Goal: Download file/media: Download file/media

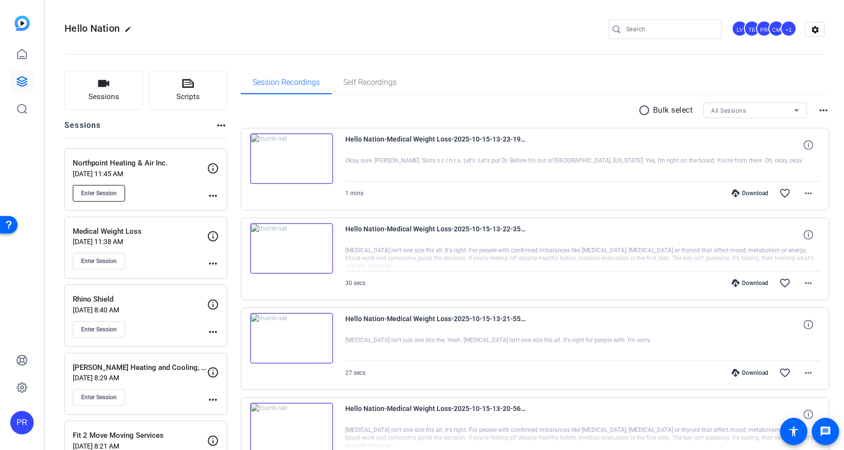
click at [111, 195] on span "Enter Session" at bounding box center [99, 193] width 36 height 8
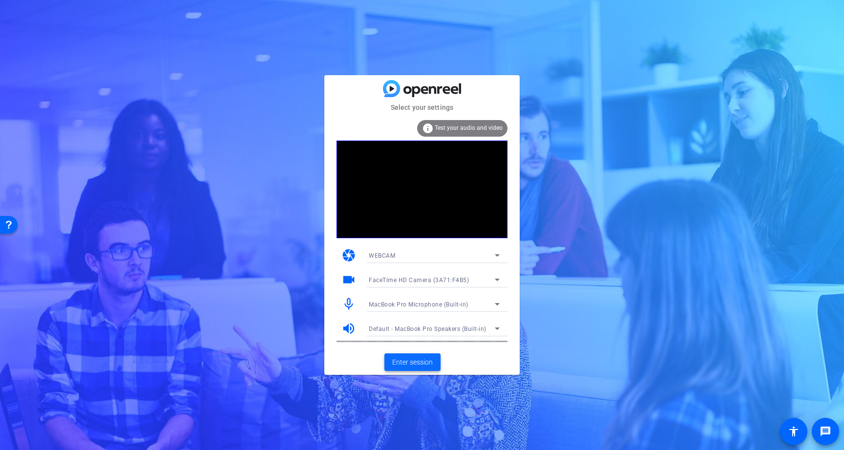
click at [418, 361] on span "Enter session" at bounding box center [412, 362] width 41 height 10
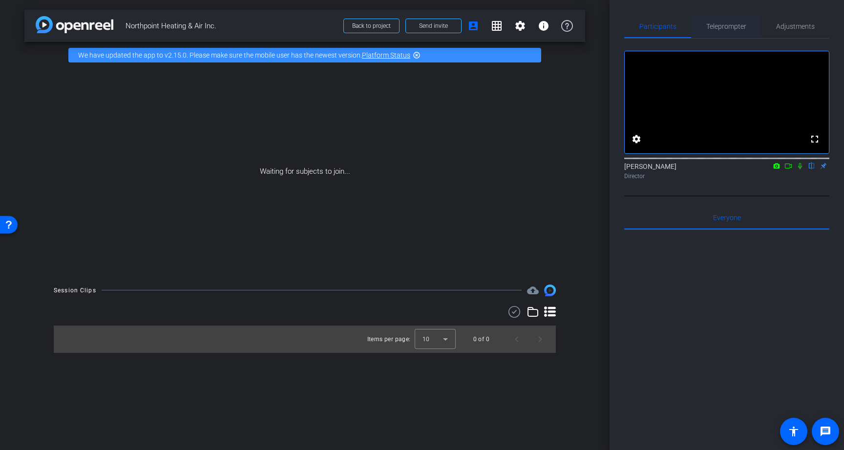
click at [726, 25] on span "Teleprompter" at bounding box center [726, 26] width 40 height 7
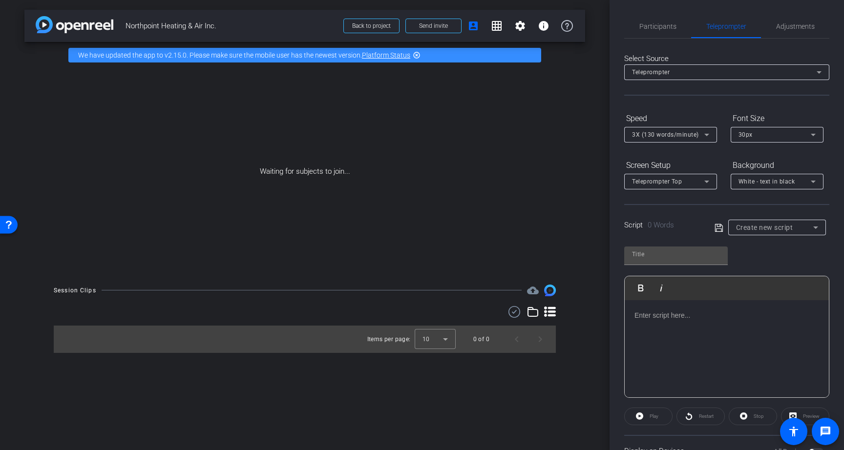
click at [685, 322] on div at bounding box center [726, 349] width 204 height 98
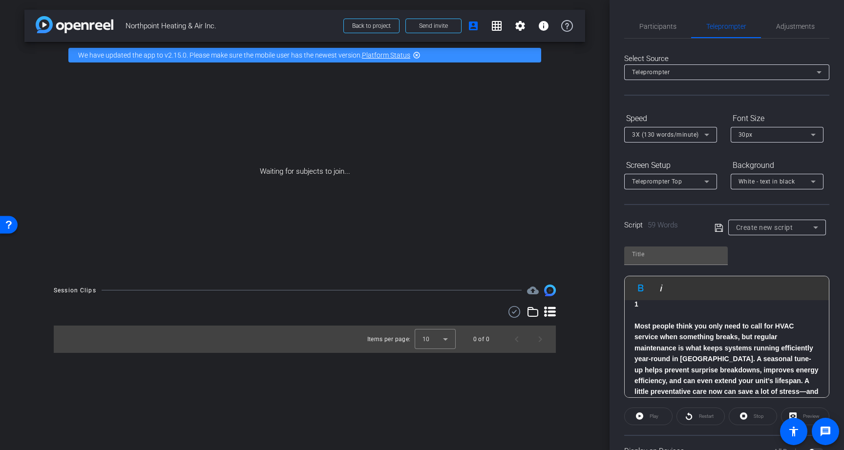
click at [148, 22] on span "Northpoint Heating & Air Inc." at bounding box center [231, 26] width 212 height 20
copy div "Northpoint Heating & Air Inc. Back to project Send invite account_box grid_on s…"
click at [645, 258] on input "text" at bounding box center [676, 255] width 88 height 12
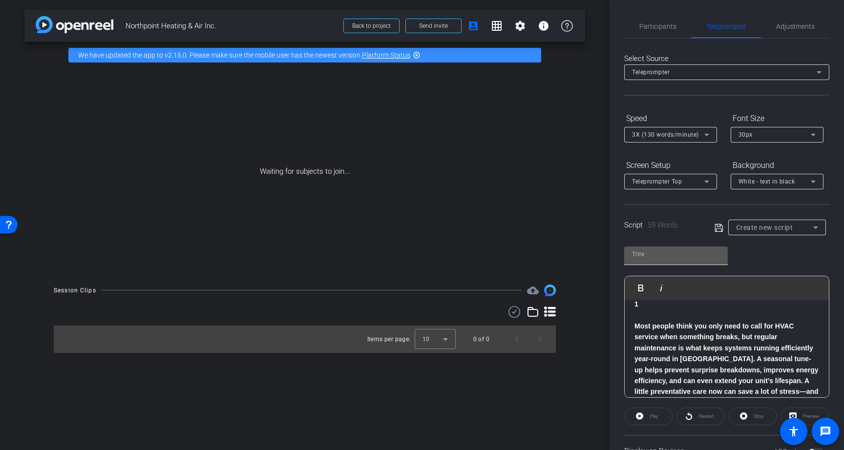
paste input "Northpoint Heating & Air Inc."
type input "Northpoint Heating & Air Inc."
click at [667, 139] on div "3X (130 words/minute)" at bounding box center [668, 134] width 72 height 12
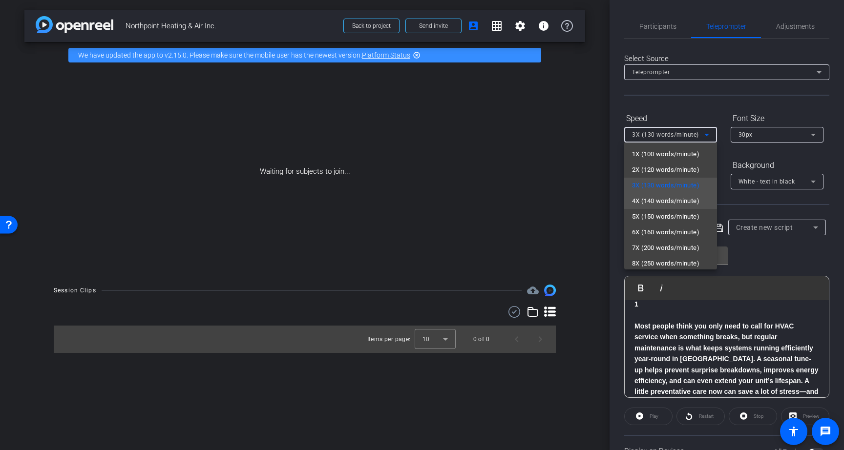
click at [668, 204] on span "4X (140 words/minute)" at bounding box center [665, 201] width 67 height 12
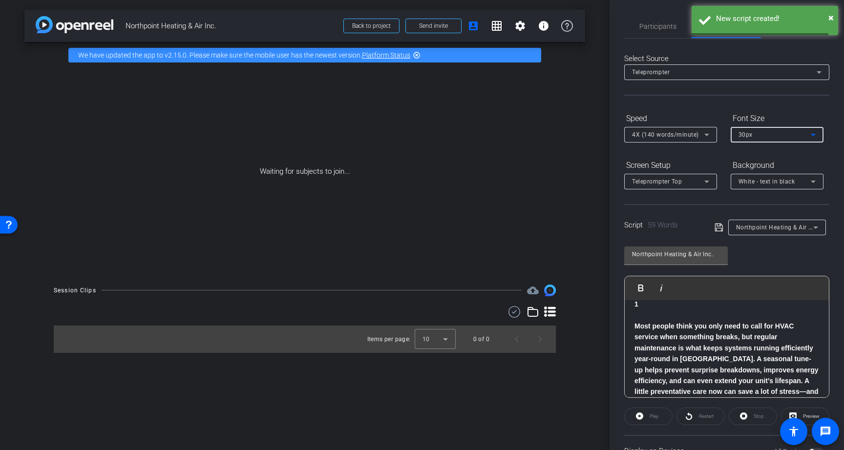
click at [772, 138] on div "30px" at bounding box center [774, 134] width 72 height 12
click at [763, 190] on mat-option "40px" at bounding box center [776, 186] width 93 height 16
click at [674, 179] on span "Teleprompter Top" at bounding box center [657, 181] width 50 height 7
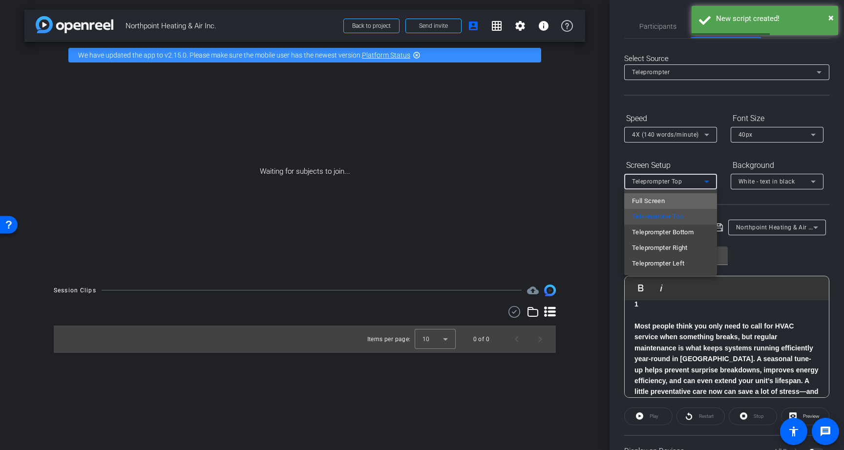
click at [674, 204] on mat-option "Full Screen" at bounding box center [670, 201] width 93 height 16
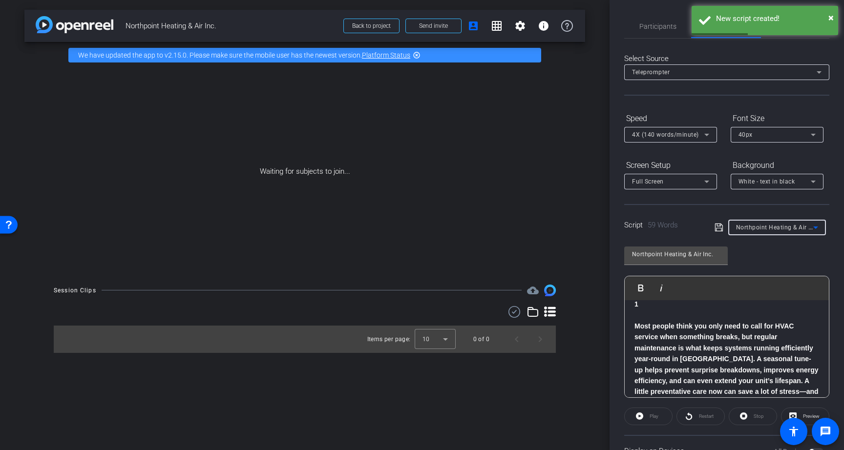
click at [758, 230] on span "Northpoint Heating & Air Inc." at bounding box center [777, 227] width 83 height 8
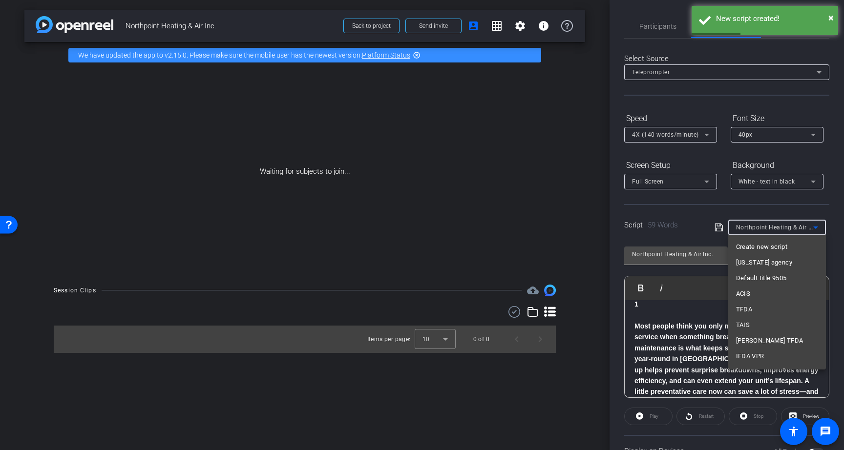
scroll to position [7603, 0]
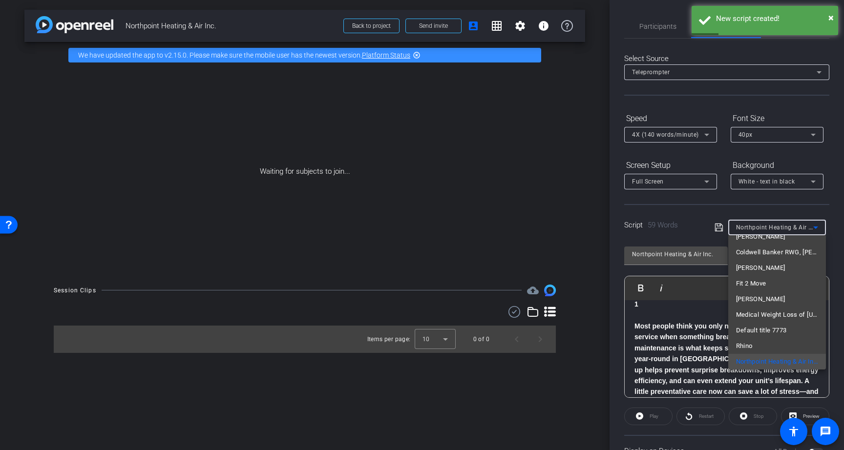
click at [760, 182] on div at bounding box center [422, 225] width 844 height 450
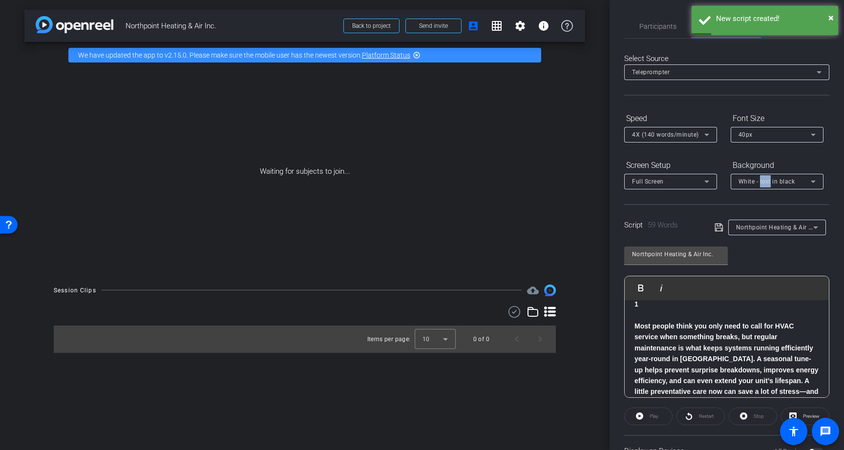
click at [760, 182] on span "White - text in black" at bounding box center [766, 181] width 57 height 7
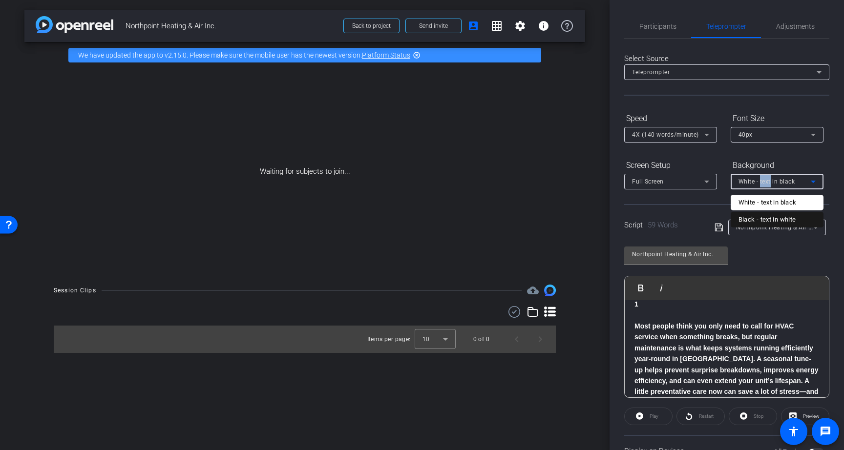
click at [764, 217] on div "Black - text in white" at bounding box center [767, 220] width 58 height 12
click at [720, 224] on icon at bounding box center [718, 228] width 8 height 8
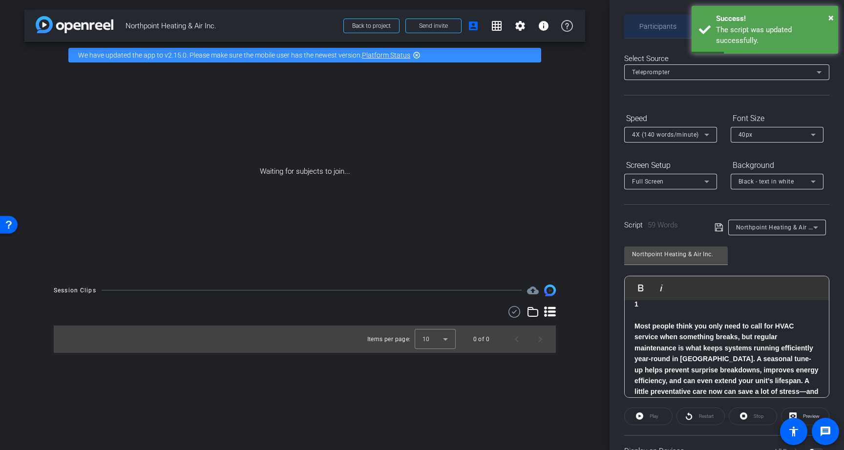
click at [665, 24] on span "Participants" at bounding box center [657, 26] width 37 height 7
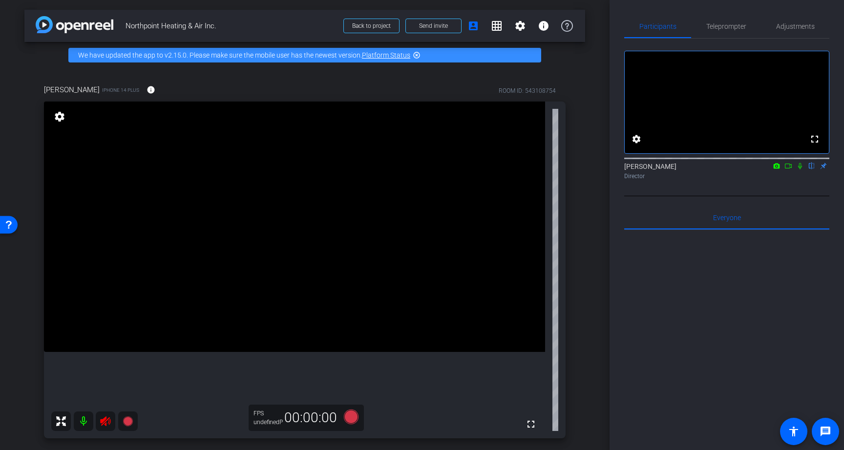
click at [107, 419] on icon at bounding box center [106, 421] width 12 height 12
click at [102, 420] on div at bounding box center [94, 422] width 86 height 20
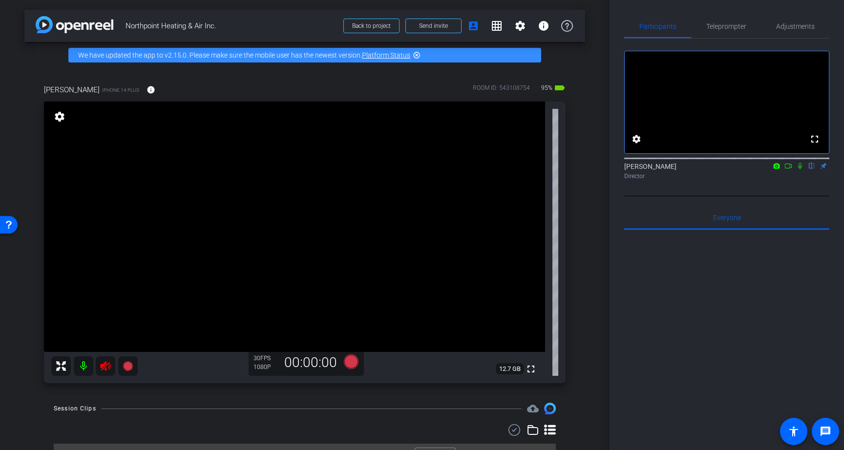
click at [104, 362] on icon at bounding box center [106, 366] width 12 height 12
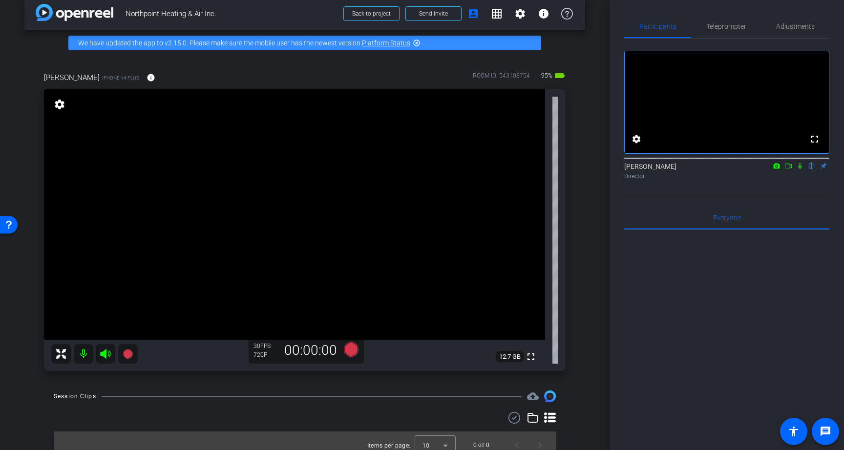
scroll to position [21, 0]
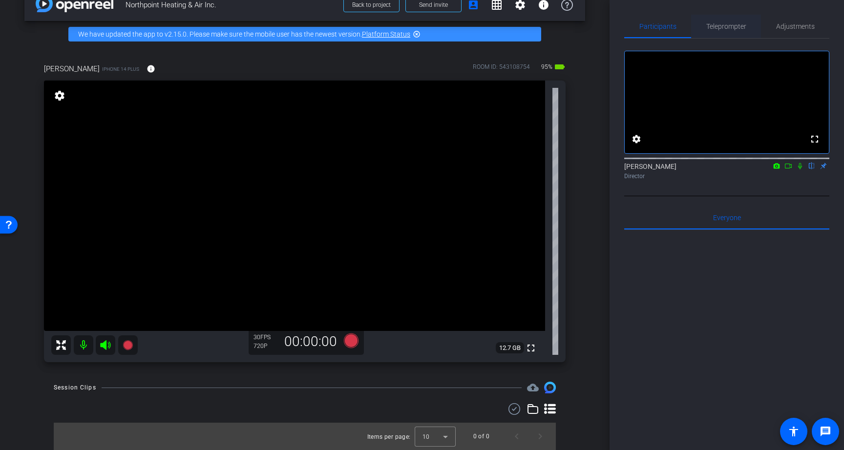
click at [722, 29] on span "Teleprompter" at bounding box center [726, 26] width 40 height 7
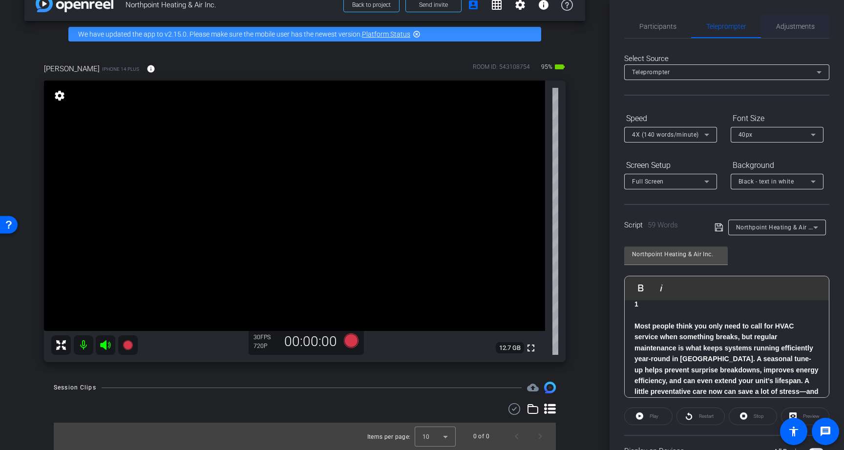
click at [796, 27] on span "Adjustments" at bounding box center [795, 26] width 39 height 7
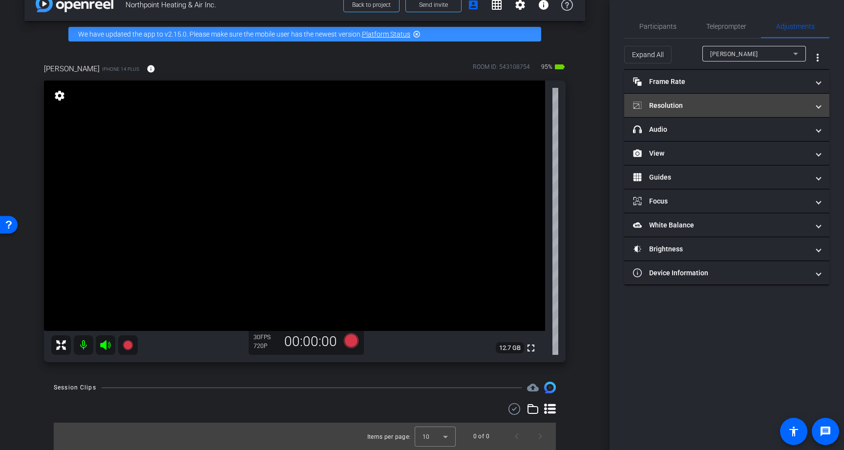
click at [708, 111] on mat-expansion-panel-header "Resolution" at bounding box center [726, 105] width 205 height 23
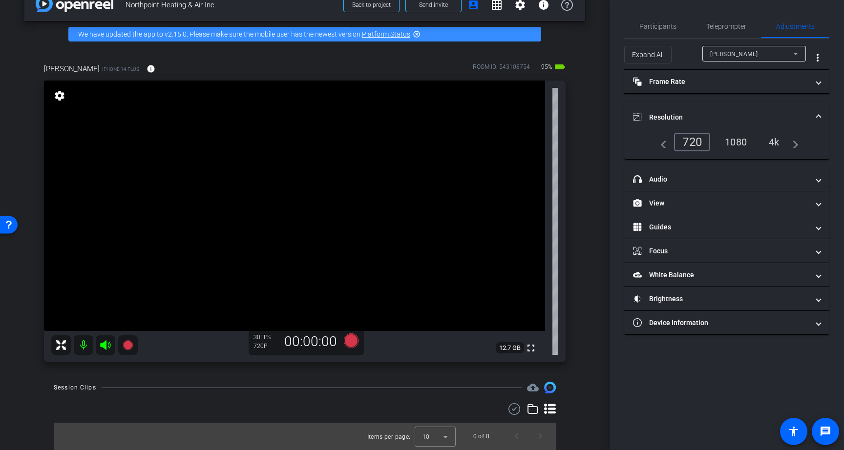
click at [779, 141] on div "4k" at bounding box center [773, 142] width 25 height 17
click at [146, 70] on mat-icon "info" at bounding box center [150, 68] width 9 height 9
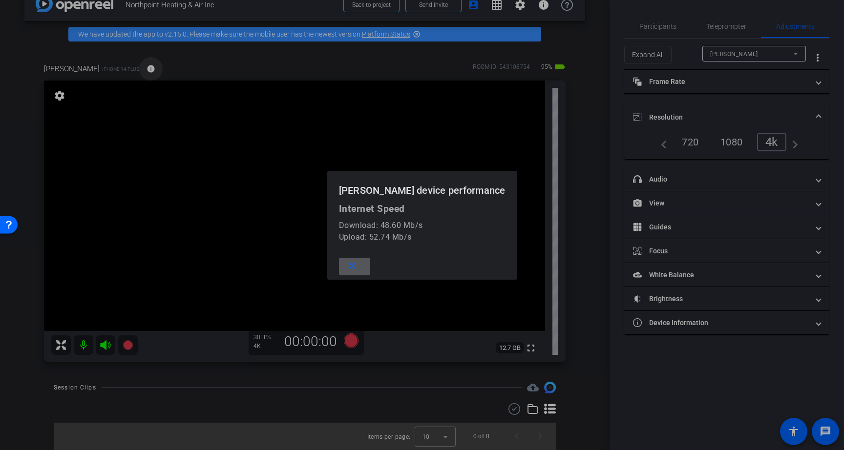
click at [133, 70] on div at bounding box center [422, 225] width 844 height 450
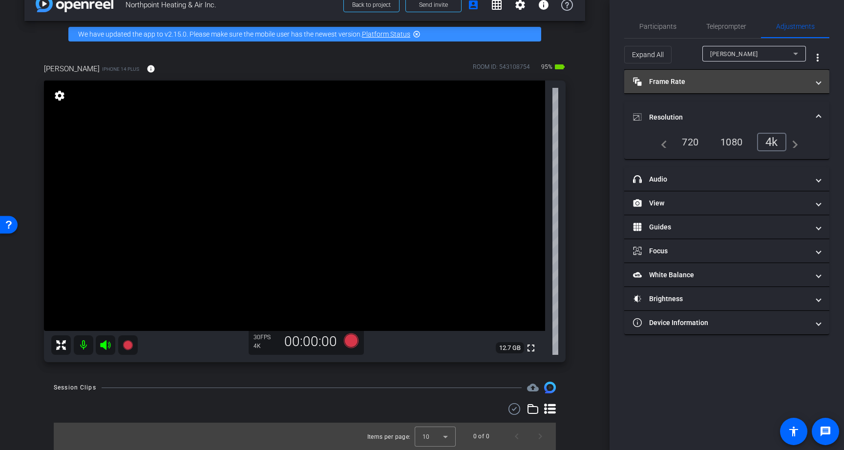
click at [713, 77] on mat-panel-title "Frame Rate Frame Rate" at bounding box center [721, 82] width 176 height 10
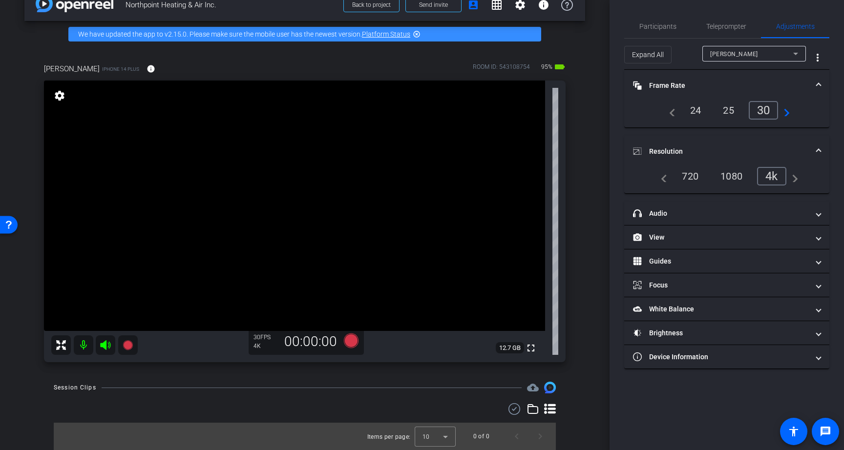
click at [713, 76] on mat-expansion-panel-header "Frame Rate Frame Rate" at bounding box center [726, 85] width 205 height 31
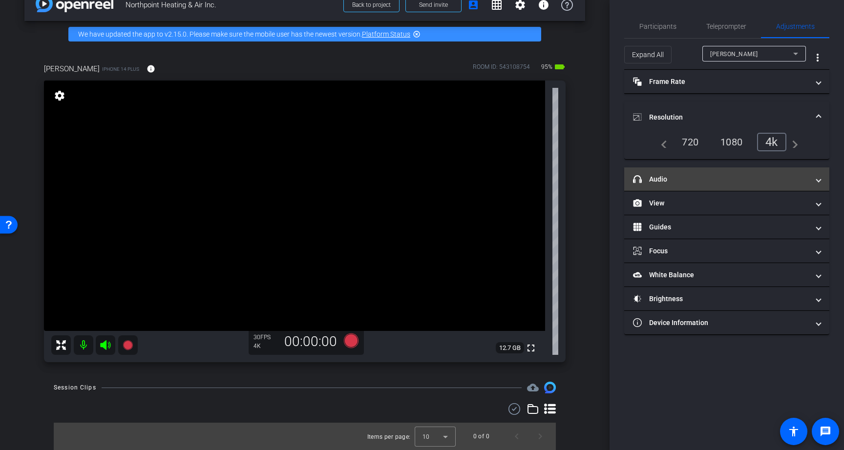
click at [703, 170] on mat-expansion-panel-header "headphone icon Audio" at bounding box center [726, 178] width 205 height 23
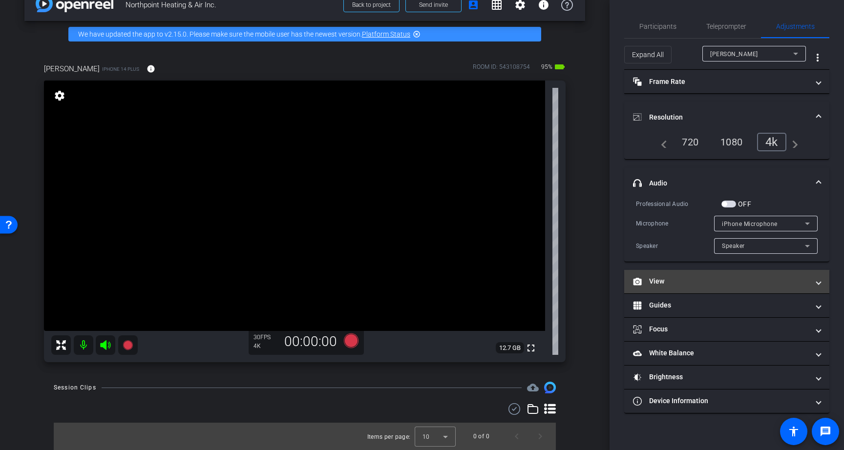
click at [715, 271] on mat-expansion-panel-header "View" at bounding box center [726, 281] width 205 height 23
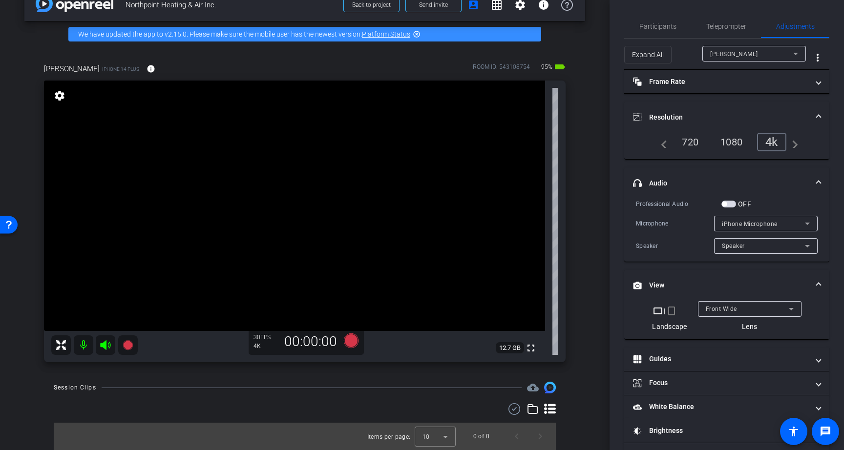
click at [717, 310] on span "Front Wide" at bounding box center [721, 309] width 31 height 7
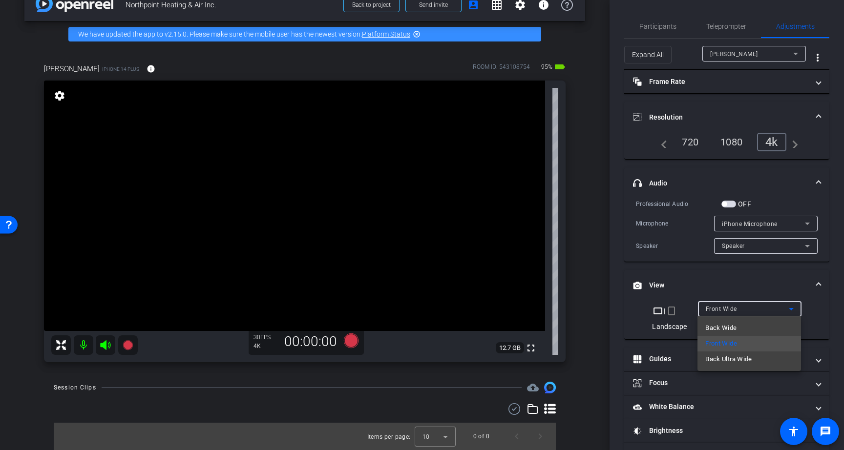
click at [720, 283] on div at bounding box center [422, 225] width 844 height 450
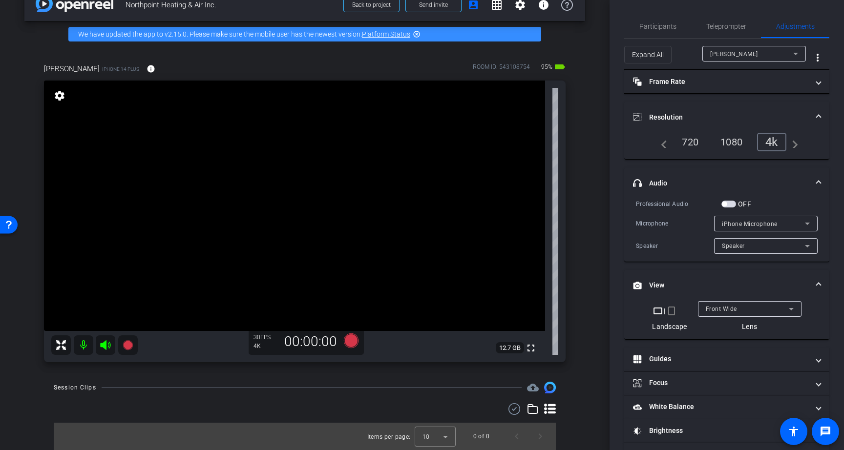
scroll to position [31, 0]
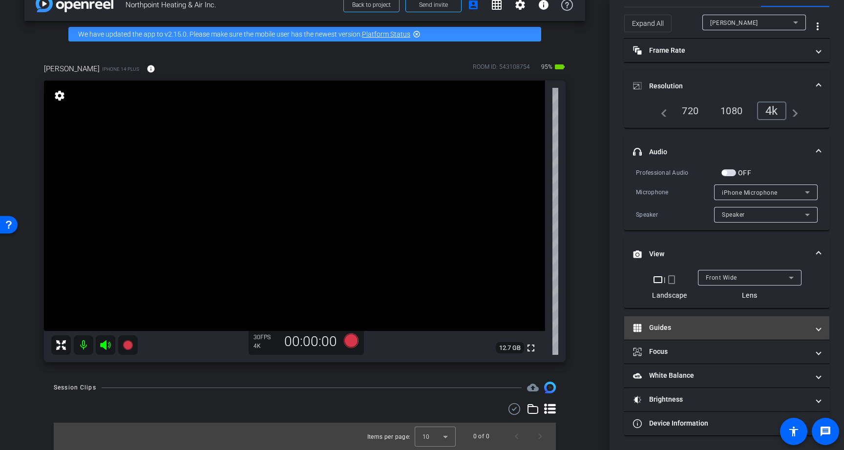
click at [716, 326] on mat-panel-title "Guides" at bounding box center [721, 328] width 176 height 10
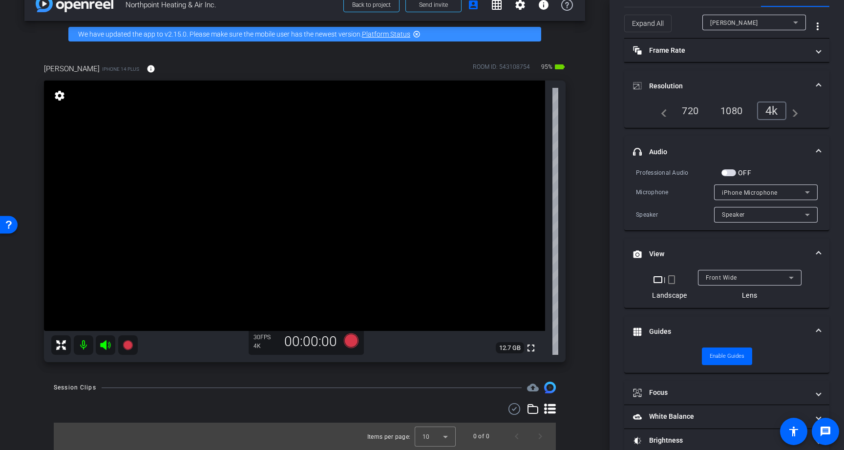
click at [716, 327] on mat-panel-title "Guides" at bounding box center [721, 332] width 176 height 10
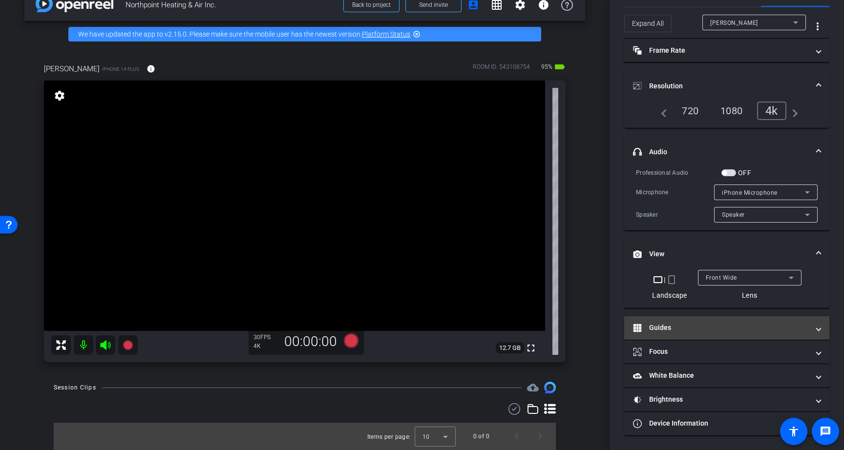
scroll to position [0, 0]
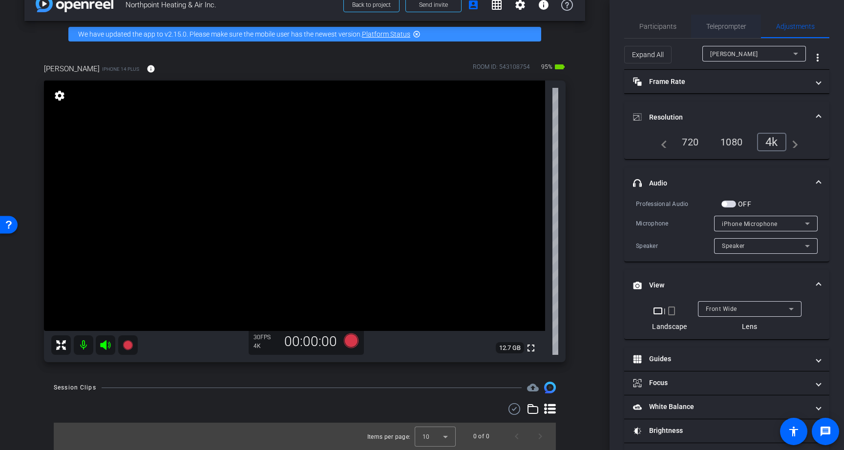
click at [720, 21] on span "Teleprompter" at bounding box center [726, 26] width 40 height 23
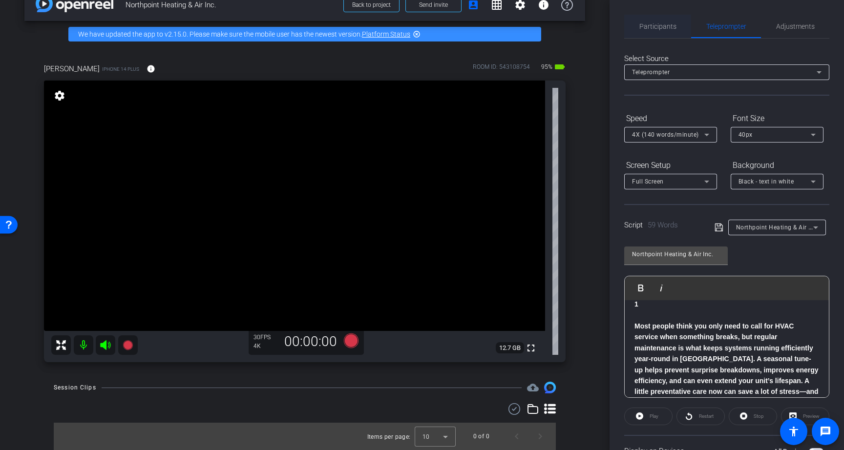
click at [663, 27] on span "Participants" at bounding box center [657, 26] width 37 height 7
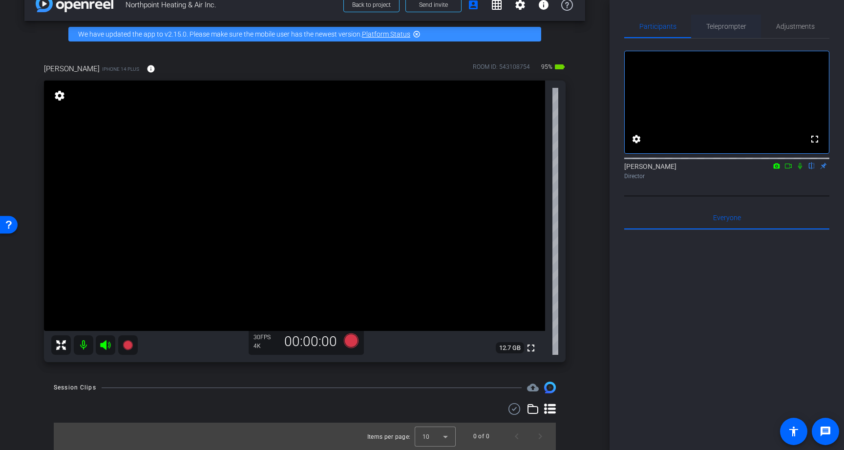
click at [729, 30] on span "Teleprompter" at bounding box center [726, 26] width 40 height 23
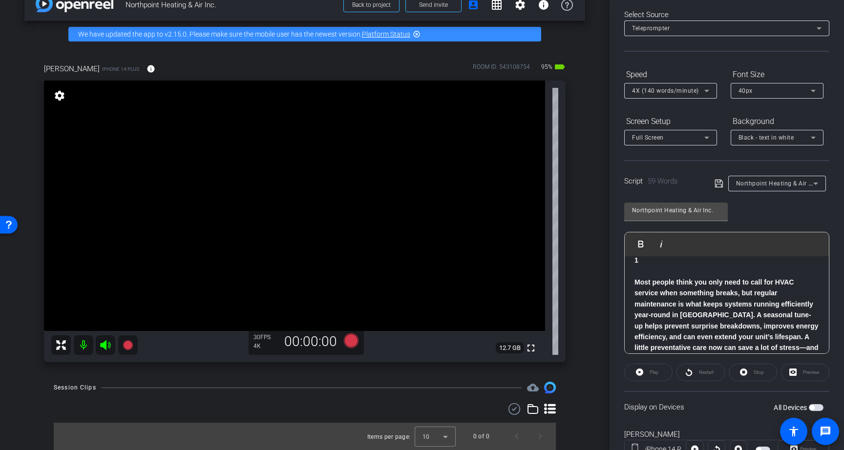
scroll to position [83, 0]
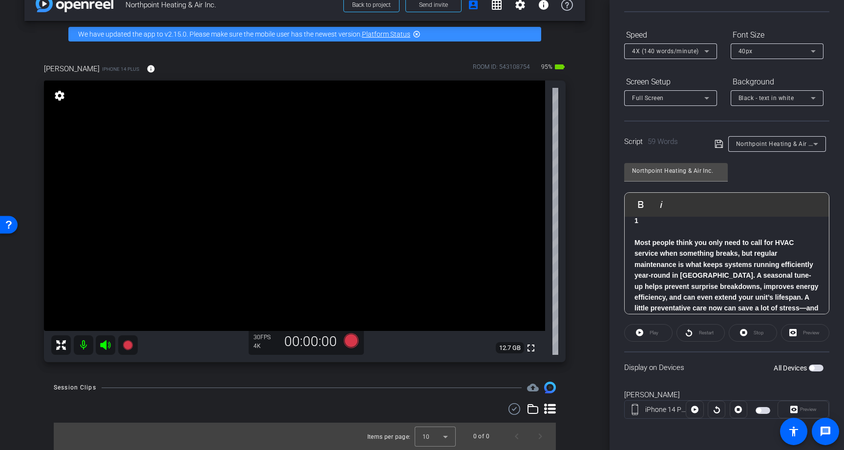
click at [815, 366] on span "button" at bounding box center [816, 368] width 15 height 7
click at [649, 334] on span "Play" at bounding box center [653, 332] width 9 height 5
click at [747, 334] on icon at bounding box center [743, 333] width 7 height 12
click at [817, 367] on span "button" at bounding box center [818, 368] width 5 height 5
click at [817, 367] on span "button" at bounding box center [816, 368] width 15 height 7
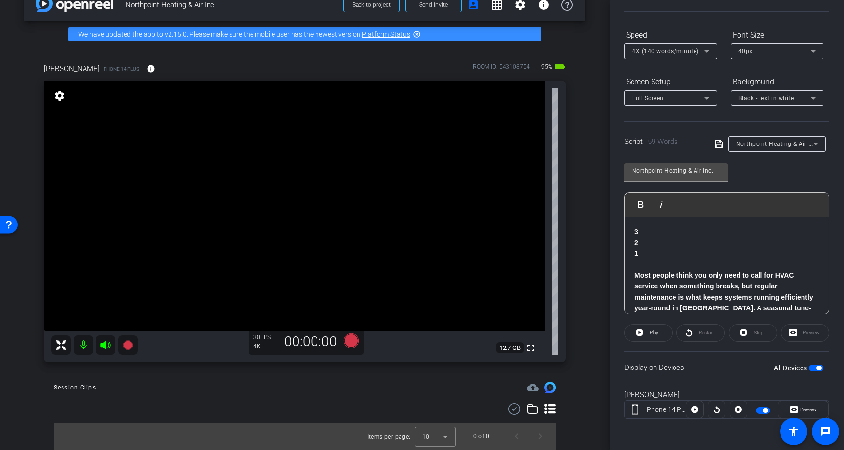
scroll to position [0, 0]
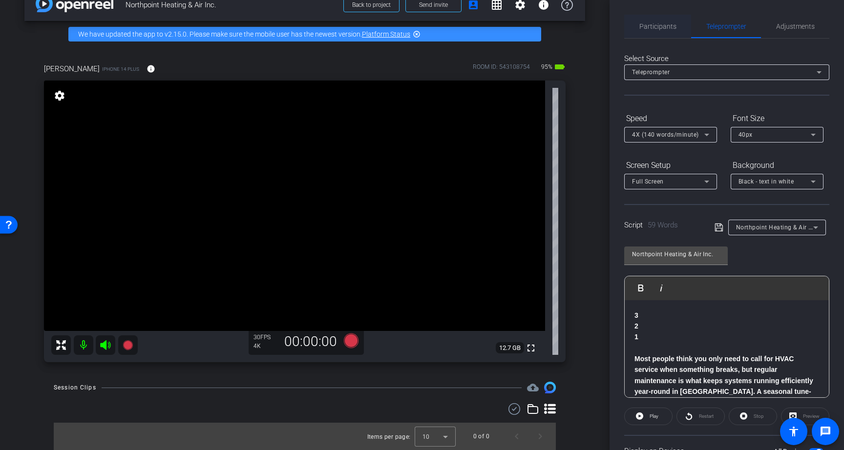
click at [678, 31] on div "Participants" at bounding box center [657, 26] width 67 height 23
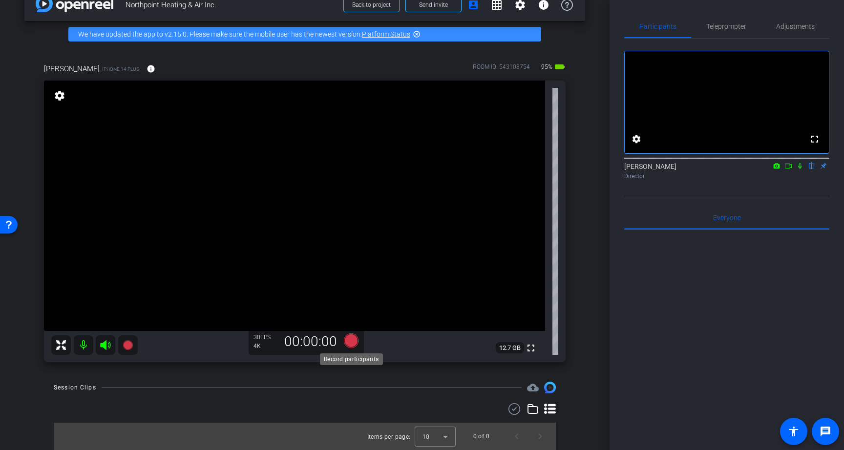
click at [352, 341] on icon at bounding box center [351, 340] width 15 height 15
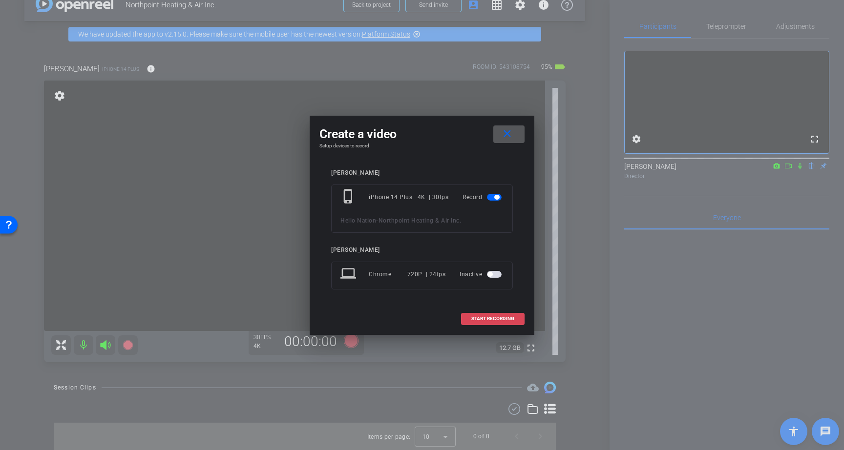
click at [490, 323] on span at bounding box center [492, 318] width 62 height 23
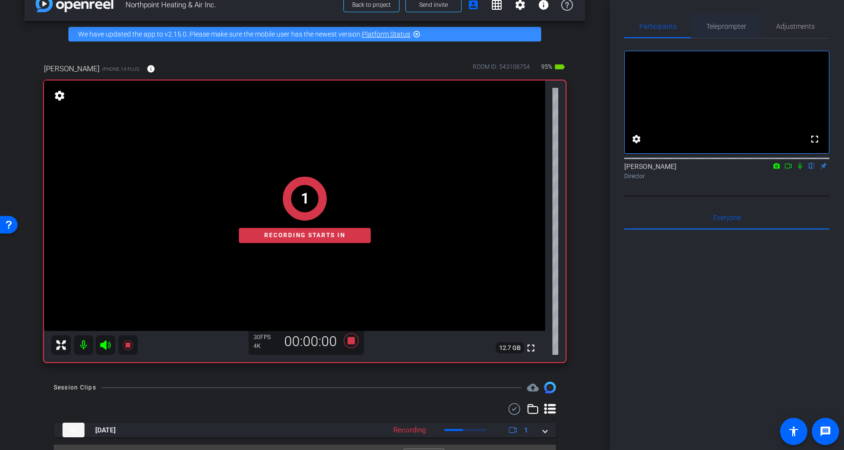
click at [704, 26] on div "Teleprompter" at bounding box center [726, 26] width 70 height 23
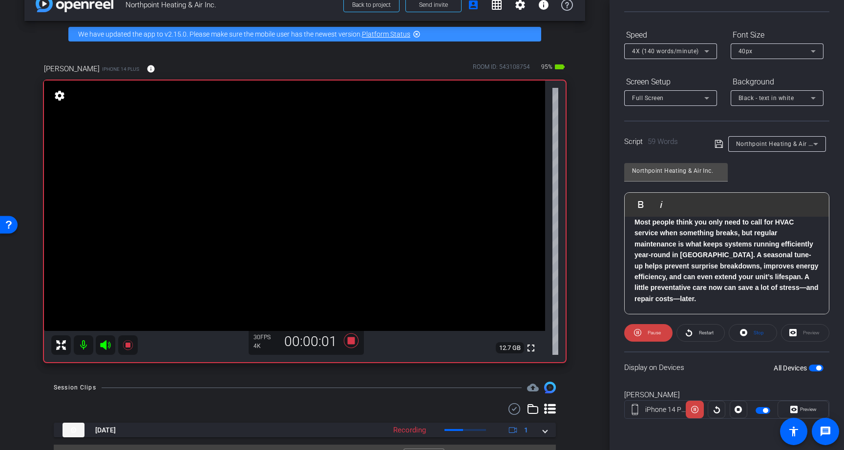
scroll to position [51, 0]
click at [755, 335] on span "Stop" at bounding box center [758, 332] width 10 height 5
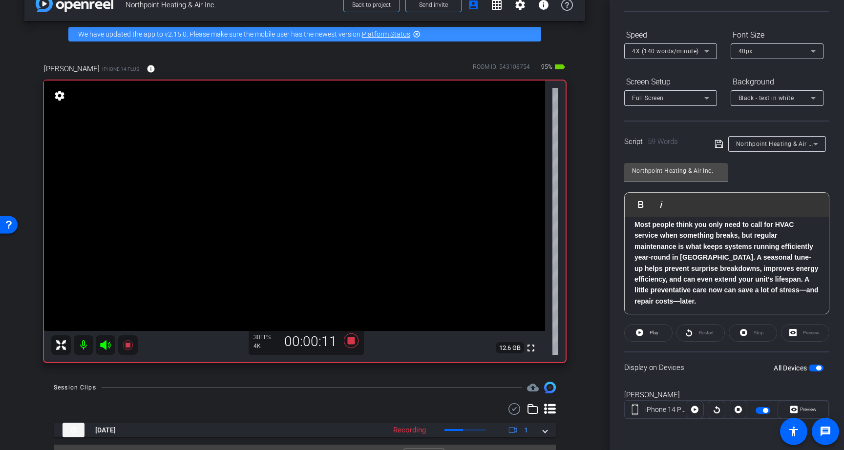
click at [818, 370] on button "All Devices" at bounding box center [816, 368] width 15 height 7
click at [697, 47] on div "4X (140 words/minute)" at bounding box center [668, 51] width 72 height 12
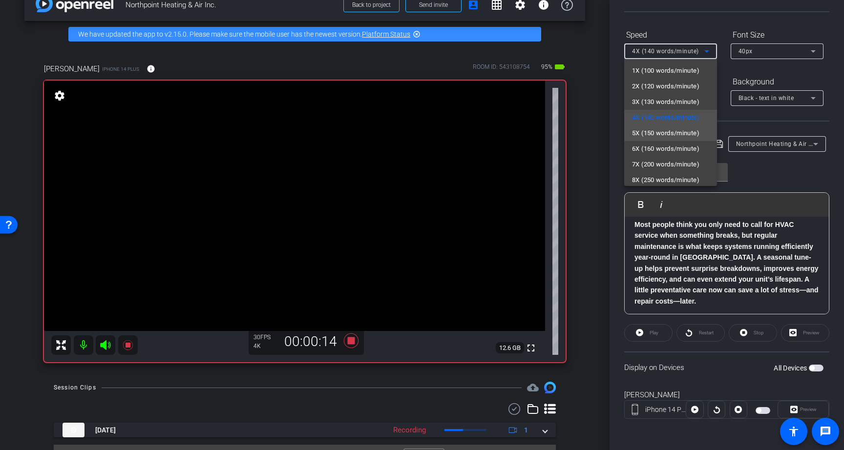
click at [695, 131] on span "5X (150 words/minute)" at bounding box center [665, 133] width 67 height 12
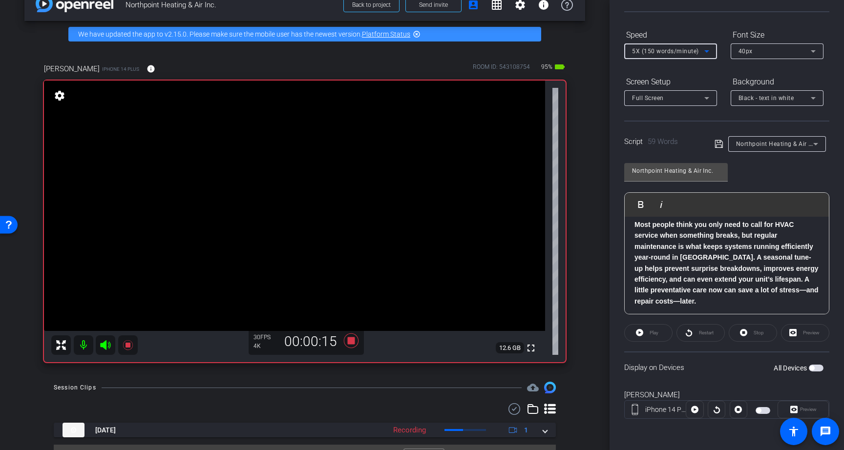
click at [718, 142] on icon at bounding box center [718, 144] width 9 height 12
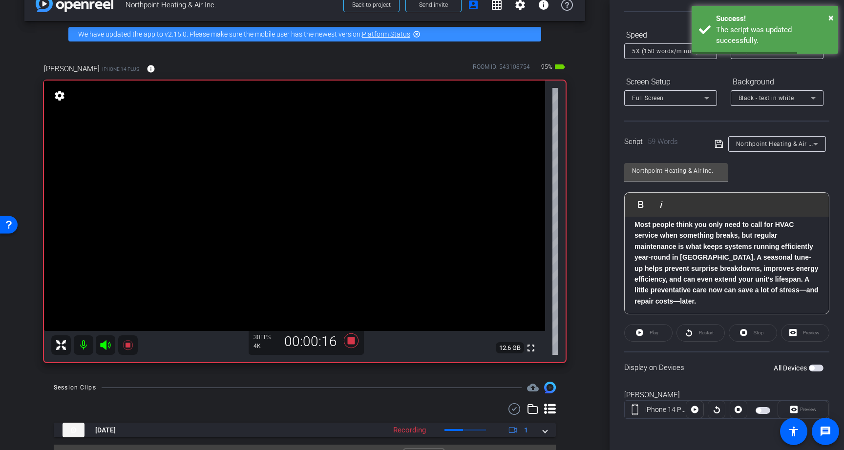
click at [817, 370] on span "button" at bounding box center [816, 368] width 15 height 7
click at [642, 333] on icon at bounding box center [639, 332] width 7 height 7
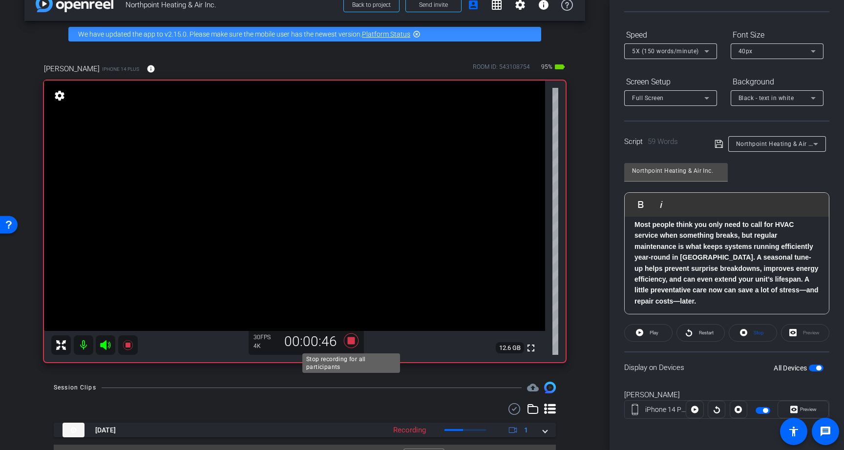
click at [351, 340] on icon at bounding box center [351, 340] width 15 height 15
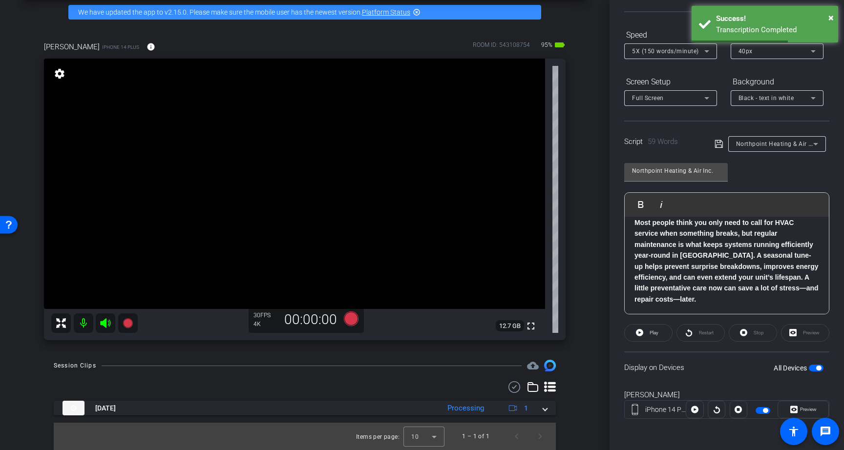
scroll to position [53, 0]
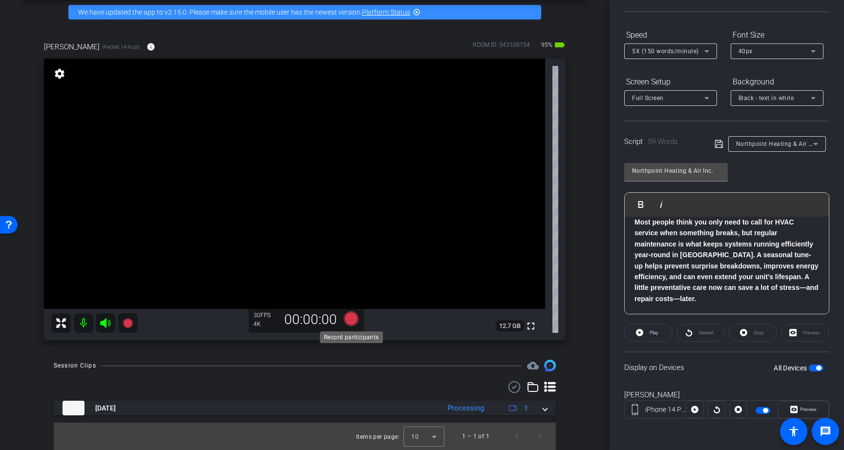
click at [349, 318] on icon at bounding box center [351, 318] width 15 height 15
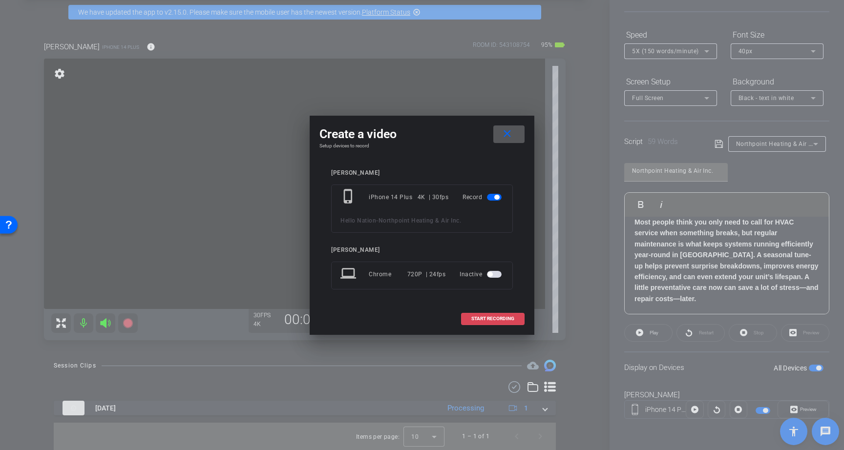
click at [494, 319] on span "START RECORDING" at bounding box center [492, 318] width 43 height 5
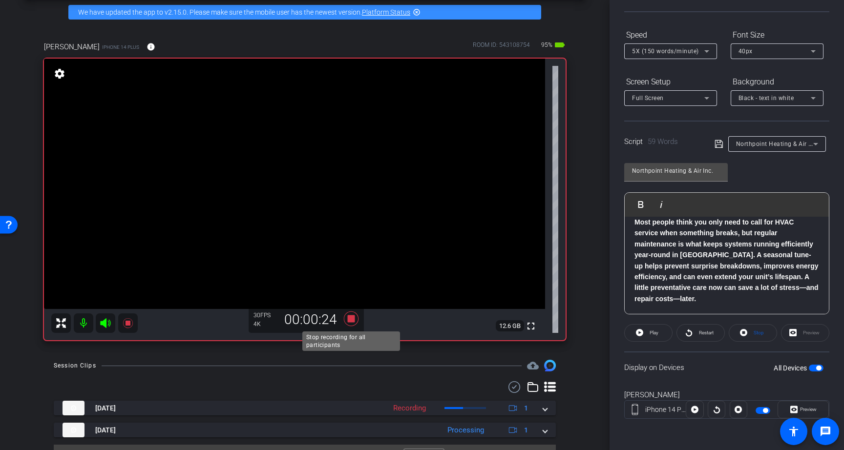
click at [352, 317] on icon at bounding box center [351, 318] width 15 height 15
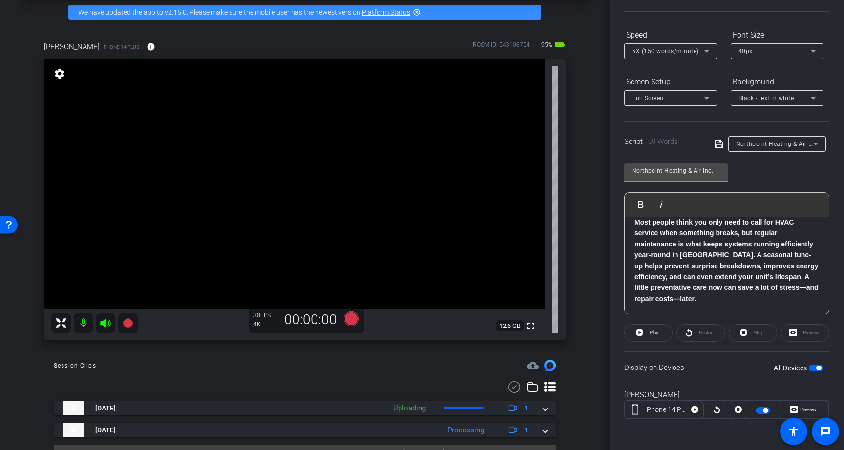
scroll to position [65, 0]
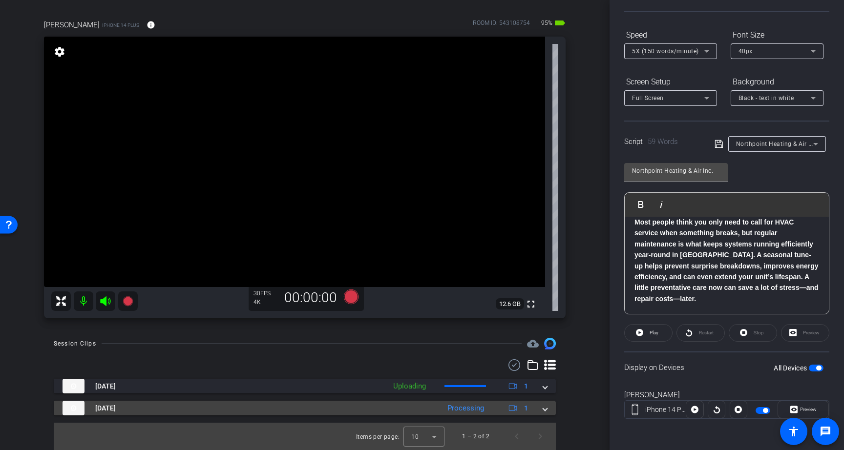
click at [544, 408] on span at bounding box center [545, 408] width 4 height 10
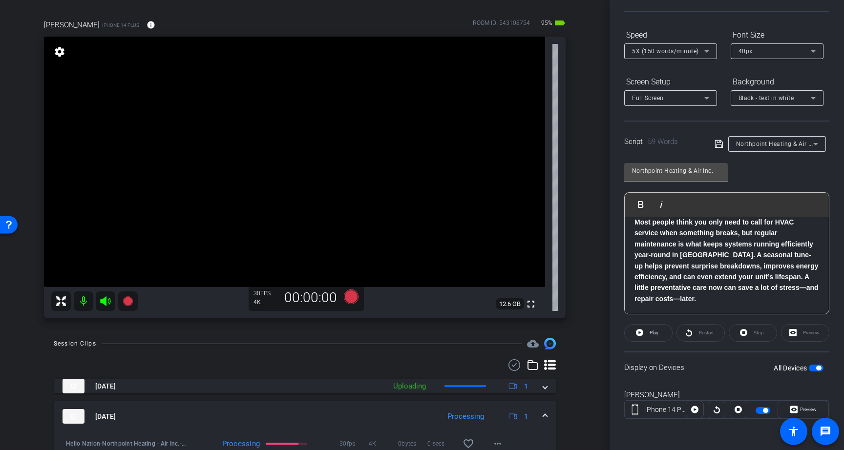
scroll to position [102, 0]
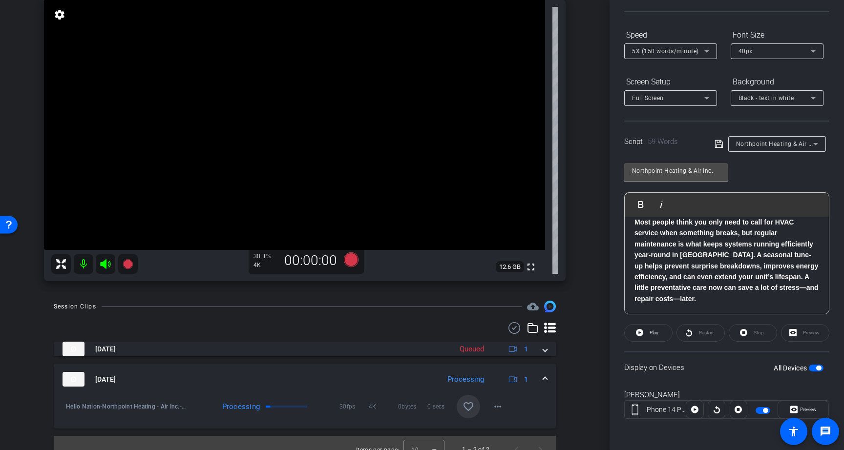
click at [467, 411] on mat-icon "favorite_border" at bounding box center [468, 407] width 12 height 12
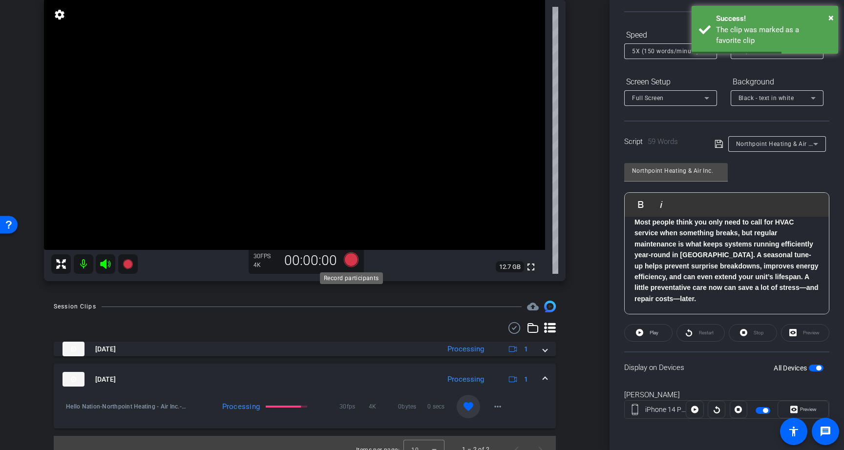
click at [353, 262] on icon at bounding box center [351, 259] width 15 height 15
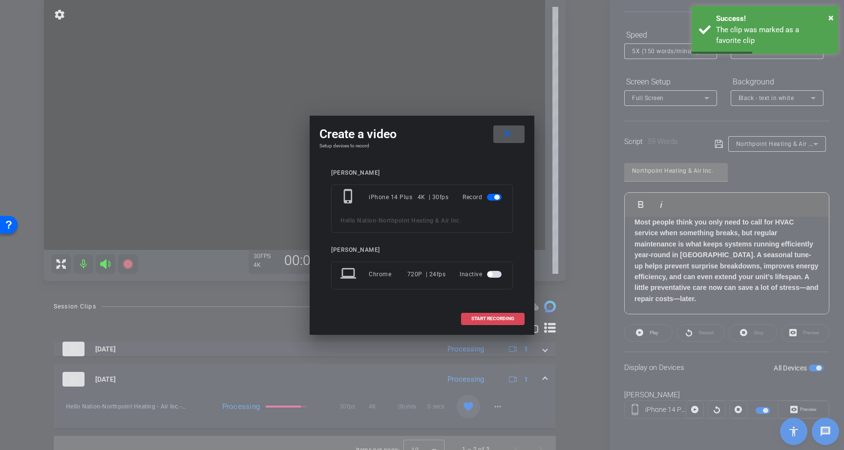
click at [498, 321] on span "START RECORDING" at bounding box center [492, 318] width 43 height 5
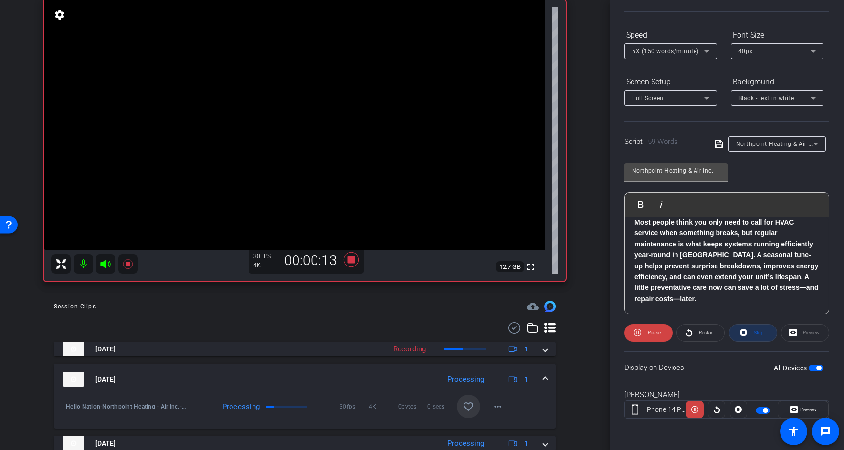
click at [745, 333] on icon at bounding box center [743, 332] width 7 height 7
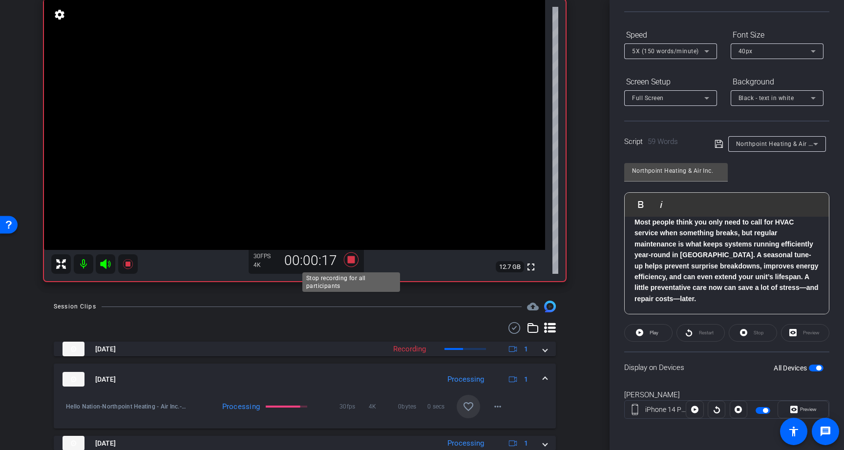
click at [351, 259] on icon at bounding box center [351, 259] width 15 height 15
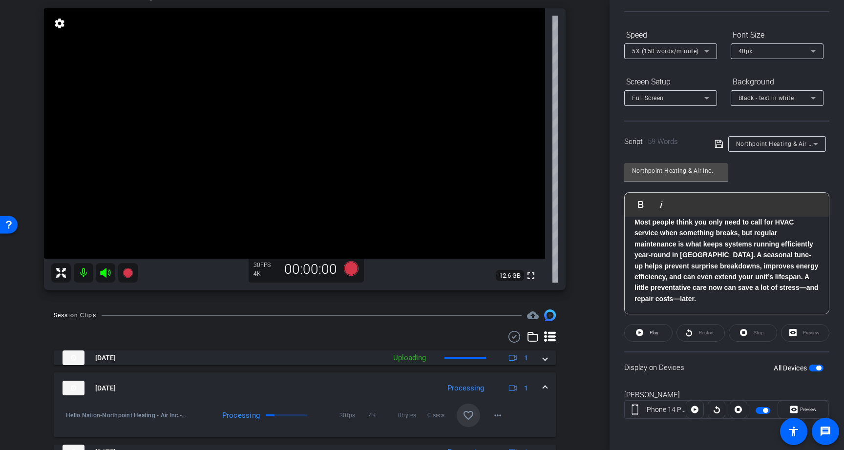
scroll to position [98, 0]
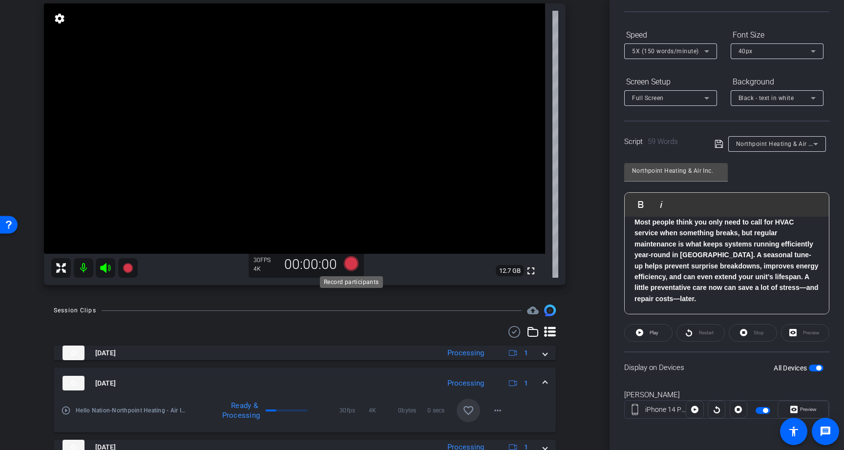
click at [351, 264] on icon at bounding box center [351, 263] width 15 height 15
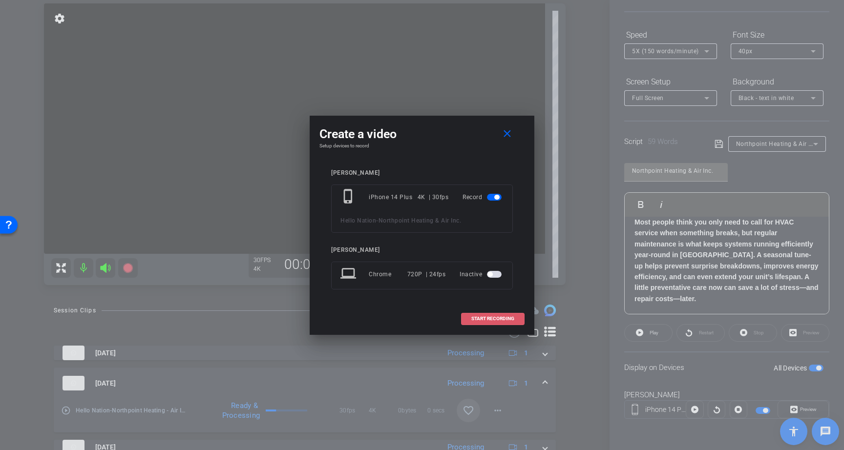
click at [482, 320] on span "START RECORDING" at bounding box center [492, 318] width 43 height 5
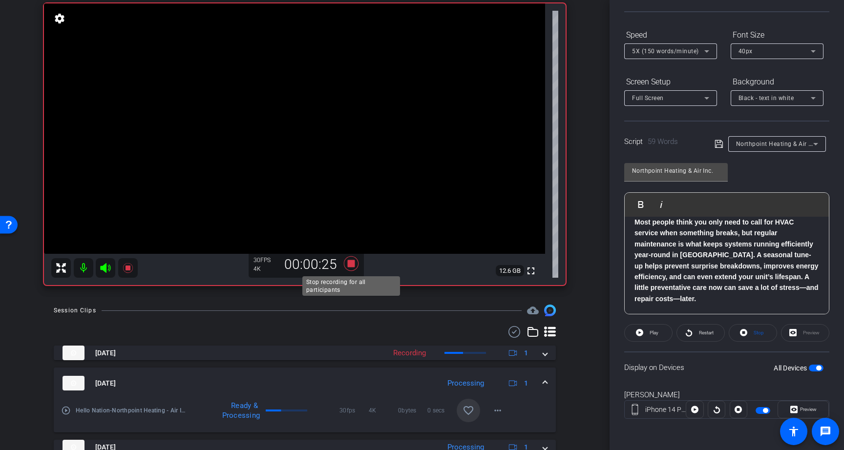
click at [353, 262] on icon at bounding box center [351, 263] width 15 height 15
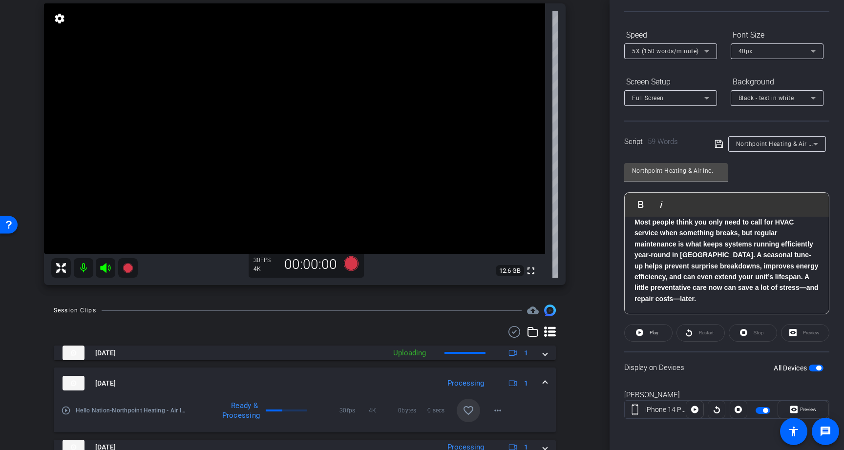
click at [817, 369] on span "button" at bounding box center [818, 368] width 5 height 5
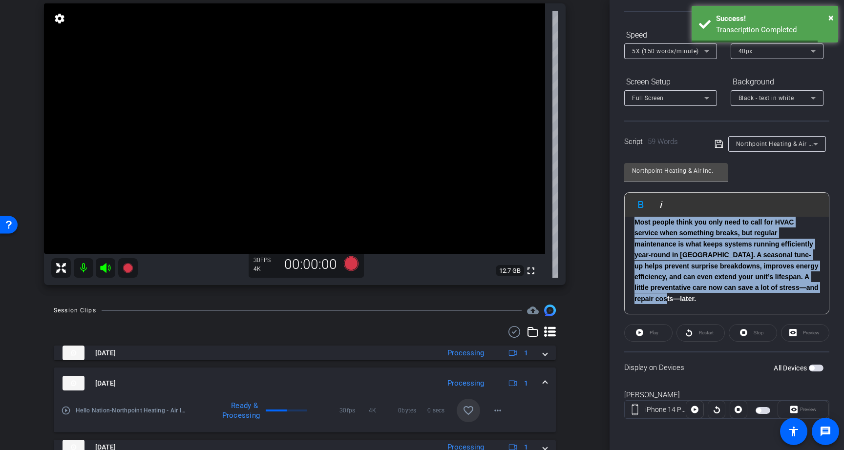
drag, startPoint x: 702, startPoint y: 302, endPoint x: 636, endPoint y: 227, distance: 99.9
click at [636, 227] on p "Most people think you only need to call for HVAC service when something breaks,…" at bounding box center [726, 260] width 185 height 87
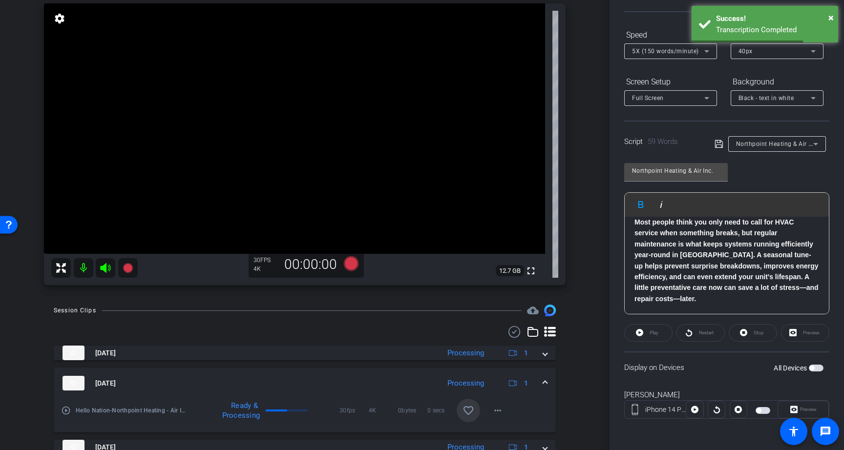
scroll to position [21, 0]
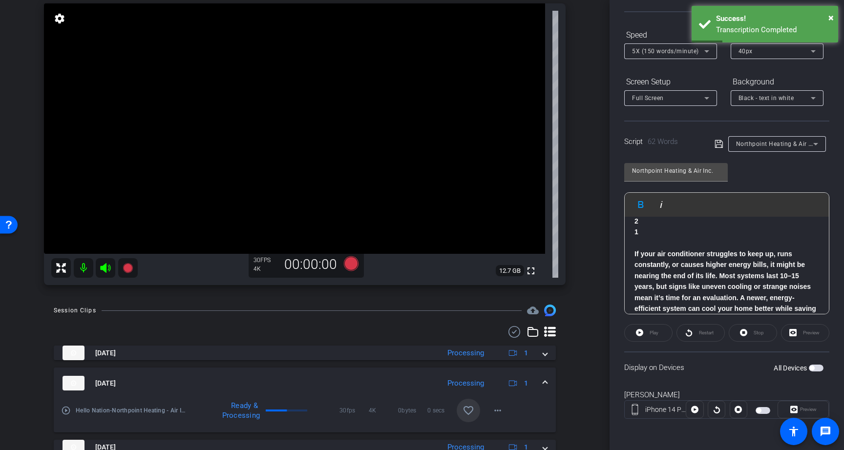
click at [706, 249] on p "If your air conditioner struggles to keep up, runs constantly, or causes higher…" at bounding box center [726, 287] width 185 height 77
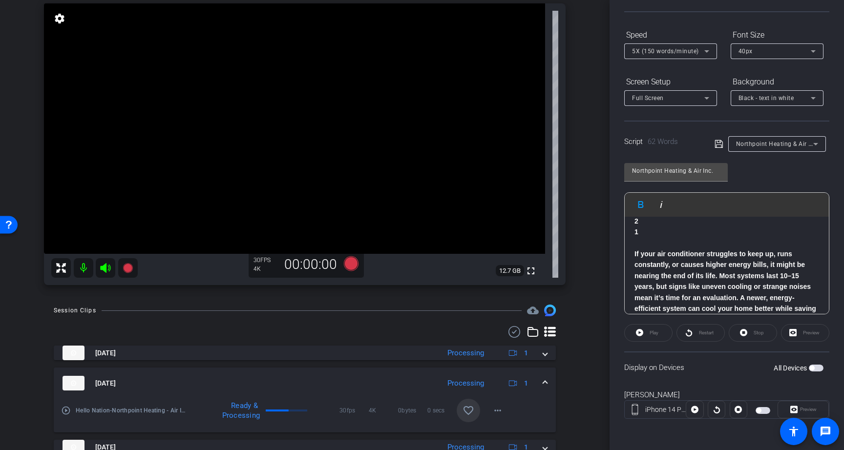
click at [719, 145] on icon at bounding box center [718, 144] width 8 height 8
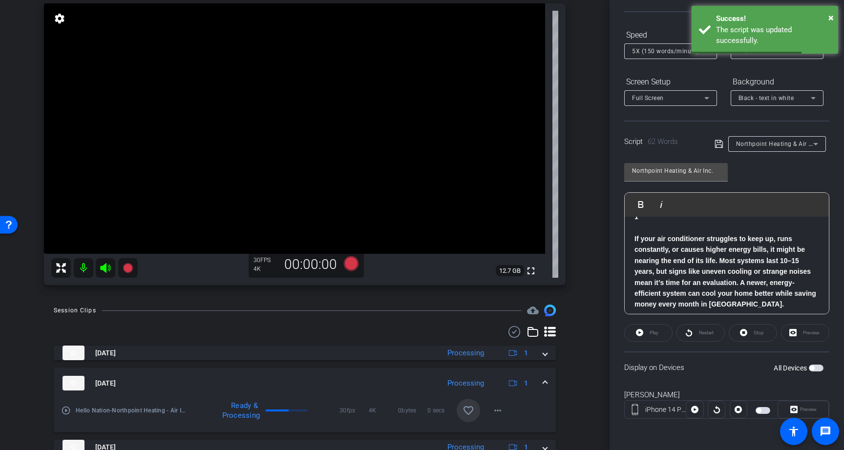
scroll to position [42, 0]
click at [718, 145] on icon at bounding box center [718, 144] width 8 height 8
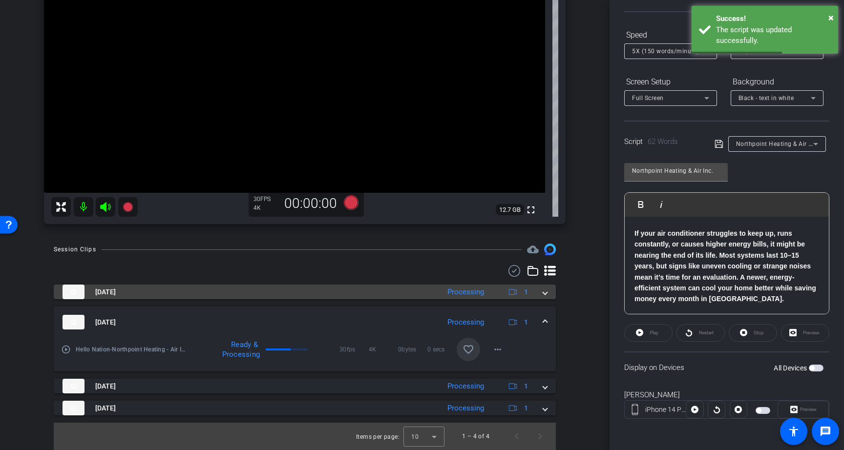
click at [547, 294] on mat-expansion-panel-header "Oct 15, 2025 Processing 1" at bounding box center [305, 292] width 502 height 15
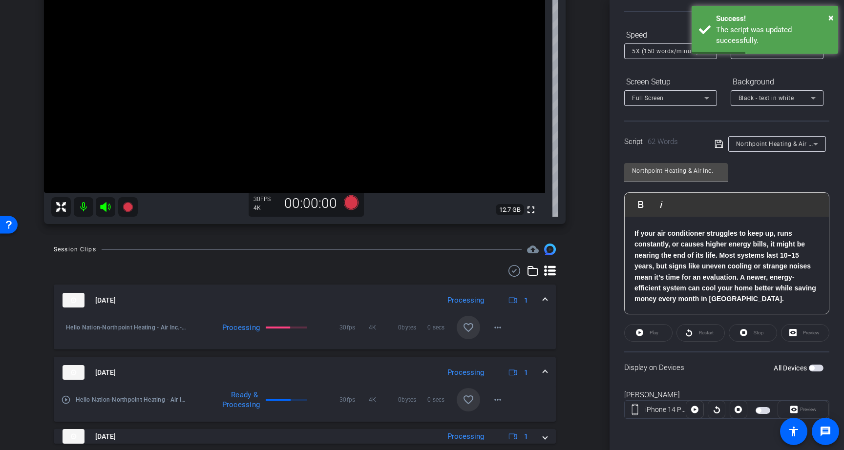
click at [468, 330] on mat-icon "favorite_border" at bounding box center [468, 328] width 12 height 12
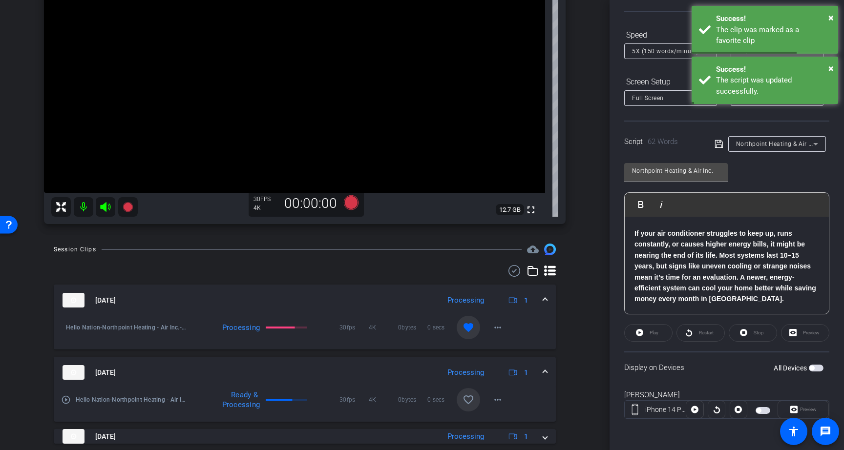
click at [545, 301] on span at bounding box center [545, 300] width 4 height 10
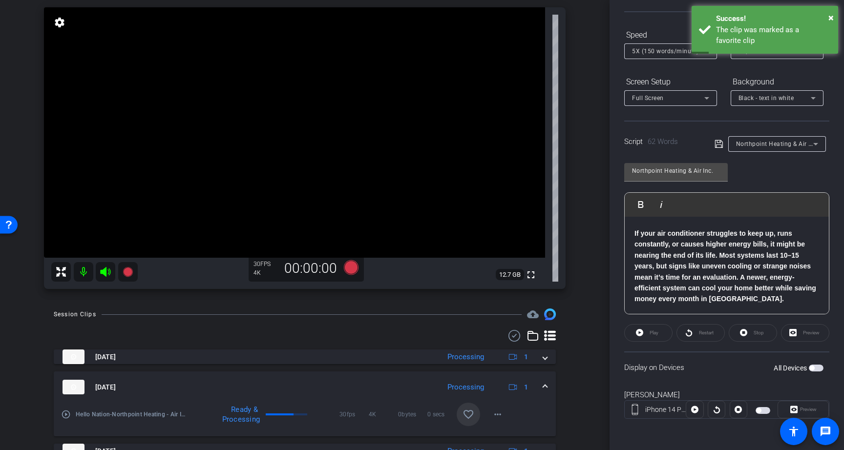
scroll to position [93, 0]
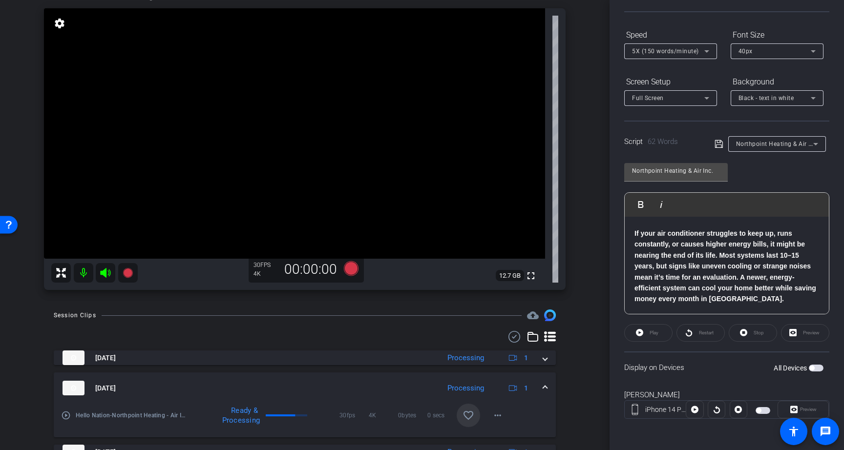
click at [820, 368] on span "button" at bounding box center [816, 368] width 15 height 7
click at [350, 266] on icon at bounding box center [351, 268] width 15 height 15
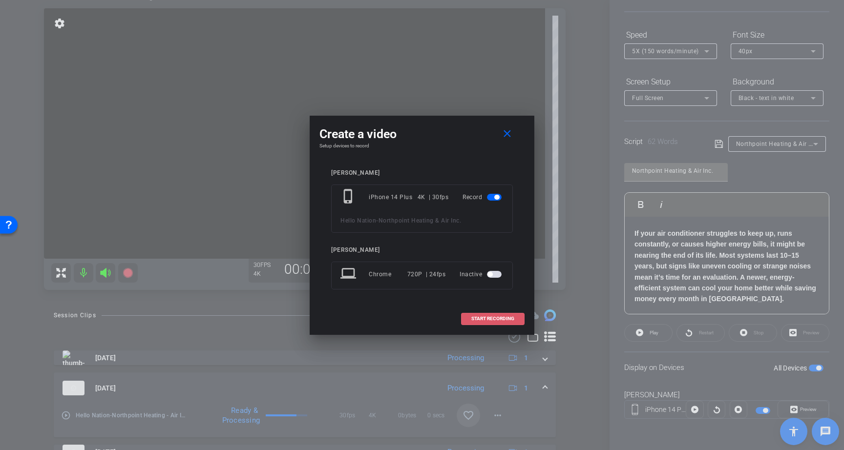
click at [493, 317] on span "START RECORDING" at bounding box center [492, 318] width 43 height 5
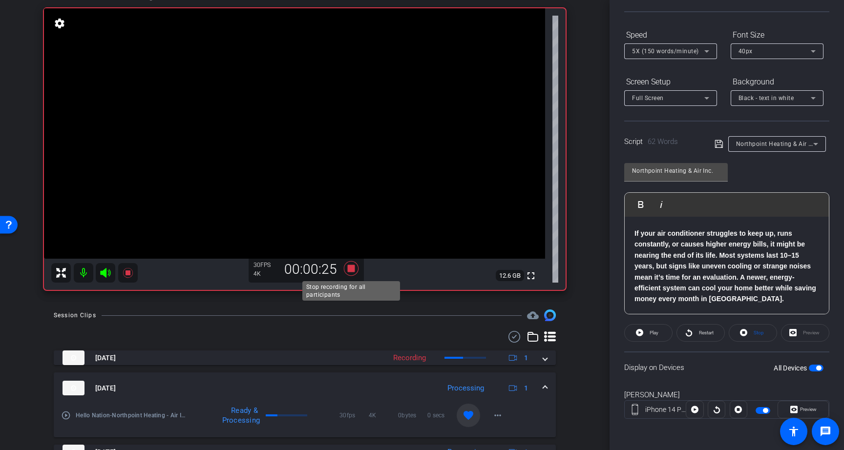
click at [348, 269] on icon at bounding box center [351, 268] width 15 height 15
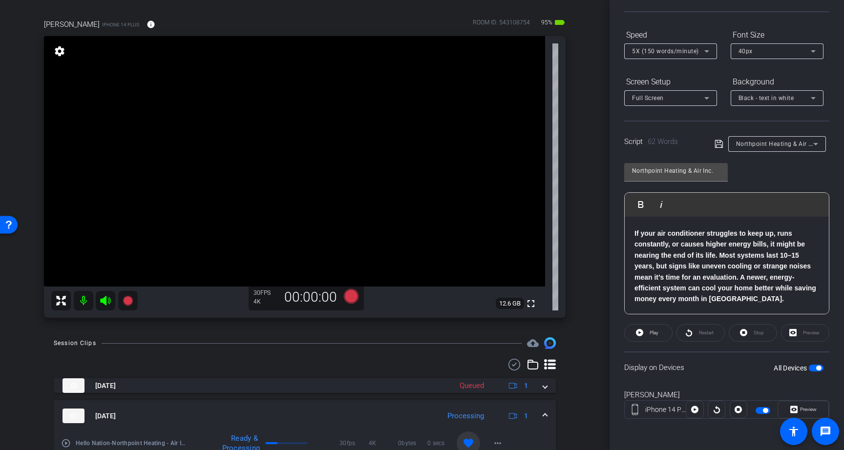
scroll to position [87, 0]
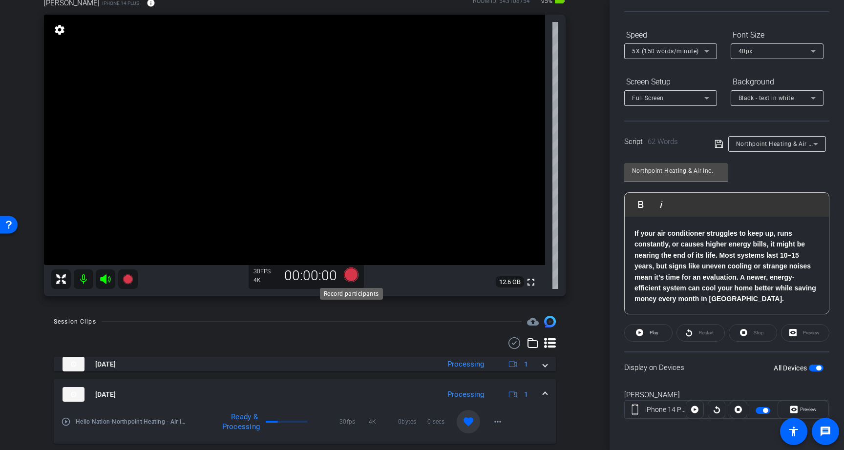
click at [352, 276] on icon at bounding box center [351, 275] width 15 height 15
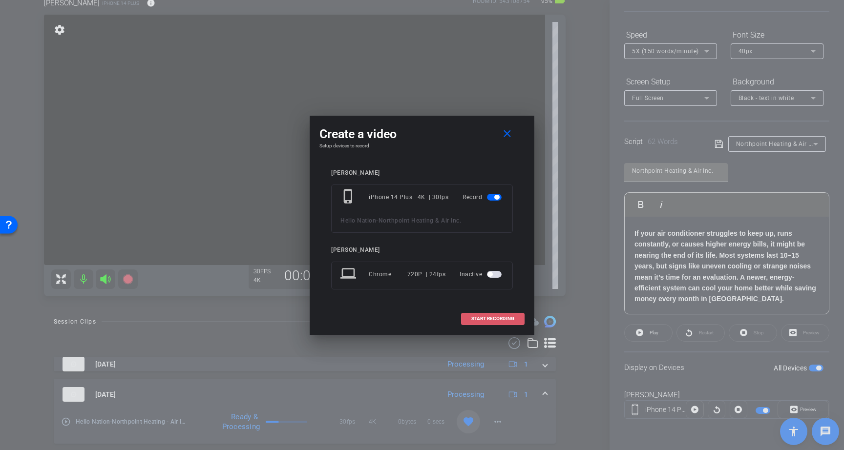
click at [498, 316] on span "START RECORDING" at bounding box center [492, 318] width 43 height 5
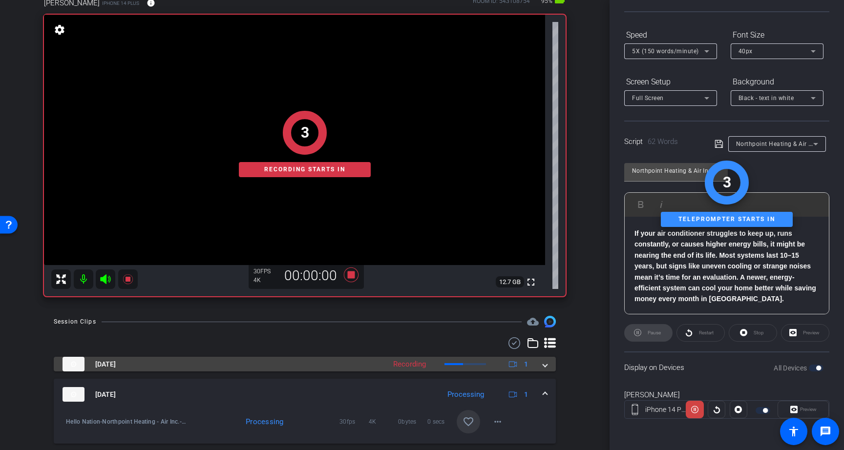
click at [543, 370] on mat-expansion-panel-header "Oct 15, 2025 Recording 1" at bounding box center [305, 364] width 502 height 15
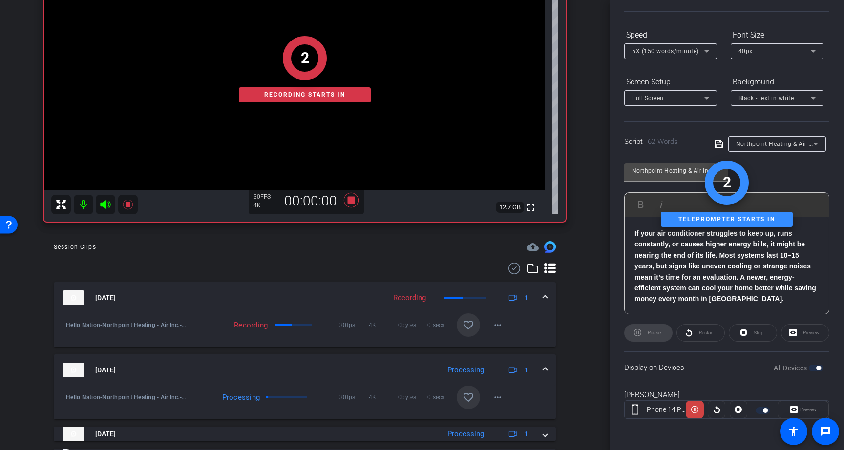
scroll to position [163, 0]
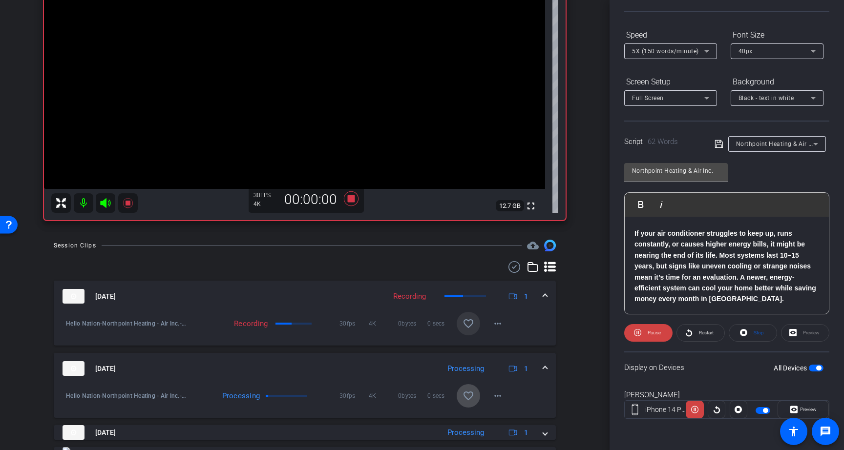
click at [466, 398] on mat-icon "favorite_border" at bounding box center [468, 396] width 12 height 12
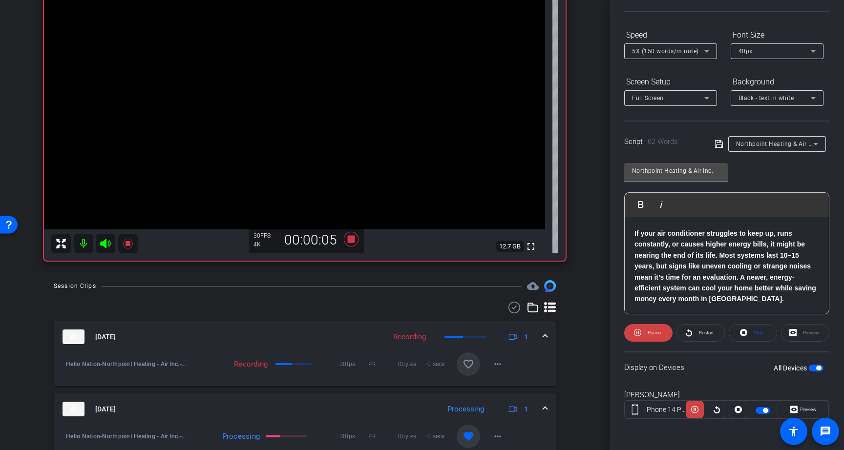
scroll to position [114, 0]
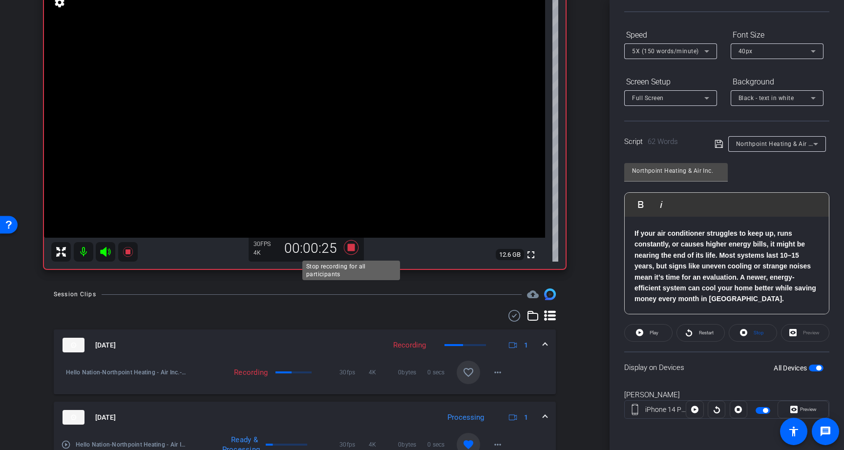
click at [351, 247] on icon at bounding box center [351, 247] width 15 height 15
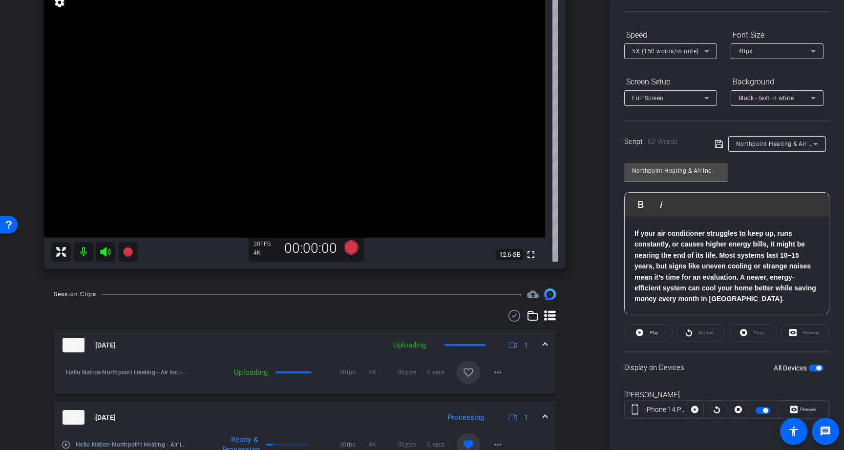
click at [820, 369] on span "button" at bounding box center [818, 368] width 5 height 5
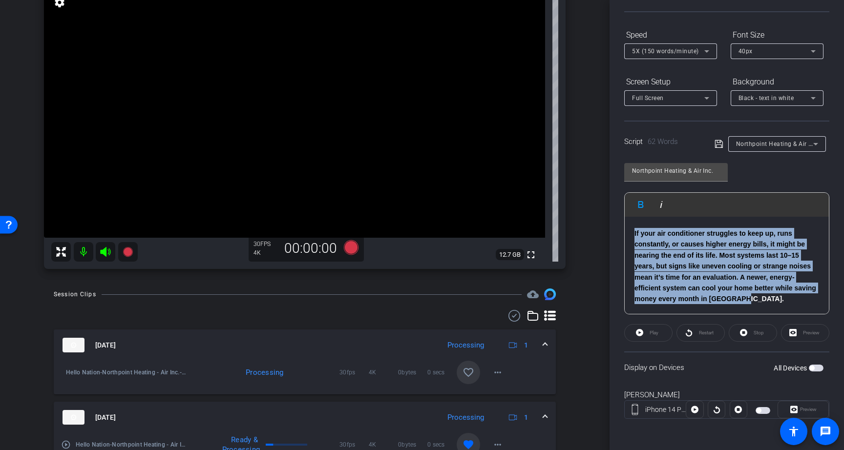
drag, startPoint x: 758, startPoint y: 299, endPoint x: 634, endPoint y: 235, distance: 139.1
click at [634, 235] on p "If your air conditioner struggles to keep up, runs constantly, or causes higher…" at bounding box center [726, 266] width 185 height 77
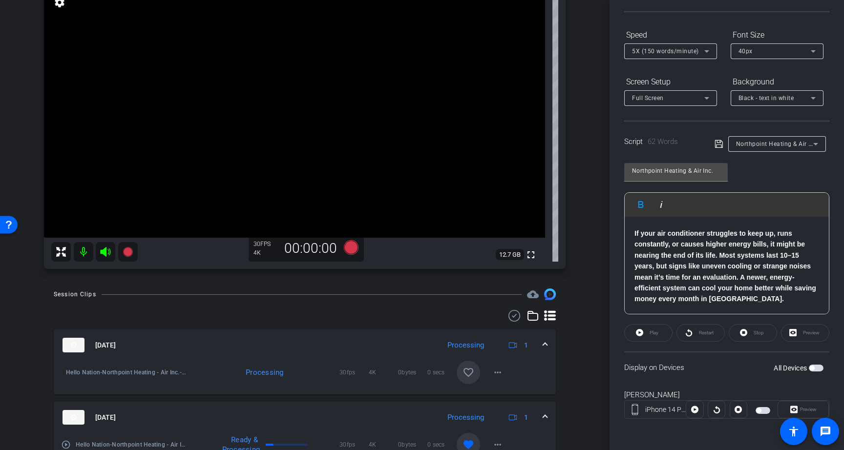
scroll to position [21, 0]
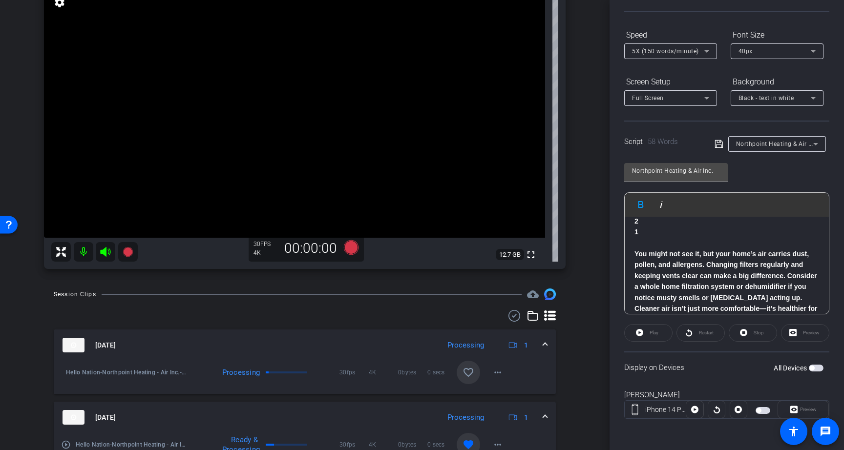
click at [715, 147] on icon at bounding box center [718, 144] width 9 height 12
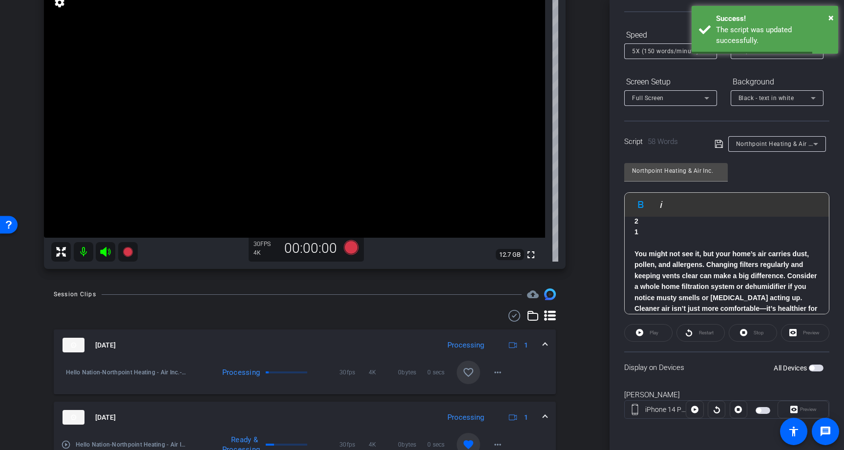
click at [745, 241] on p at bounding box center [726, 243] width 185 height 11
click at [813, 370] on span "button" at bounding box center [816, 368] width 15 height 7
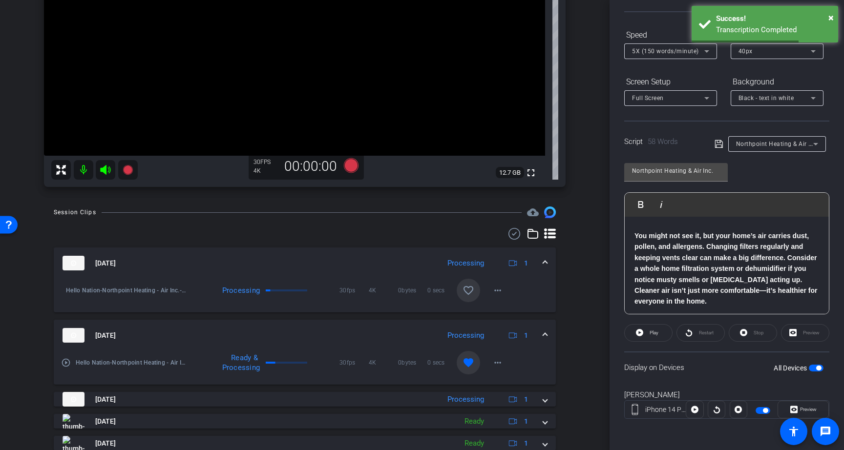
scroll to position [66, 0]
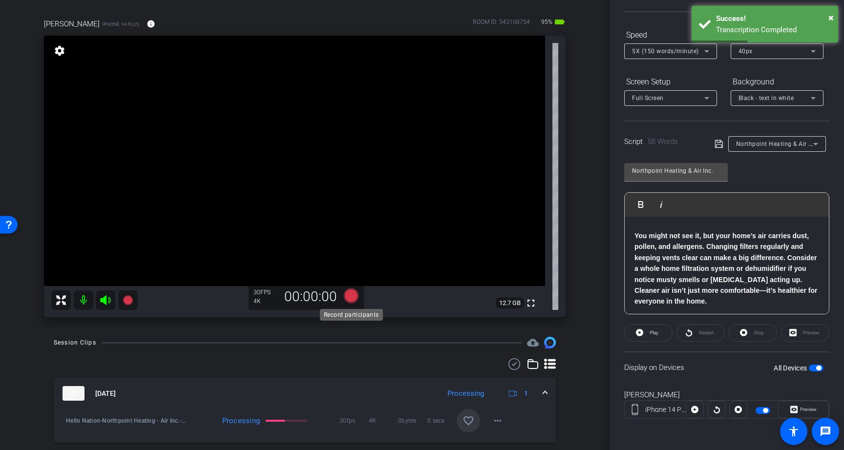
click at [351, 295] on icon at bounding box center [351, 296] width 15 height 15
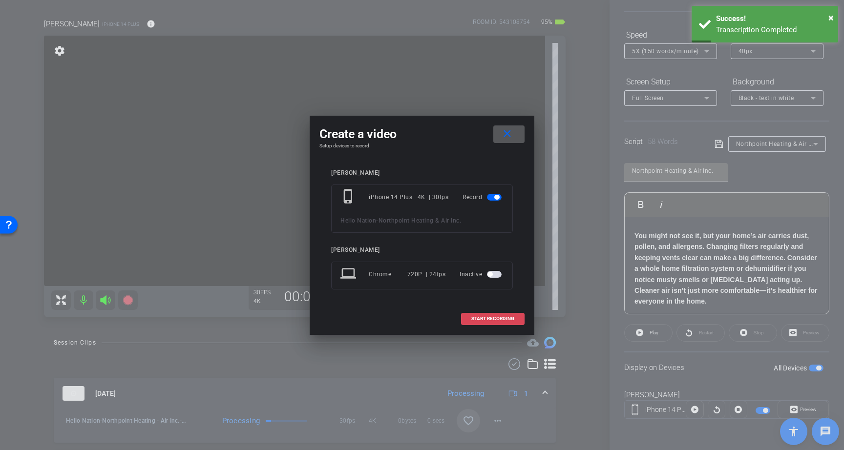
click at [492, 320] on span "START RECORDING" at bounding box center [492, 318] width 43 height 5
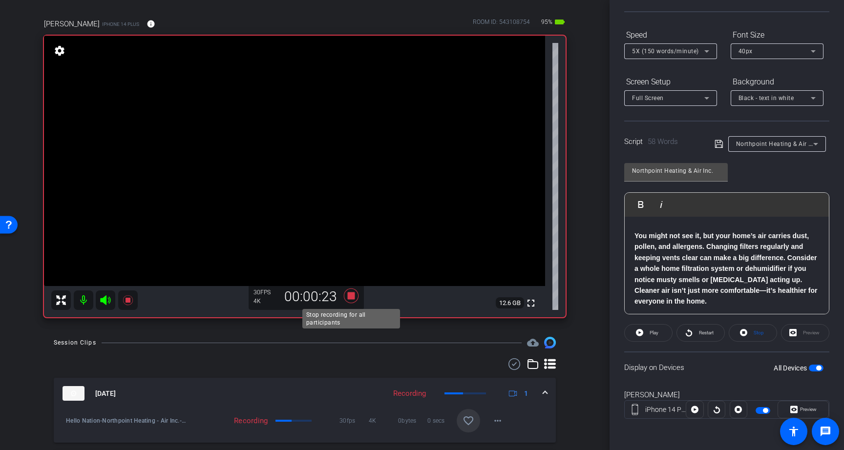
click at [351, 295] on icon at bounding box center [351, 296] width 15 height 15
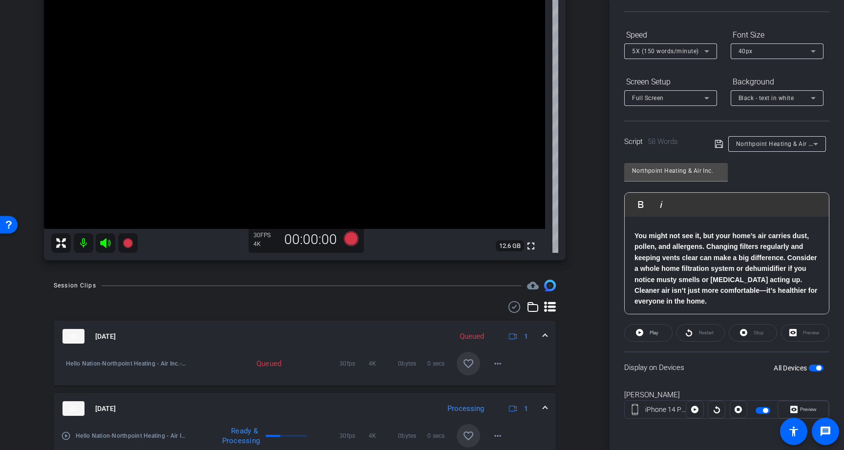
scroll to position [125, 0]
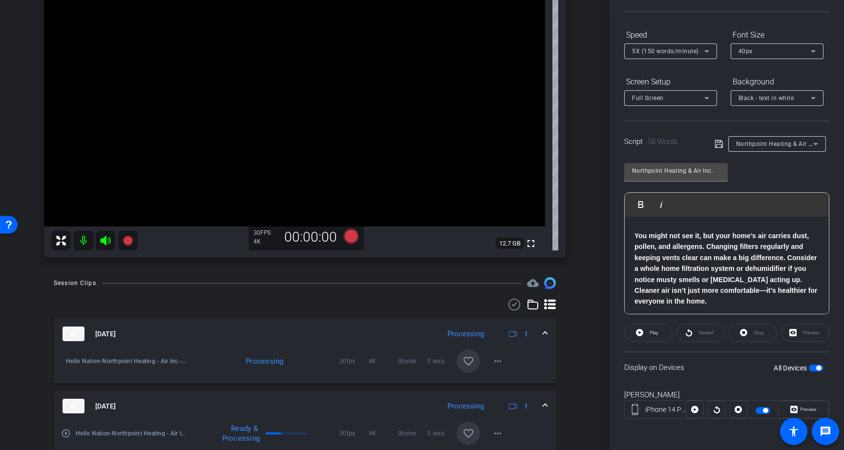
click at [468, 357] on mat-icon "favorite_border" at bounding box center [468, 361] width 12 height 12
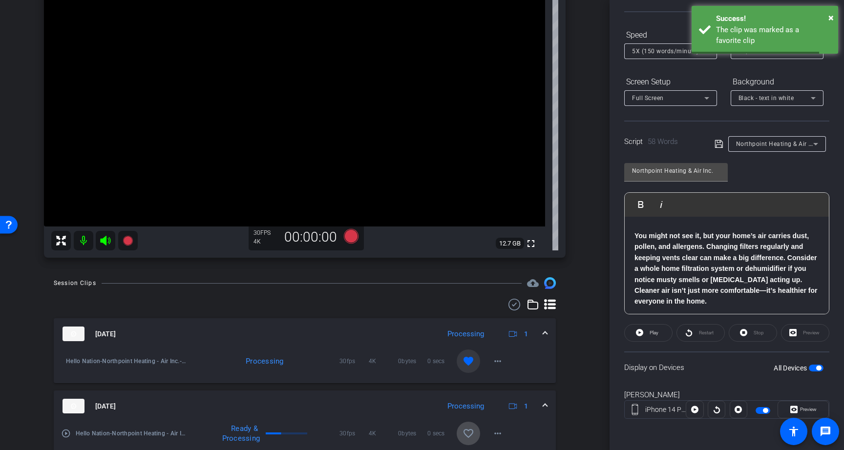
click at [468, 435] on mat-icon "favorite_border" at bounding box center [468, 434] width 12 height 12
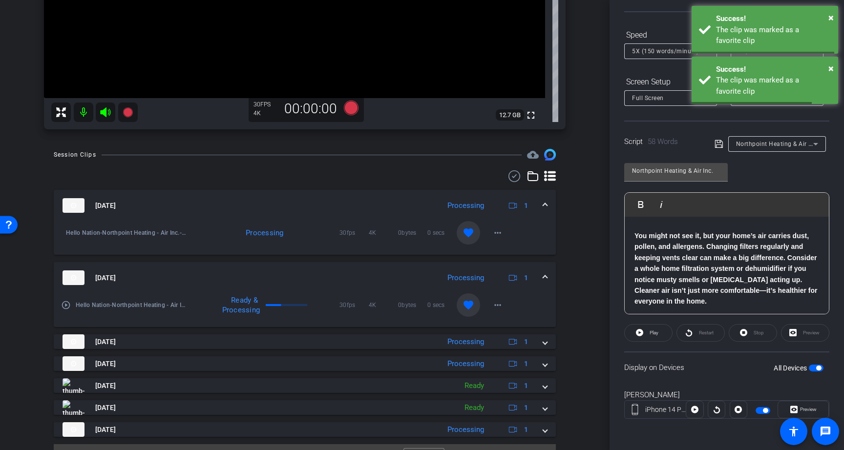
scroll to position [258, 0]
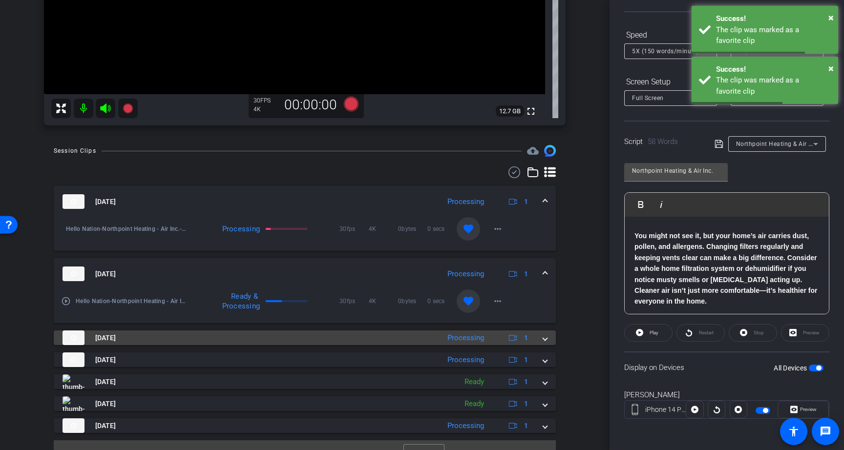
click at [499, 333] on mat-panel-description "Processing 1" at bounding box center [488, 338] width 93 height 15
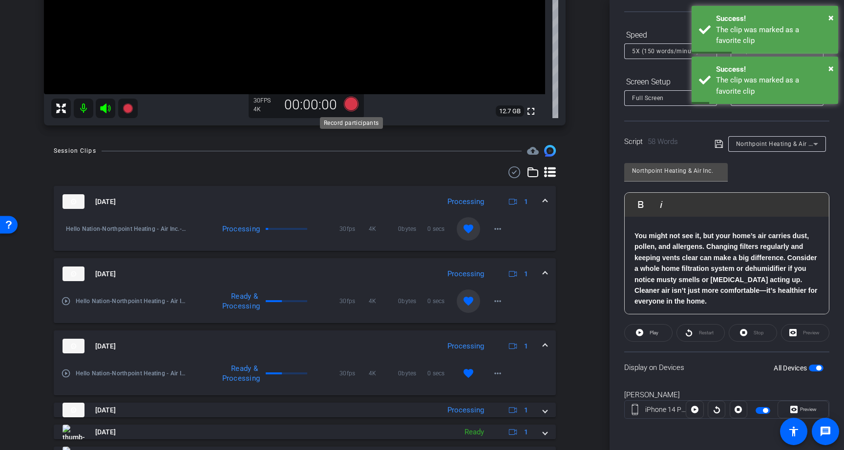
click at [350, 101] on icon at bounding box center [351, 104] width 15 height 15
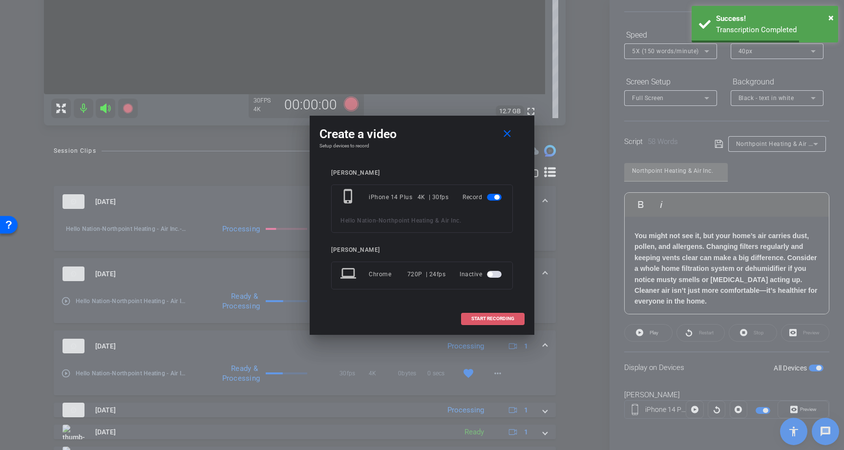
click at [486, 316] on span "START RECORDING" at bounding box center [492, 318] width 43 height 5
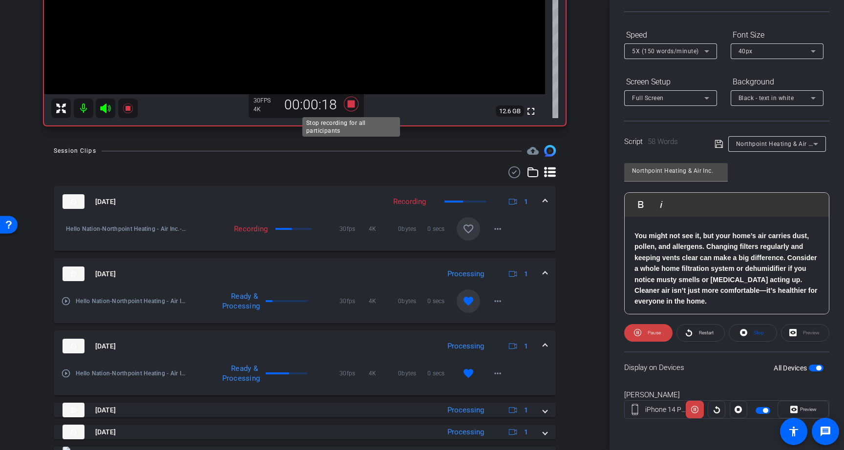
click at [352, 107] on icon at bounding box center [351, 104] width 15 height 15
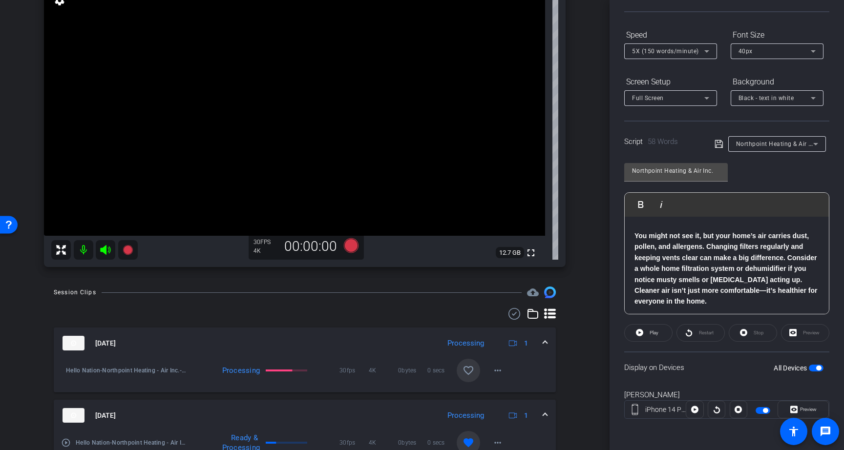
scroll to position [120, 0]
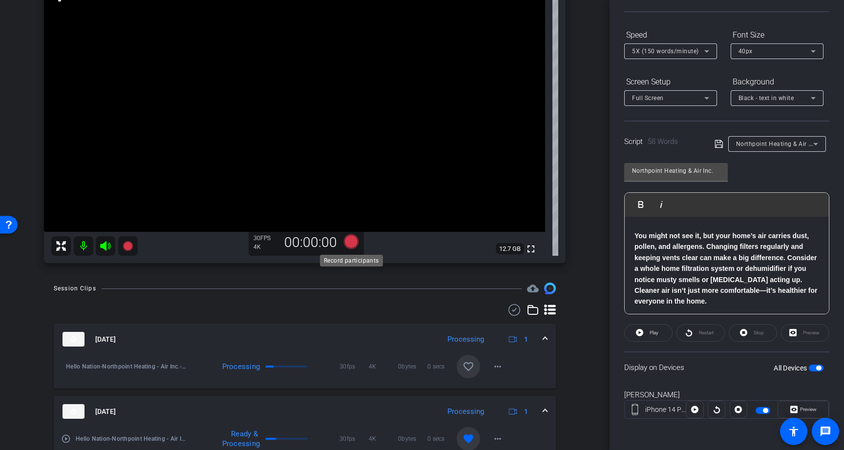
click at [350, 241] on icon at bounding box center [351, 241] width 15 height 15
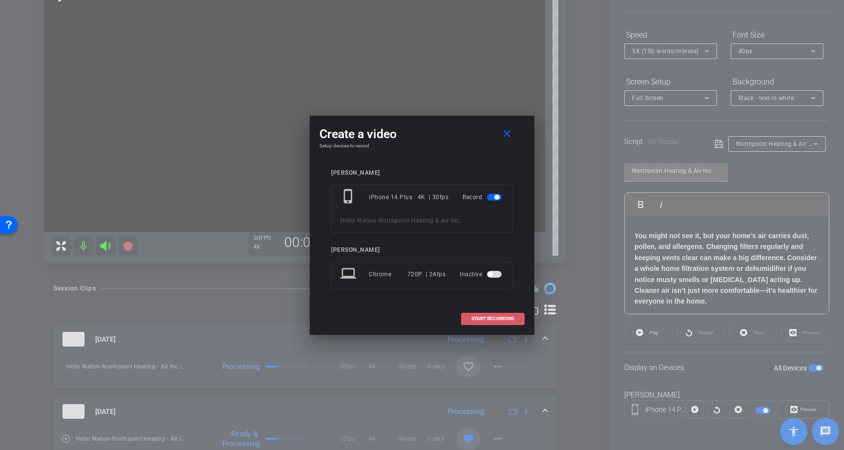
click at [494, 314] on span at bounding box center [492, 318] width 62 height 23
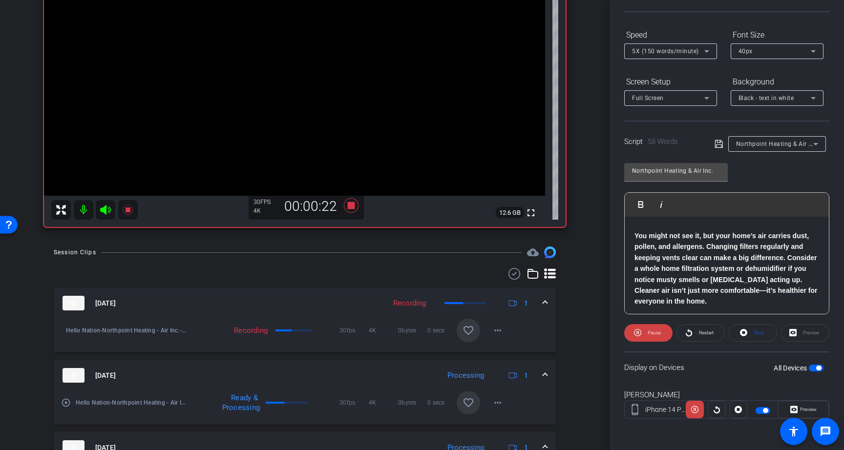
scroll to position [141, 0]
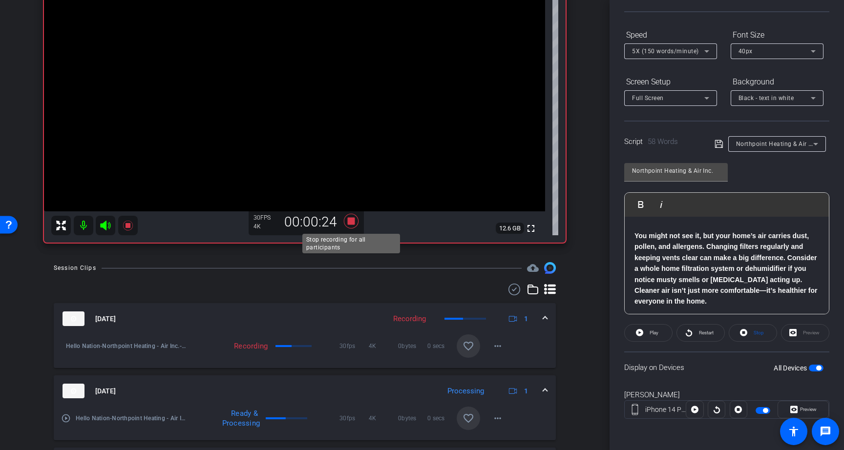
click at [351, 221] on icon at bounding box center [351, 221] width 15 height 15
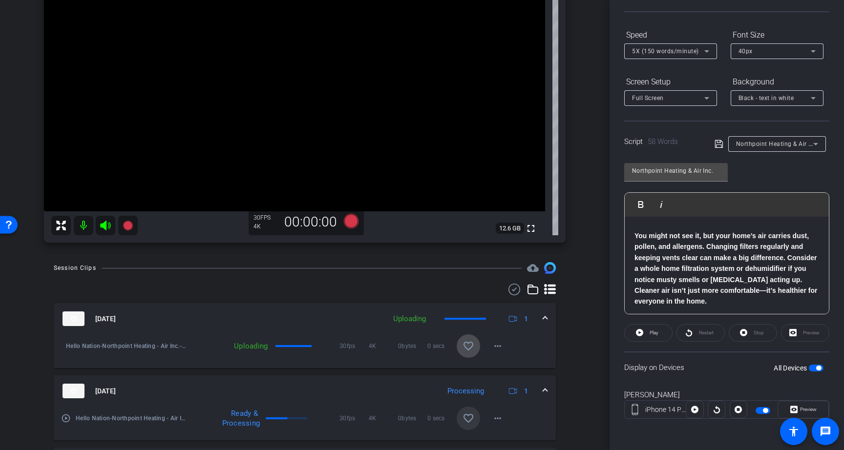
click at [466, 343] on mat-icon "favorite_border" at bounding box center [468, 346] width 12 height 12
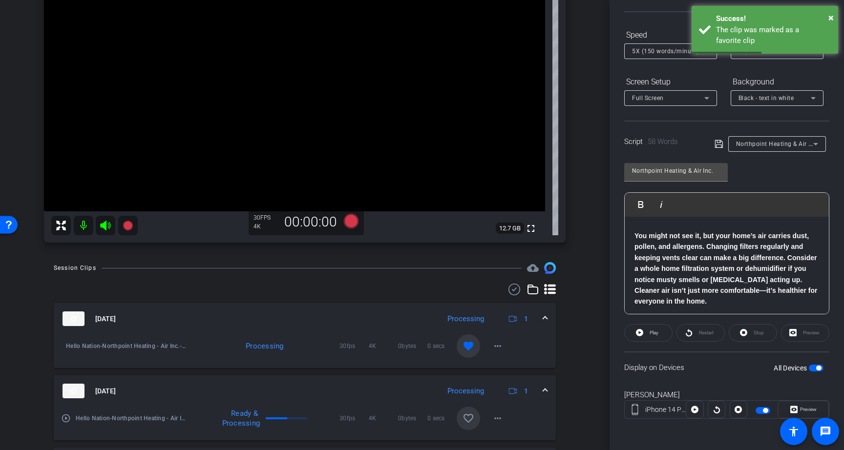
click at [815, 371] on span "button" at bounding box center [816, 368] width 15 height 7
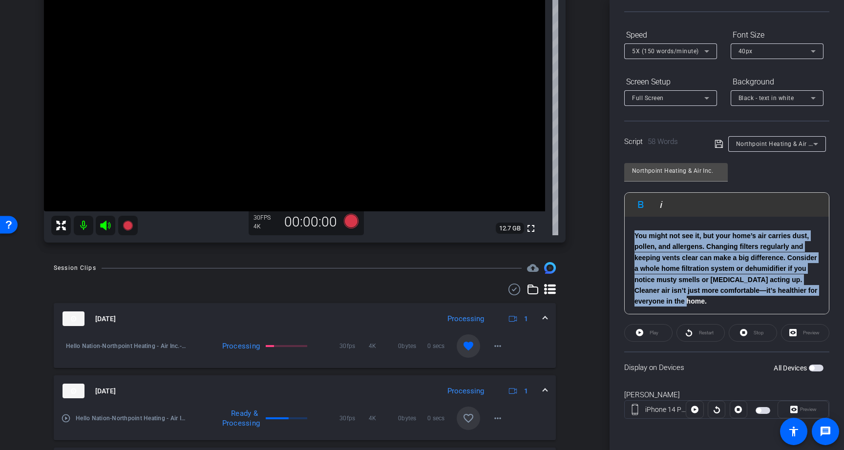
drag, startPoint x: 677, startPoint y: 299, endPoint x: 636, endPoint y: 238, distance: 74.2
click at [636, 238] on p "You might not see it, but your home’s air carries dust, pollen, and allergens. …" at bounding box center [726, 268] width 185 height 77
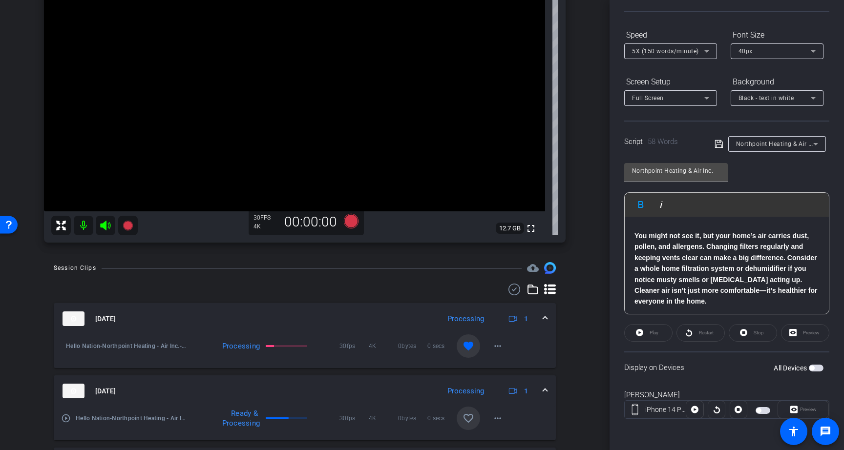
scroll to position [33, 0]
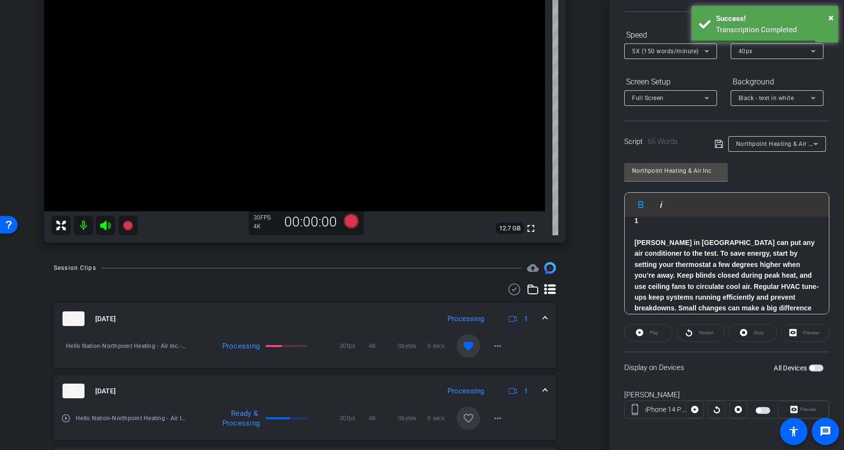
click at [782, 255] on strong "Summers in Columbia can put any air conditioner to the test. To save energy, st…" at bounding box center [726, 281] width 184 height 84
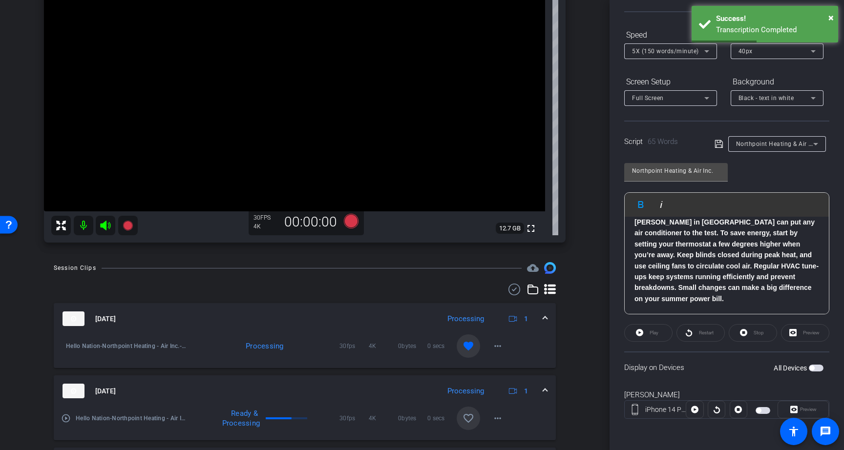
click at [718, 144] on icon at bounding box center [718, 144] width 9 height 12
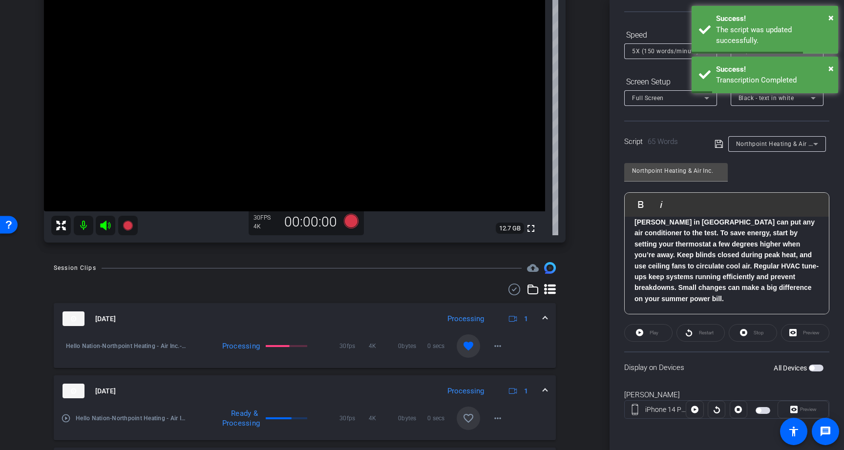
click at [818, 367] on span "button" at bounding box center [816, 368] width 15 height 7
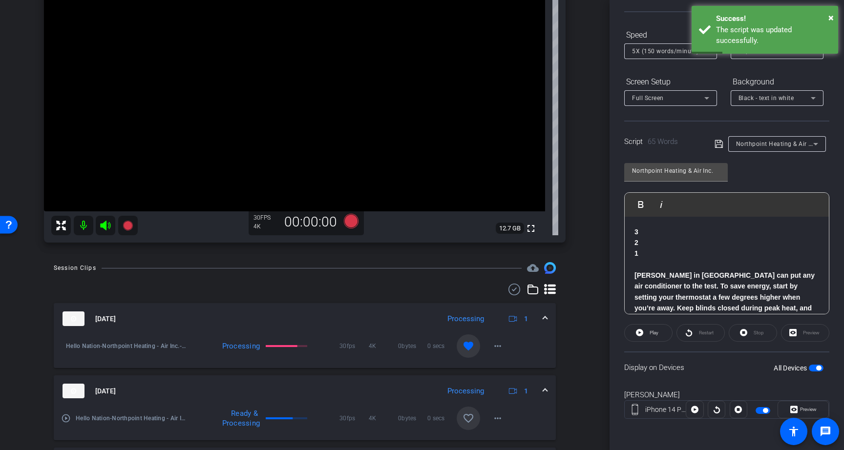
scroll to position [122, 0]
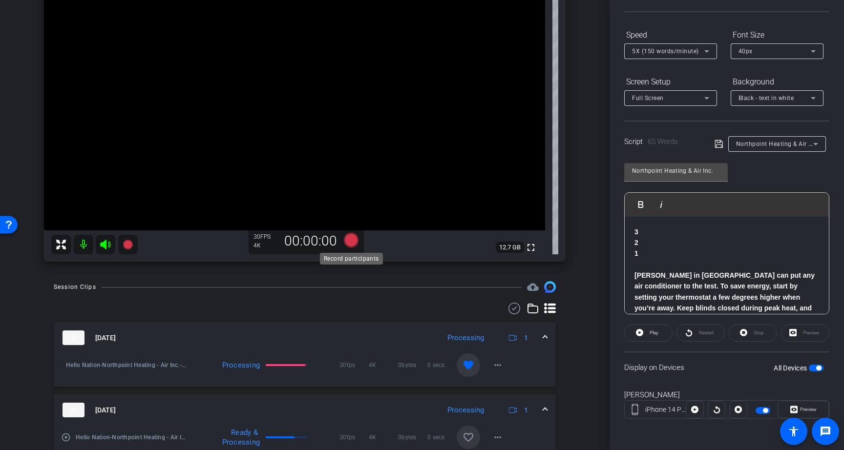
click at [352, 243] on icon at bounding box center [351, 240] width 15 height 15
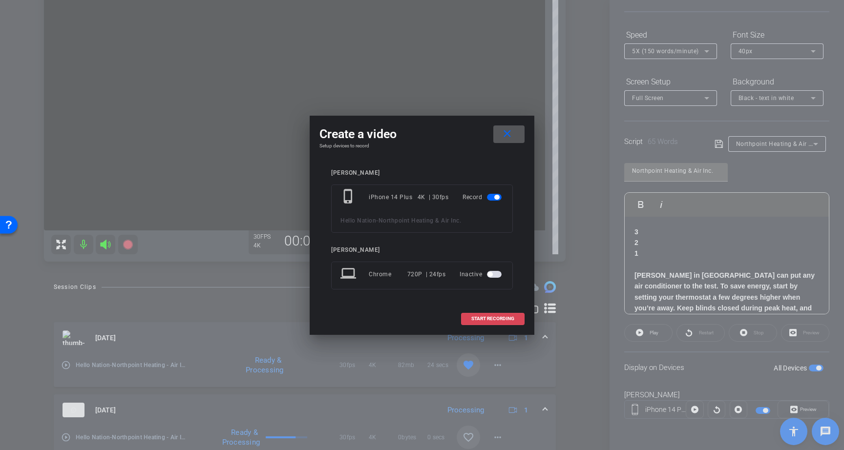
click at [509, 321] on span "START RECORDING" at bounding box center [492, 318] width 43 height 5
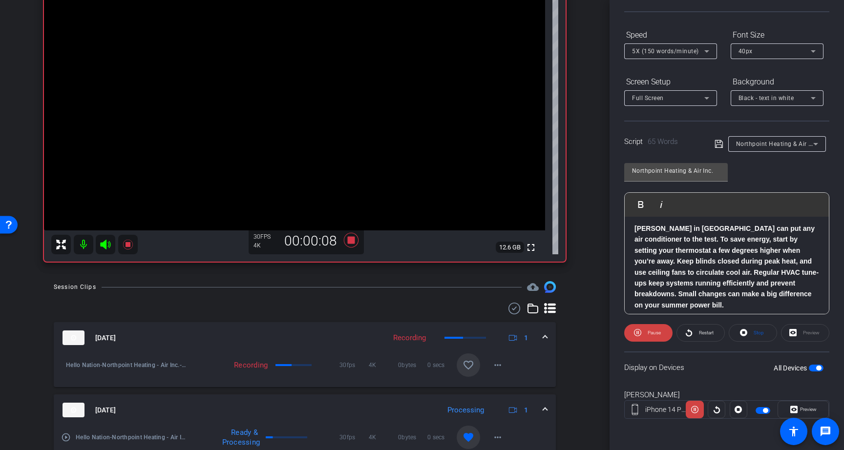
scroll to position [49, 0]
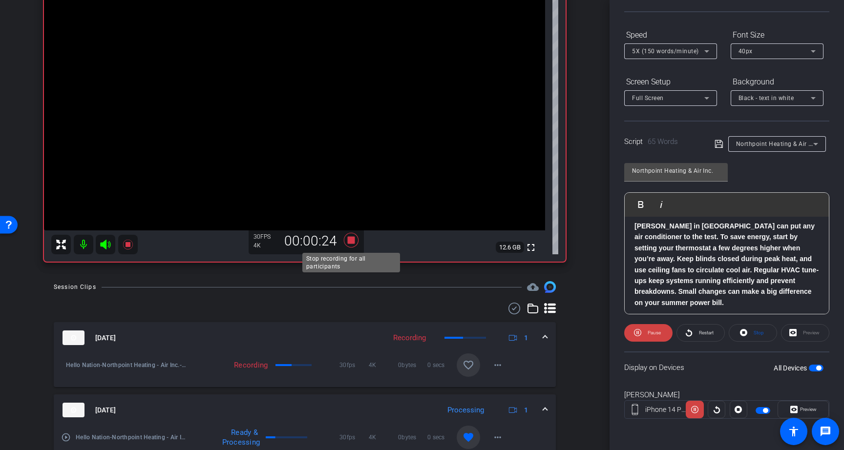
click at [351, 239] on icon at bounding box center [351, 240] width 15 height 15
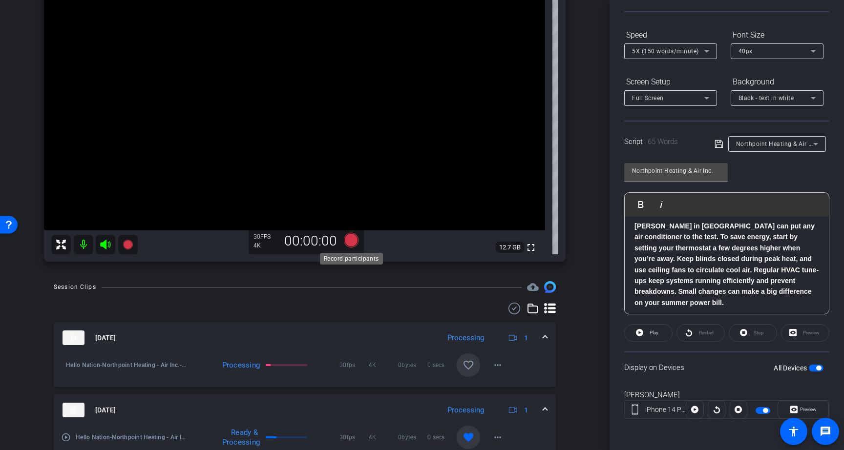
click at [352, 240] on icon at bounding box center [351, 240] width 15 height 15
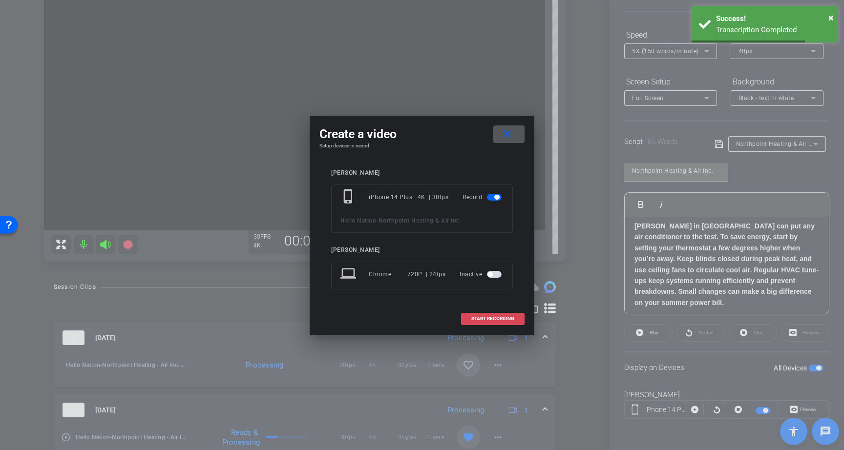
click at [488, 320] on span "START RECORDING" at bounding box center [492, 318] width 43 height 5
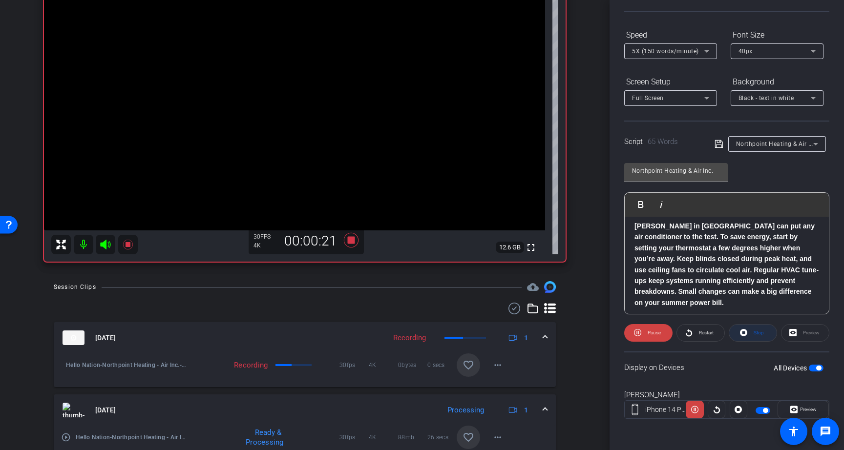
click at [749, 333] on span at bounding box center [752, 332] width 47 height 23
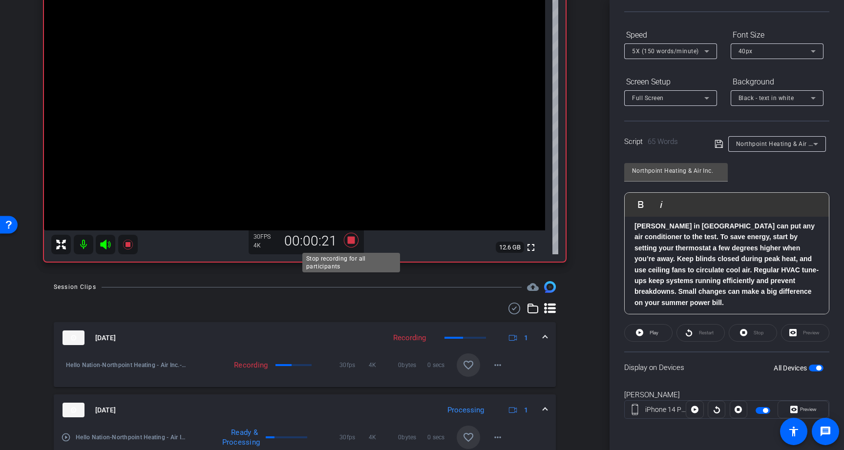
click at [349, 244] on icon at bounding box center [351, 240] width 15 height 15
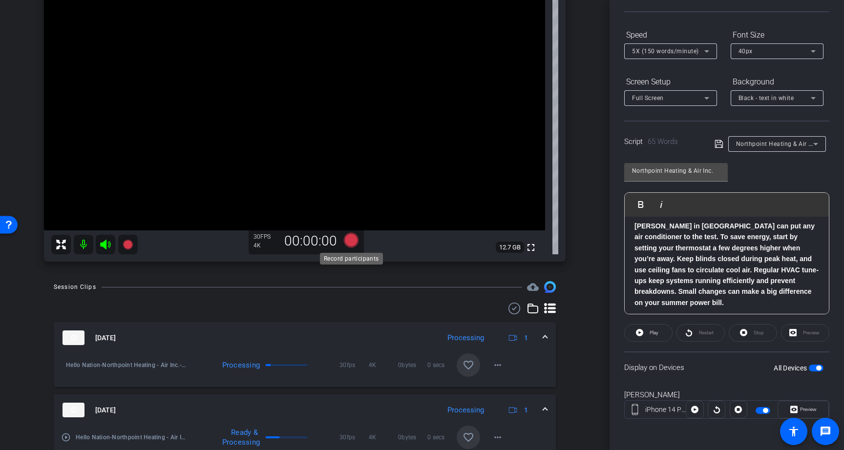
click at [353, 239] on icon at bounding box center [351, 240] width 15 height 15
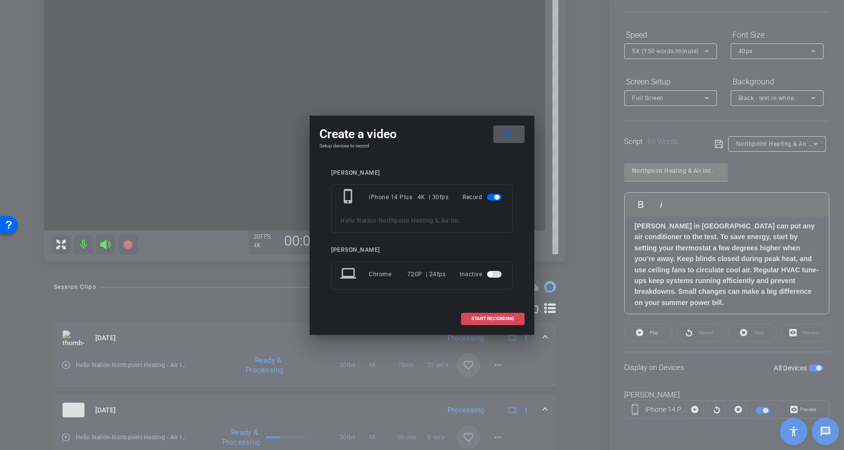
click at [492, 320] on span "START RECORDING" at bounding box center [492, 318] width 43 height 5
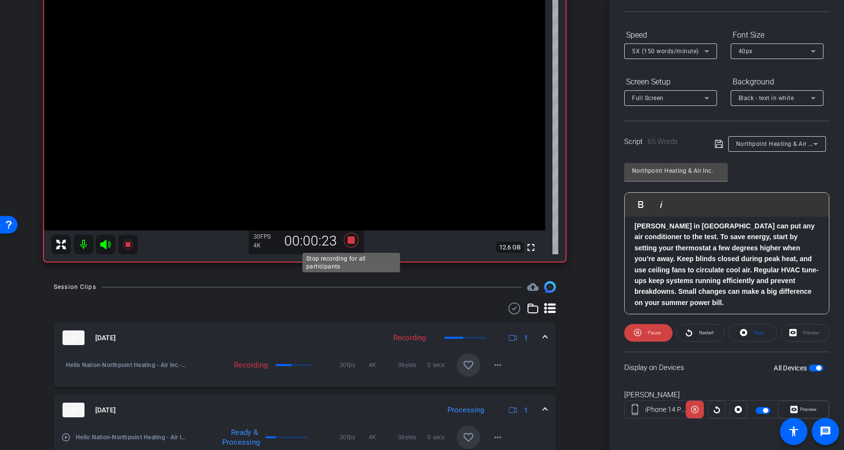
click at [351, 240] on icon at bounding box center [351, 240] width 15 height 15
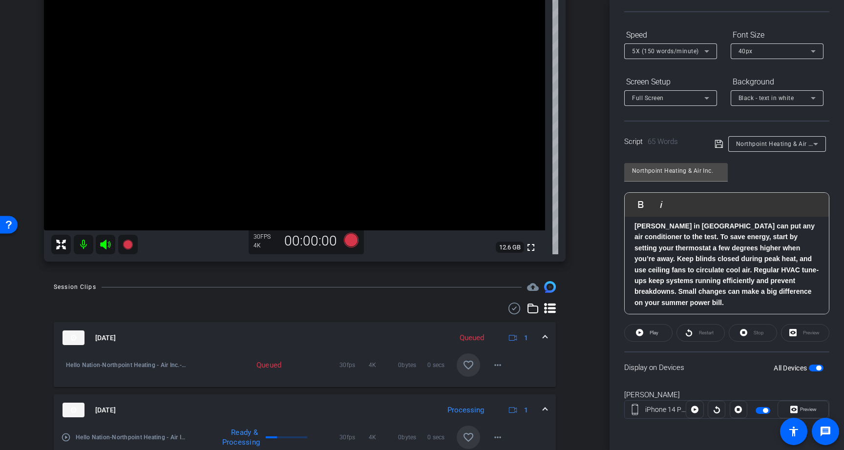
click at [819, 366] on span "button" at bounding box center [818, 368] width 5 height 5
click at [693, 52] on span "5X (150 words/minute)" at bounding box center [665, 51] width 67 height 7
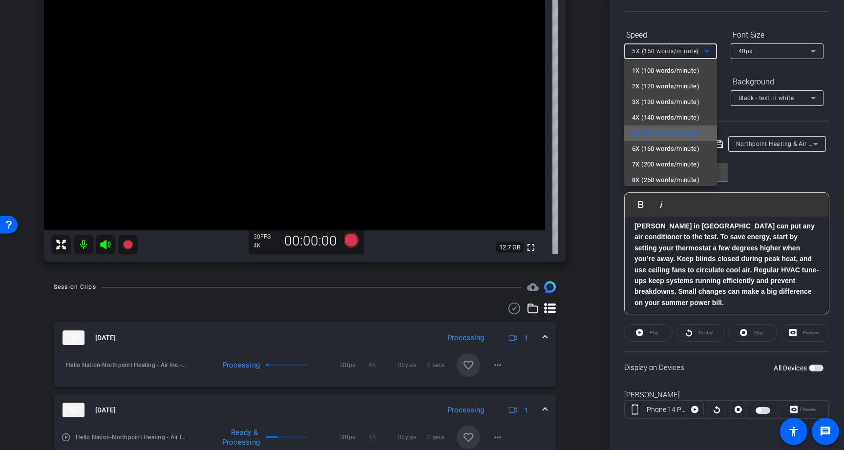
click at [682, 131] on span "5X (150 words/minute)" at bounding box center [665, 133] width 67 height 12
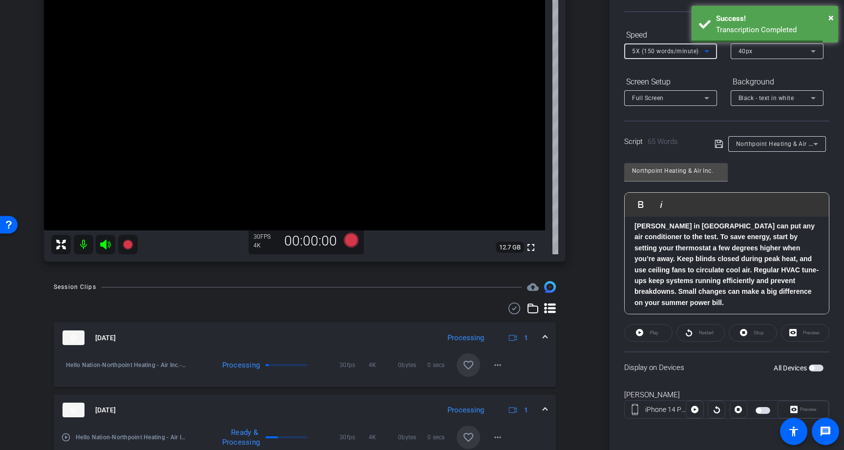
click at [816, 368] on span "button" at bounding box center [816, 368] width 15 height 7
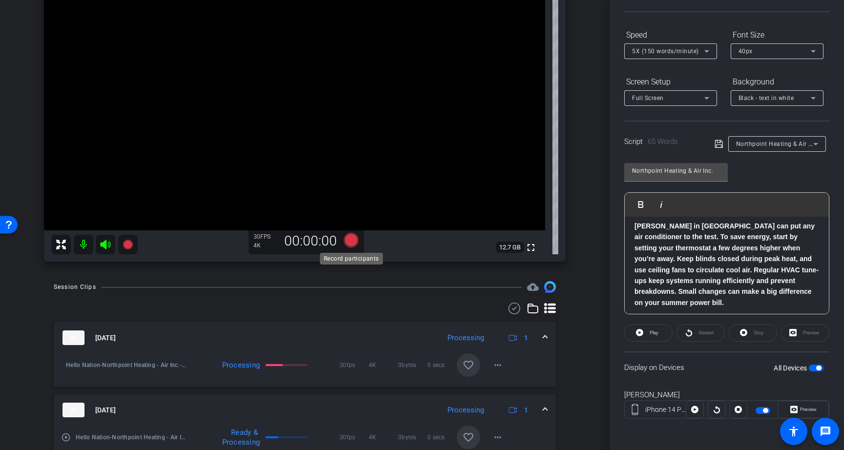
click at [350, 238] on icon at bounding box center [351, 240] width 15 height 15
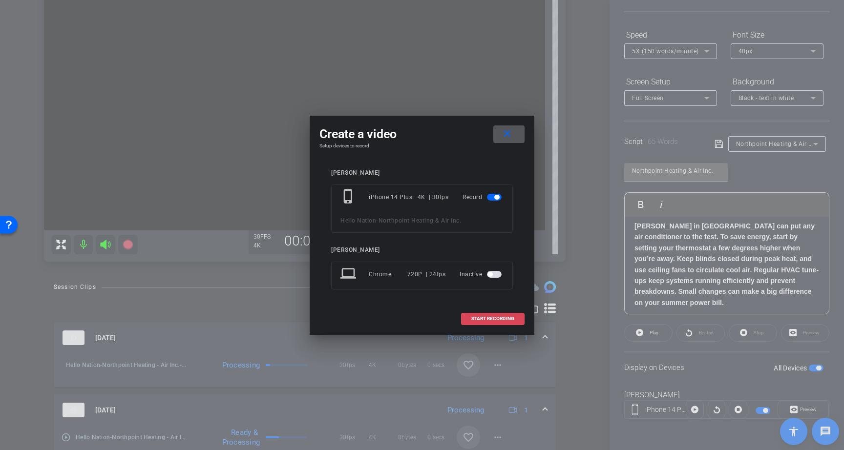
click at [503, 314] on span at bounding box center [492, 318] width 62 height 23
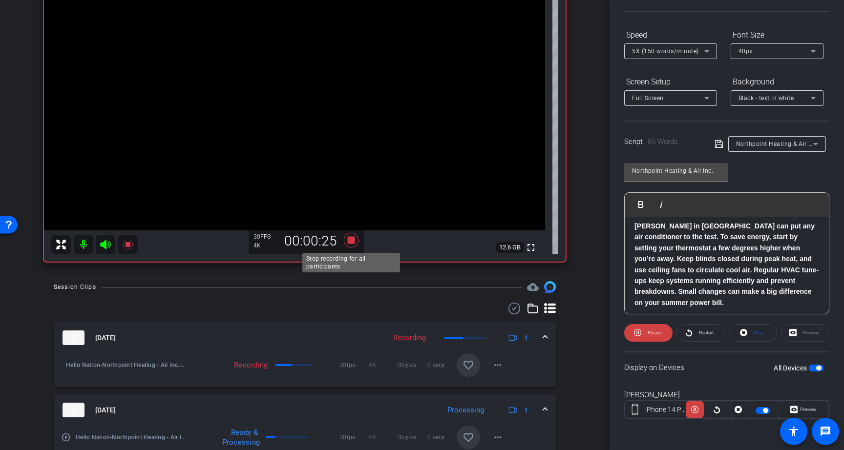
click at [353, 240] on icon at bounding box center [351, 240] width 15 height 15
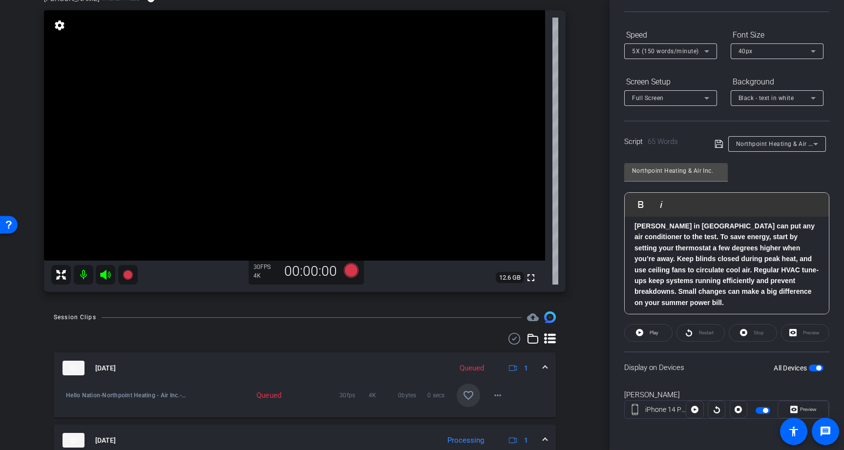
scroll to position [91, 0]
click at [352, 271] on icon at bounding box center [351, 271] width 15 height 15
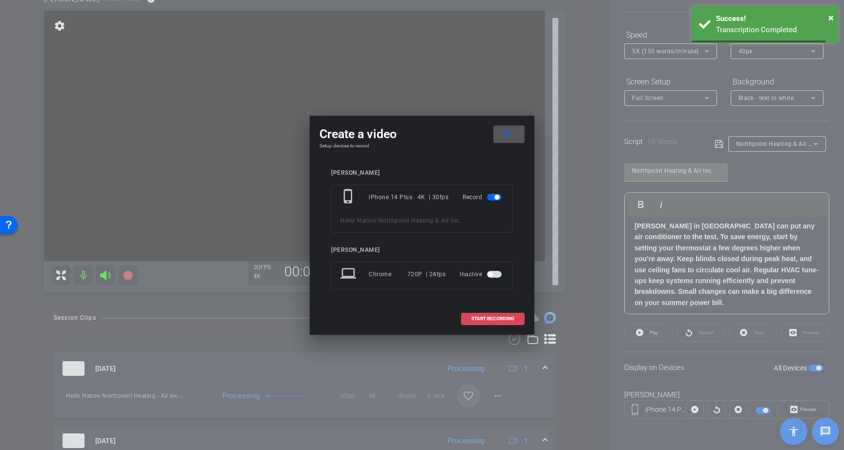
click at [490, 319] on span "START RECORDING" at bounding box center [492, 318] width 43 height 5
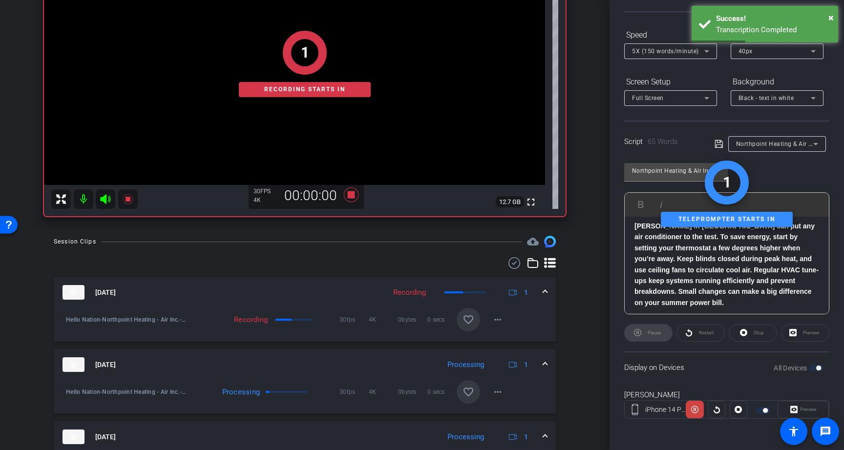
scroll to position [169, 0]
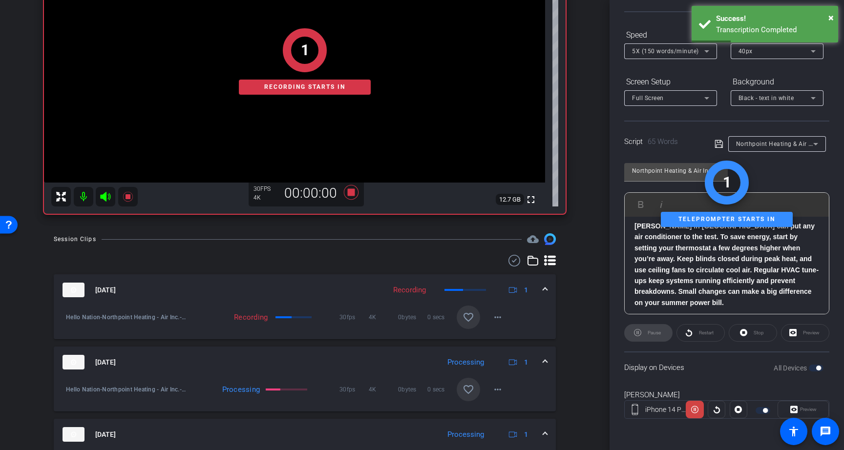
click at [472, 389] on mat-icon "favorite_border" at bounding box center [468, 390] width 12 height 12
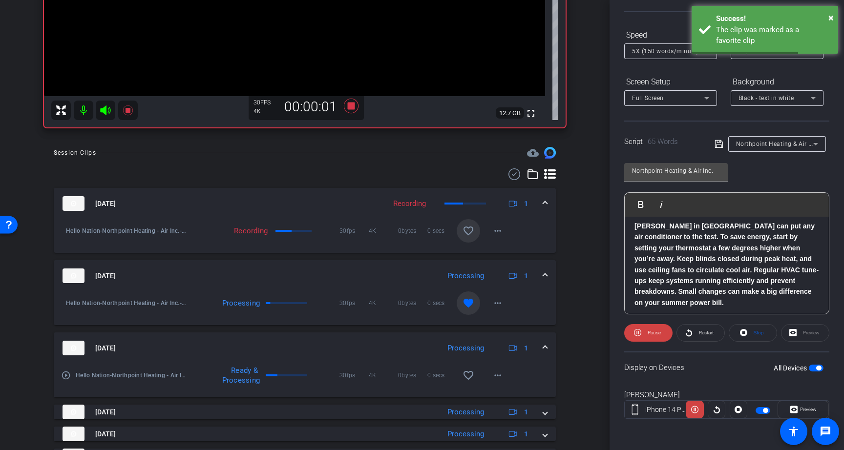
scroll to position [339, 0]
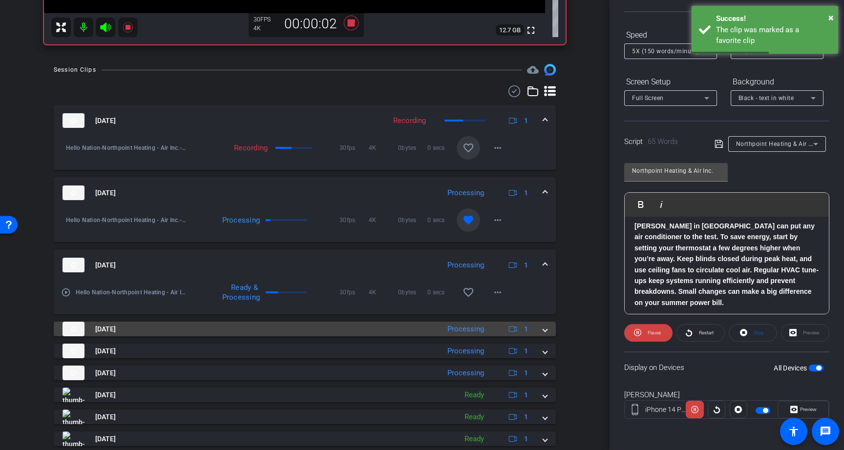
click at [544, 333] on span at bounding box center [545, 329] width 4 height 10
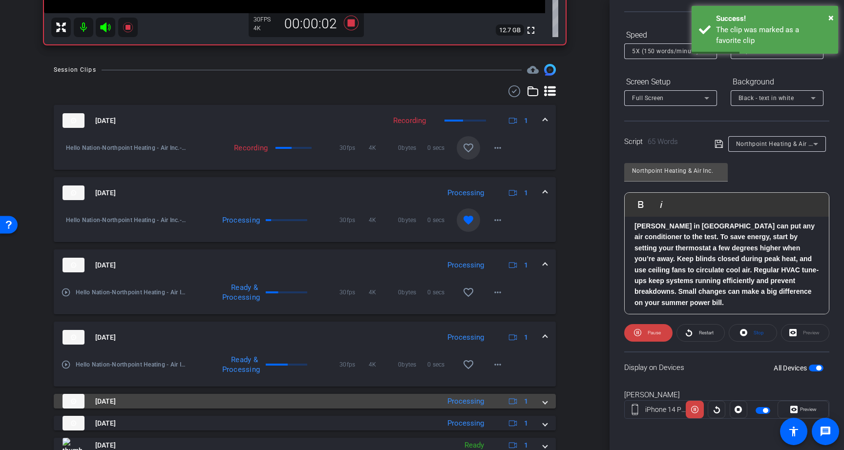
click at [544, 395] on mat-expansion-panel-header "Oct 15, 2025 Processing 1" at bounding box center [305, 401] width 502 height 15
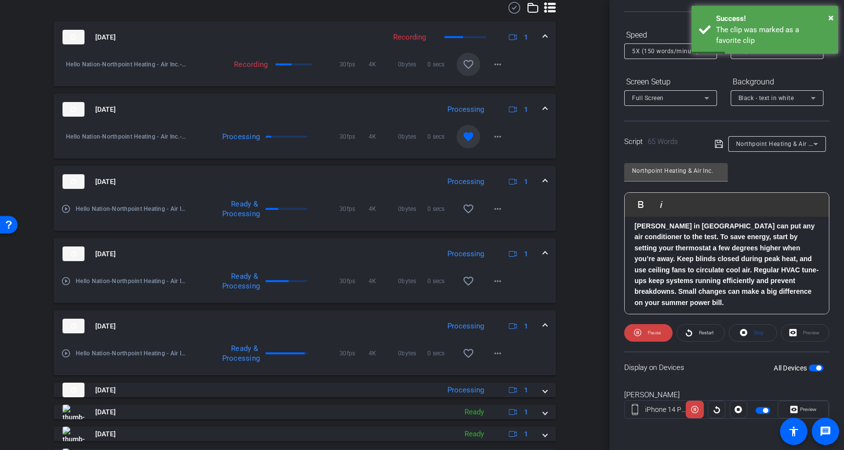
scroll to position [426, 0]
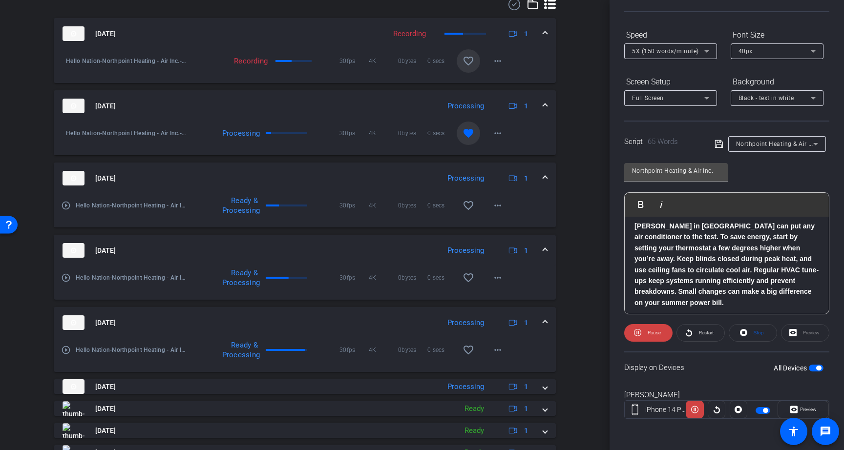
click at [542, 175] on div "Oct 15, 2025 Processing 1" at bounding box center [302, 178] width 480 height 15
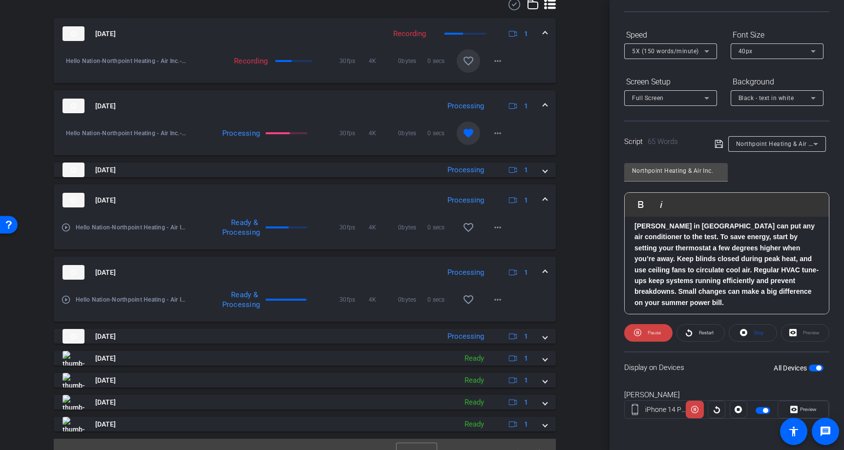
click at [543, 189] on mat-expansion-panel-header "Oct 15, 2025 Processing 1" at bounding box center [305, 200] width 502 height 31
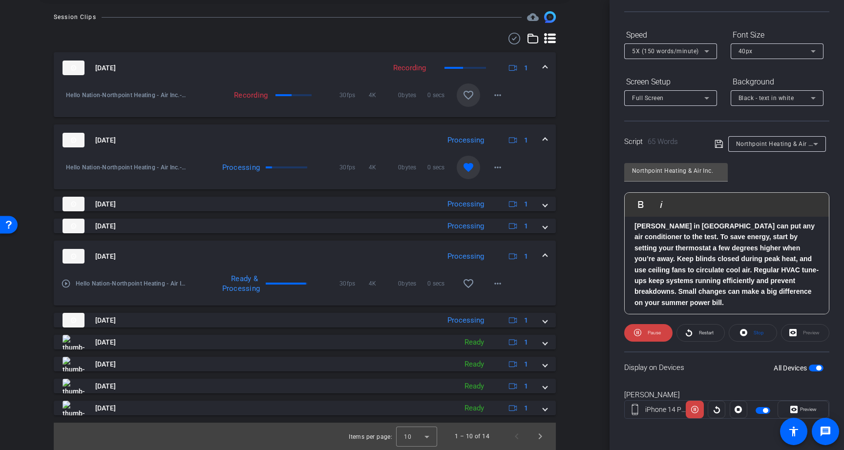
click at [543, 259] on span at bounding box center [545, 256] width 4 height 10
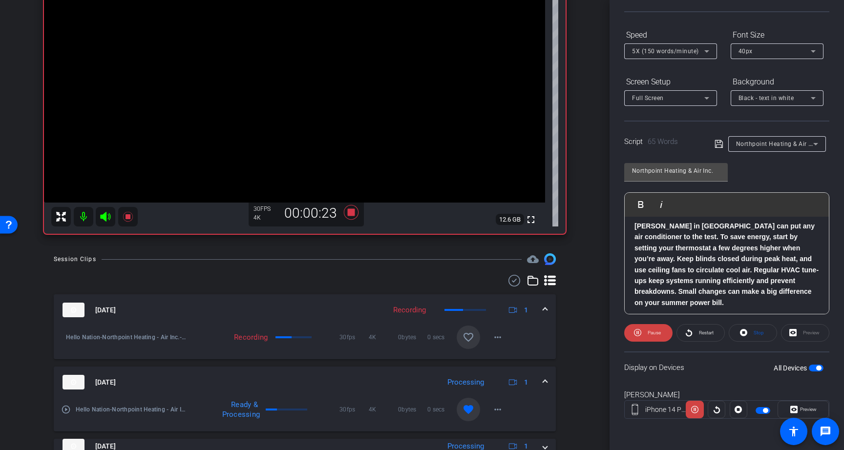
scroll to position [147, 0]
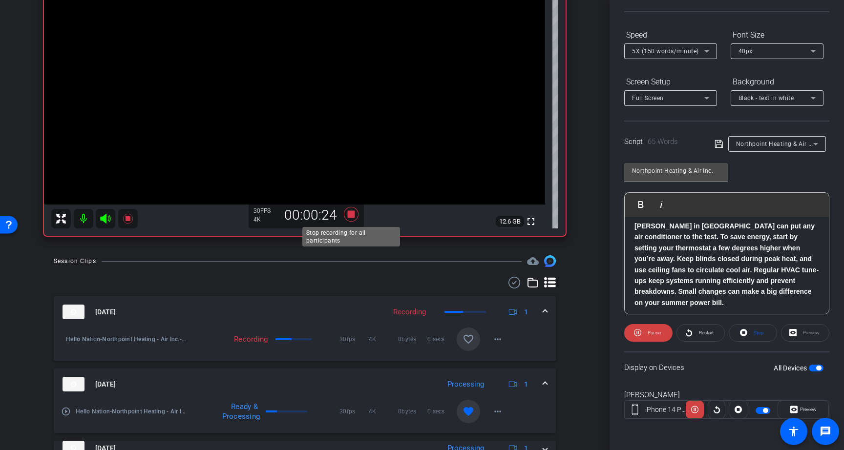
click at [350, 214] on icon at bounding box center [351, 214] width 15 height 15
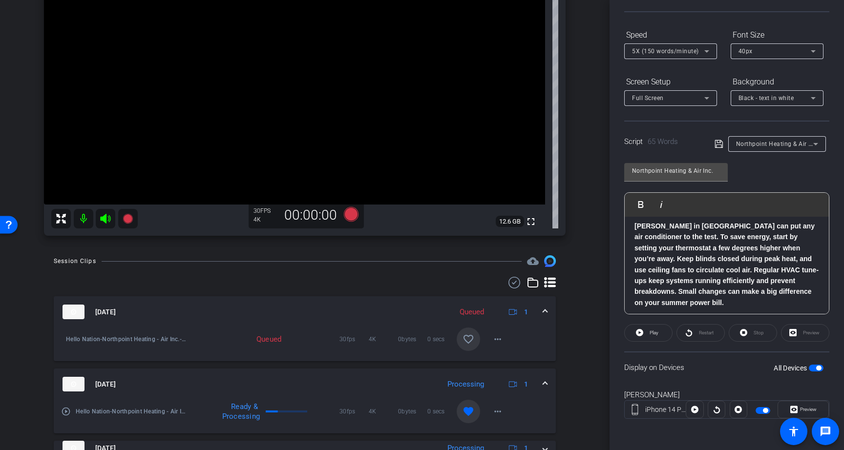
scroll to position [126, 0]
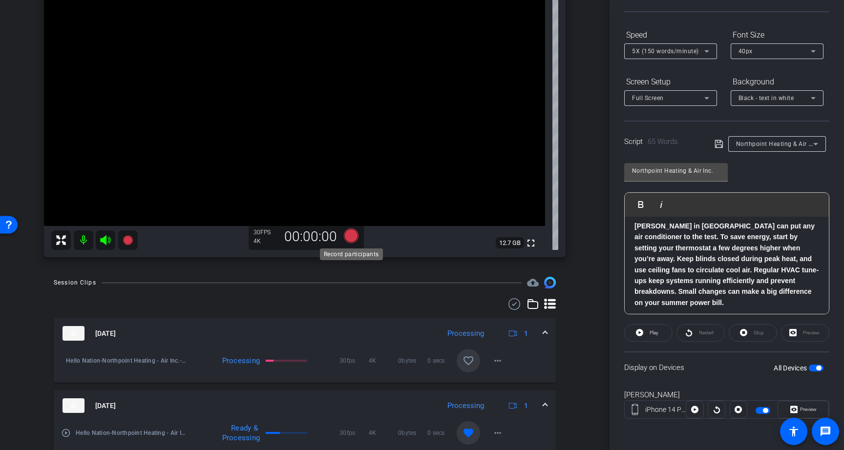
click at [351, 236] on icon at bounding box center [351, 235] width 15 height 15
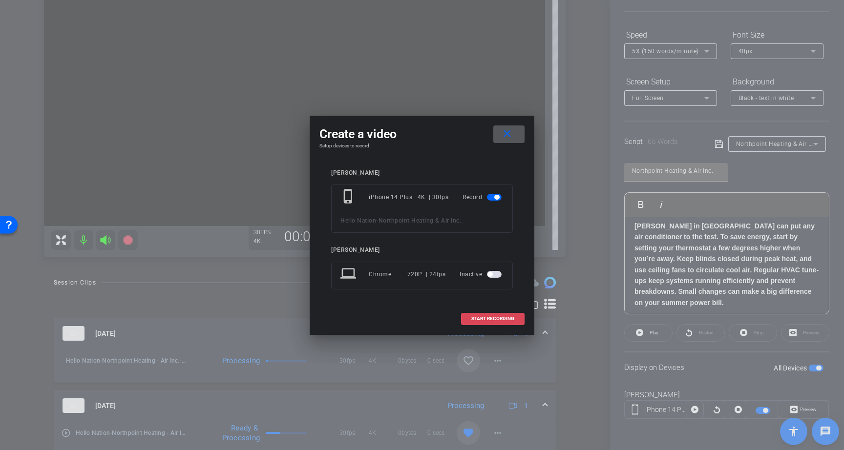
click at [485, 315] on span at bounding box center [492, 318] width 62 height 23
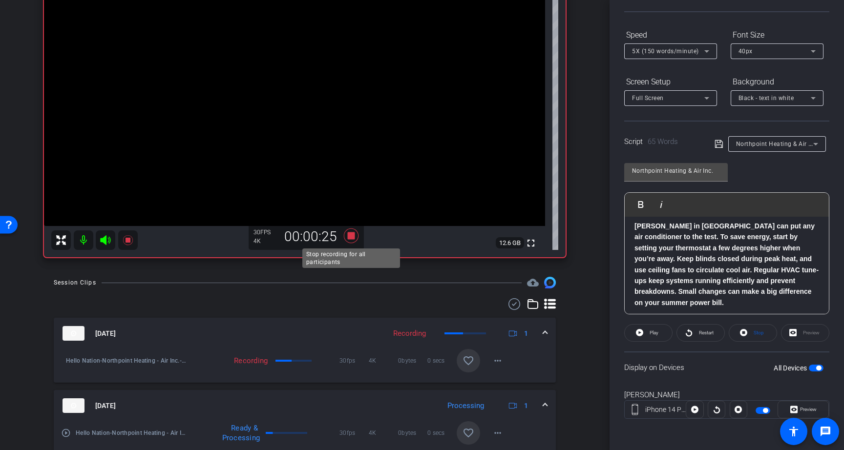
click at [353, 237] on icon at bounding box center [351, 235] width 15 height 15
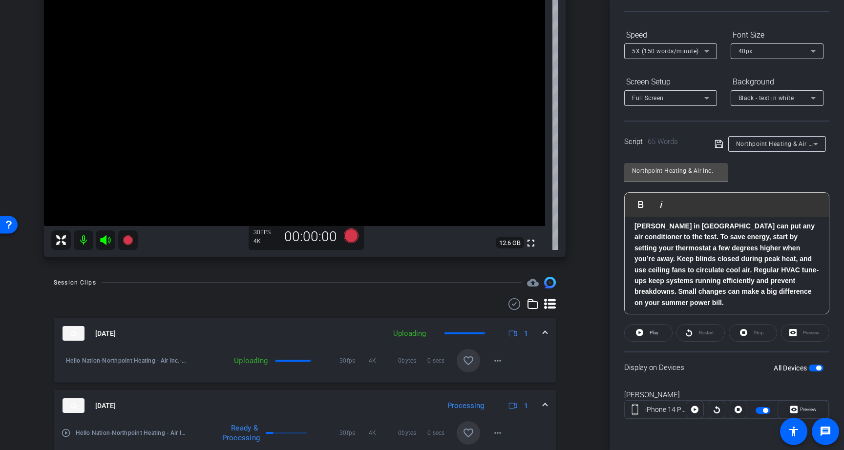
click at [819, 371] on span "button" at bounding box center [816, 368] width 15 height 7
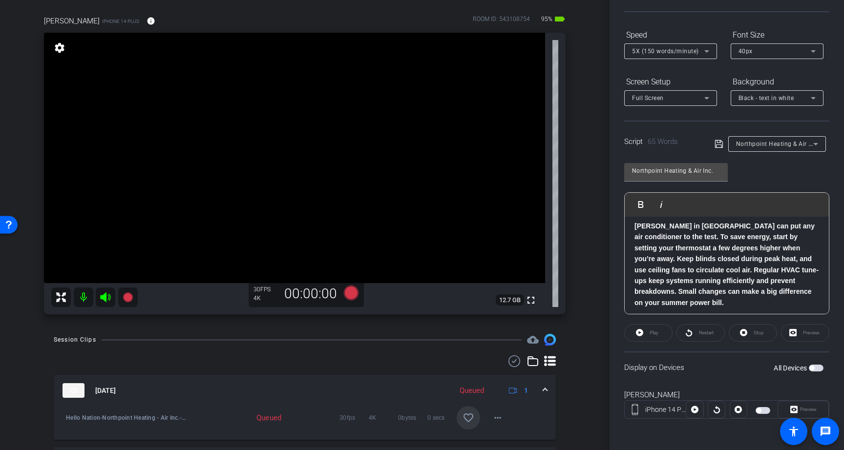
scroll to position [68, 0]
click at [352, 296] on icon at bounding box center [351, 294] width 15 height 15
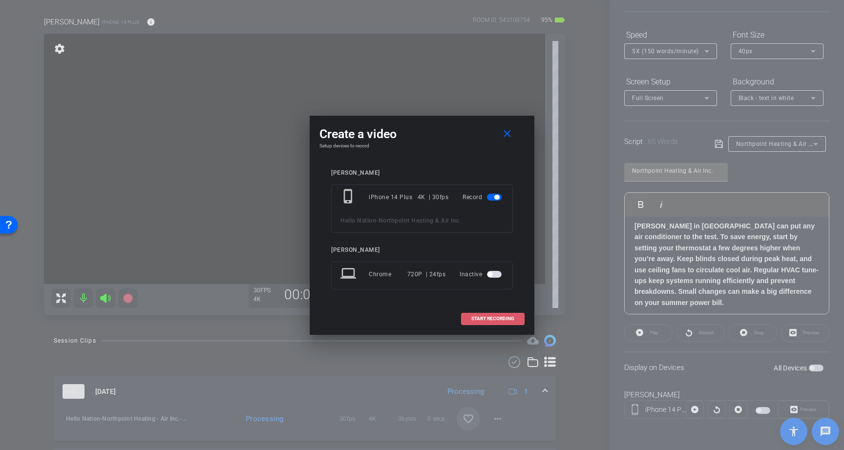
click at [484, 320] on span "START RECORDING" at bounding box center [492, 318] width 43 height 5
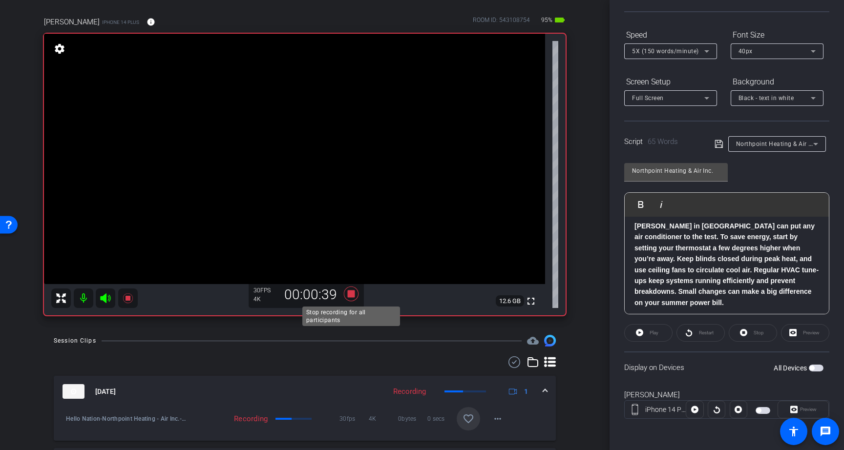
click at [350, 296] on icon at bounding box center [351, 294] width 15 height 15
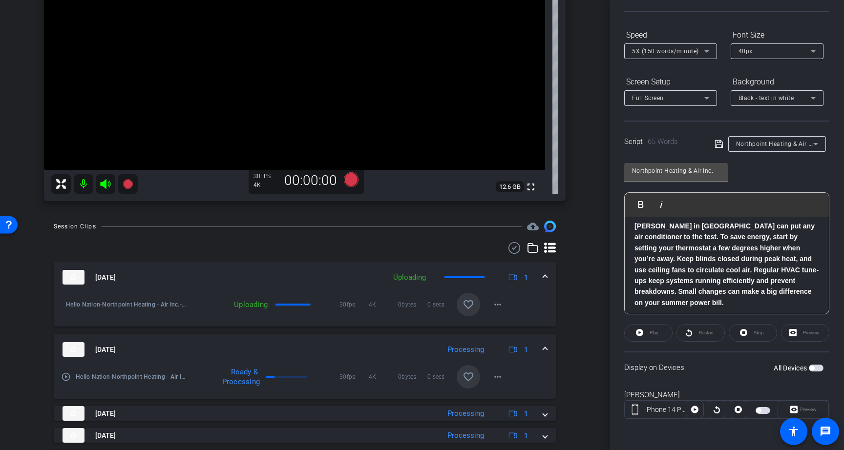
scroll to position [191, 0]
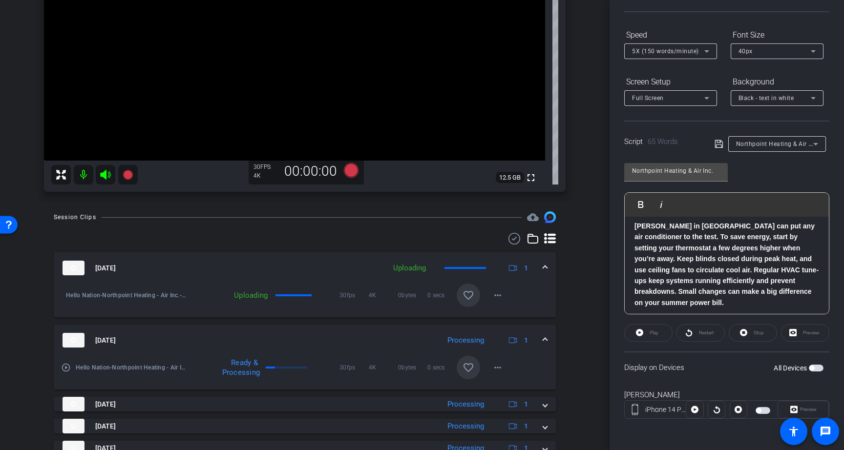
click at [469, 299] on mat-icon "favorite_border" at bounding box center [468, 296] width 12 height 12
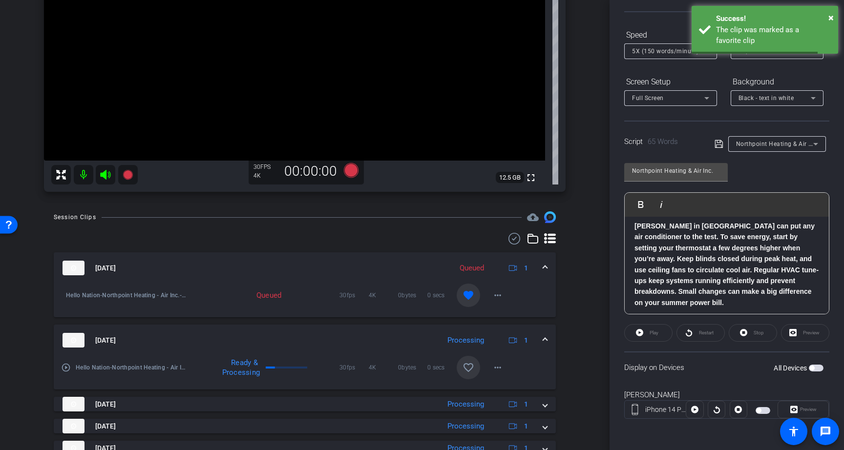
click at [468, 370] on mat-icon "favorite_border" at bounding box center [468, 368] width 12 height 12
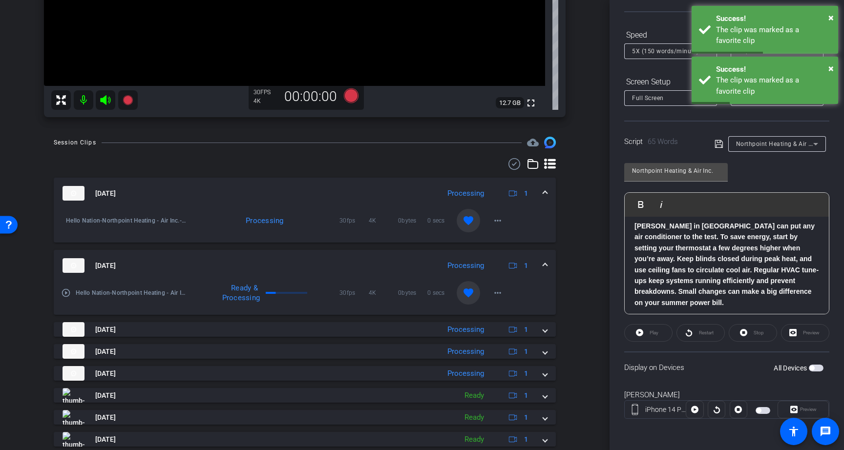
scroll to position [0, 0]
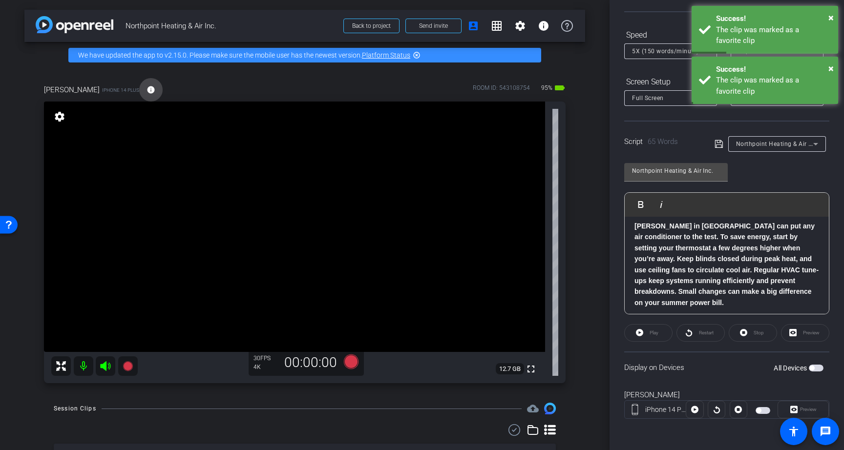
click at [146, 91] on mat-icon "info" at bounding box center [150, 89] width 9 height 9
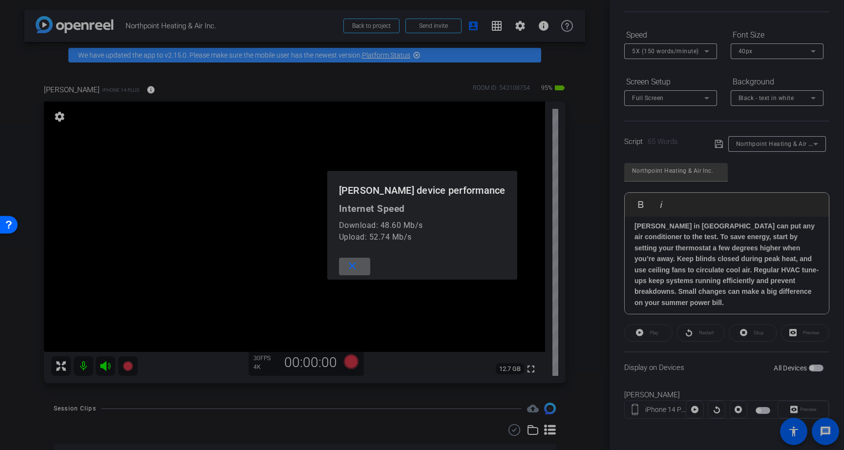
click at [358, 267] on mat-icon "close" at bounding box center [352, 266] width 12 height 12
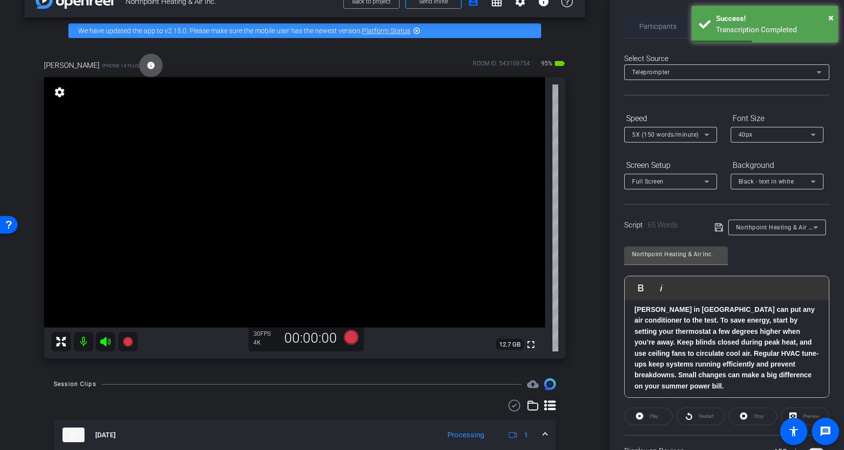
click at [656, 31] on span "Participants" at bounding box center [657, 26] width 37 height 23
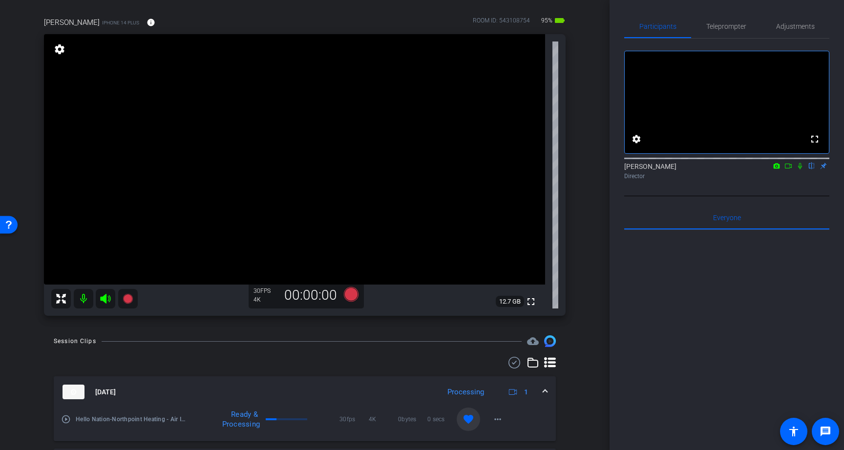
scroll to position [71, 0]
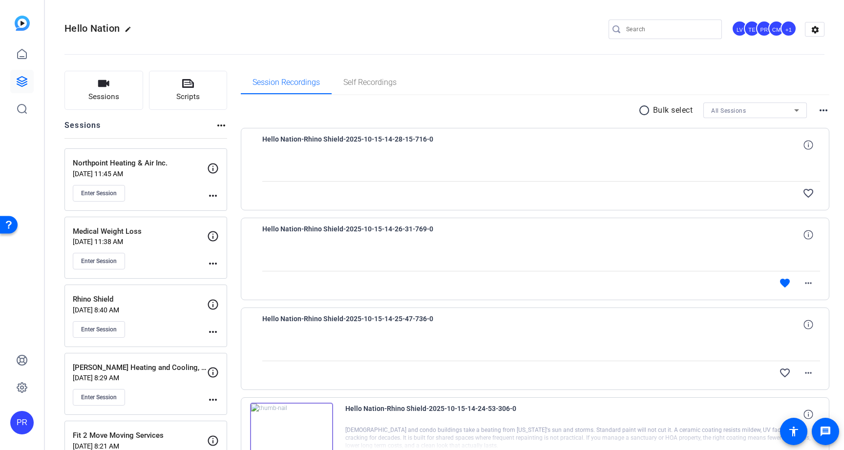
click at [171, 192] on div "Enter Session" at bounding box center [140, 193] width 134 height 17
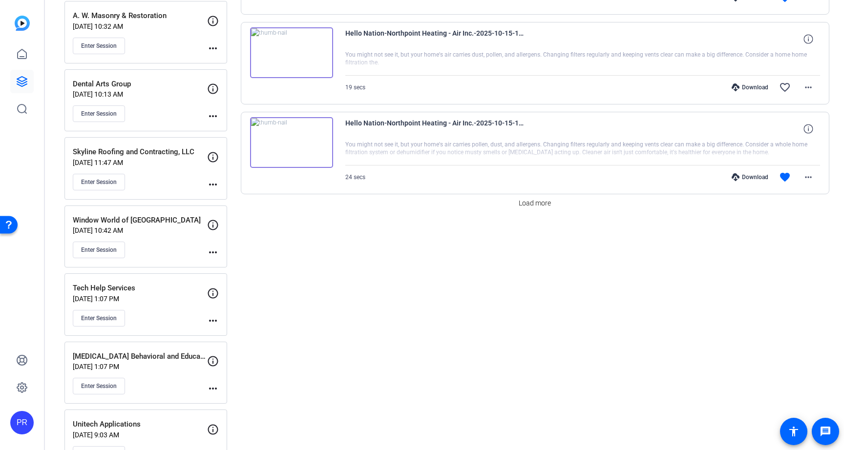
scroll to position [841, 0]
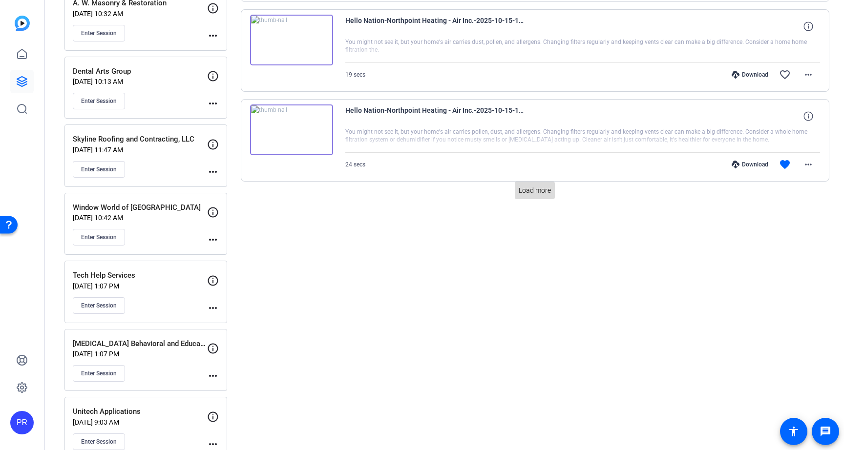
click at [519, 182] on span at bounding box center [535, 190] width 40 height 23
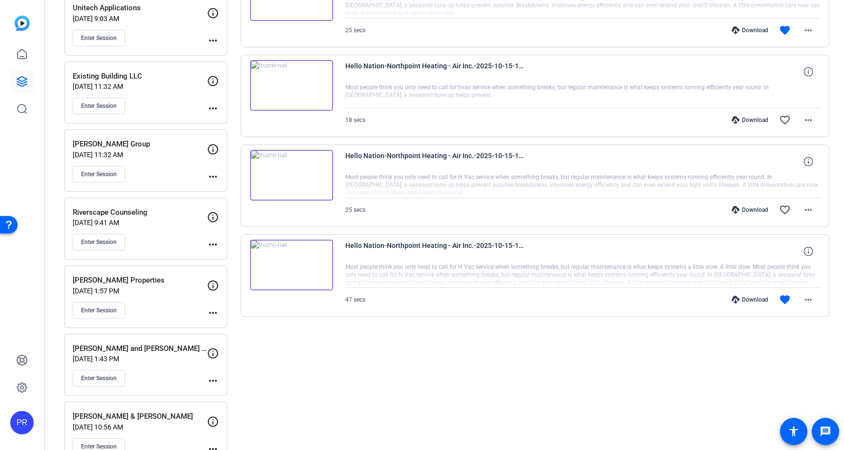
scroll to position [1224, 0]
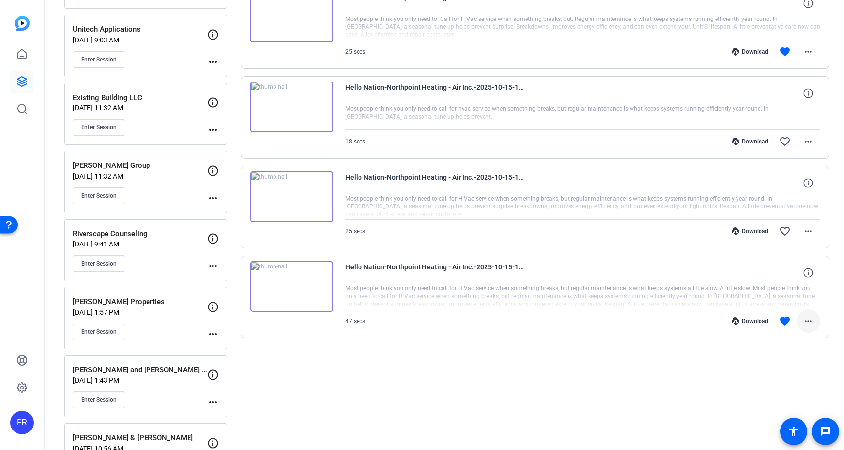
click at [808, 318] on mat-icon "more_horiz" at bounding box center [808, 321] width 12 height 12
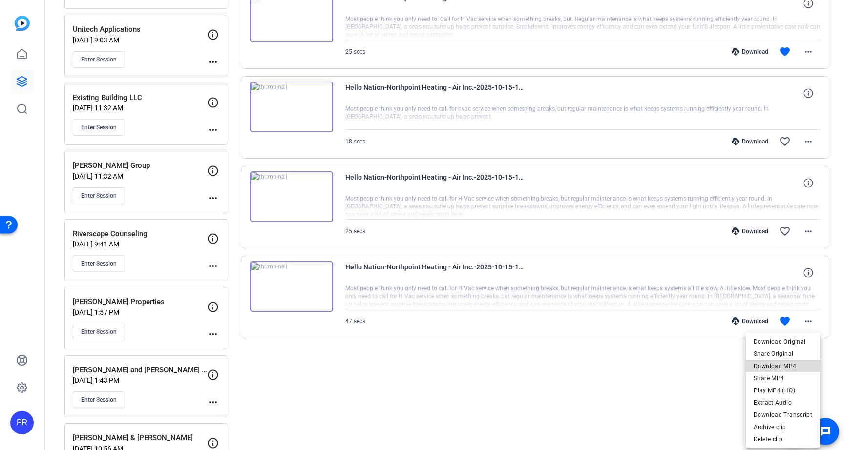
click at [794, 363] on span "Download MP4" at bounding box center [782, 366] width 59 height 12
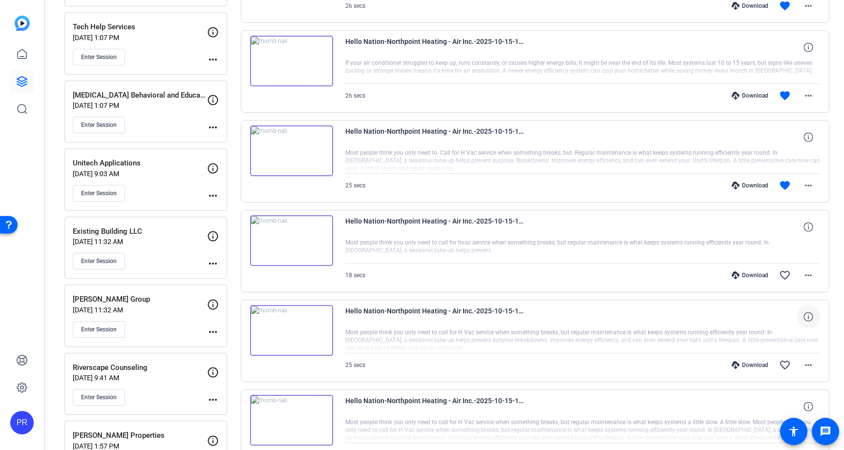
scroll to position [1086, 0]
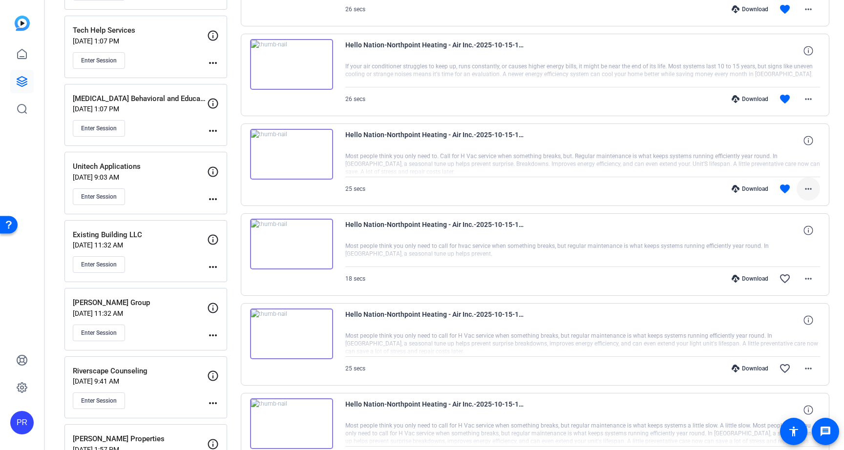
click at [810, 187] on mat-icon "more_horiz" at bounding box center [808, 189] width 12 height 12
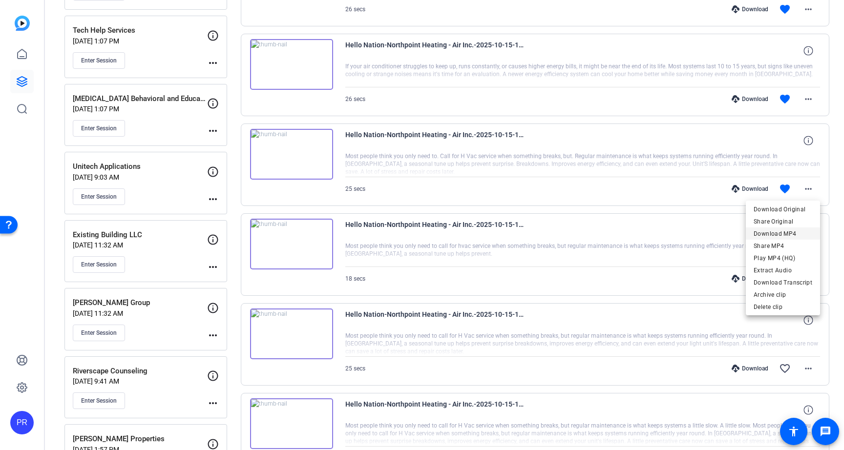
click at [795, 231] on span "Download MP4" at bounding box center [782, 234] width 59 height 12
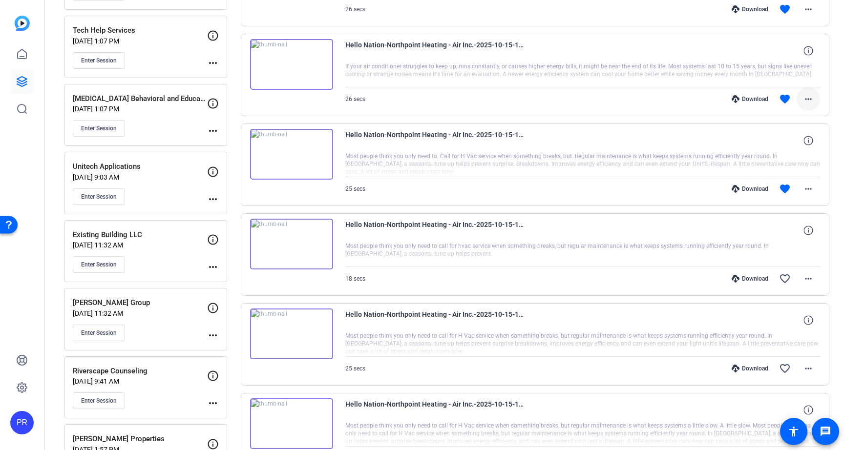
click at [809, 98] on mat-icon "more_horiz" at bounding box center [808, 99] width 12 height 12
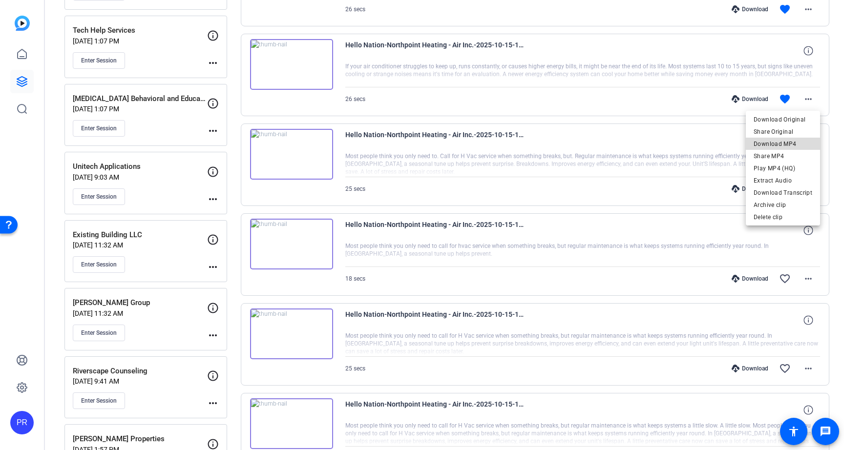
click at [800, 139] on span "Download MP4" at bounding box center [782, 144] width 59 height 12
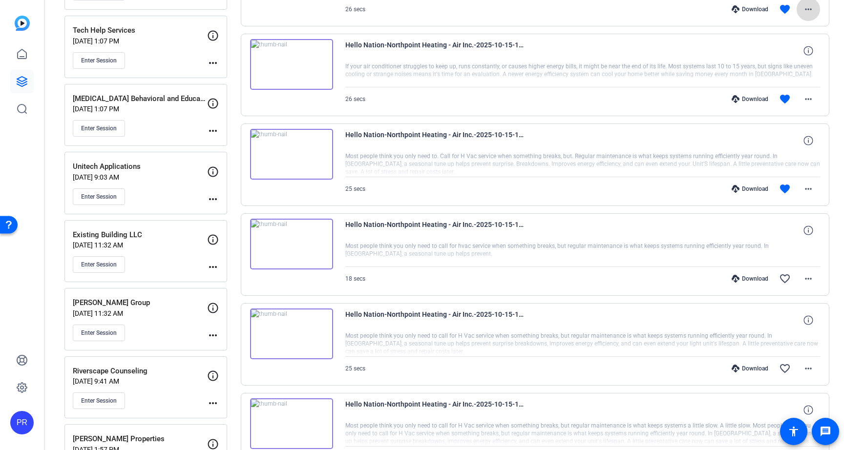
click at [806, 3] on mat-icon "more_horiz" at bounding box center [808, 9] width 12 height 12
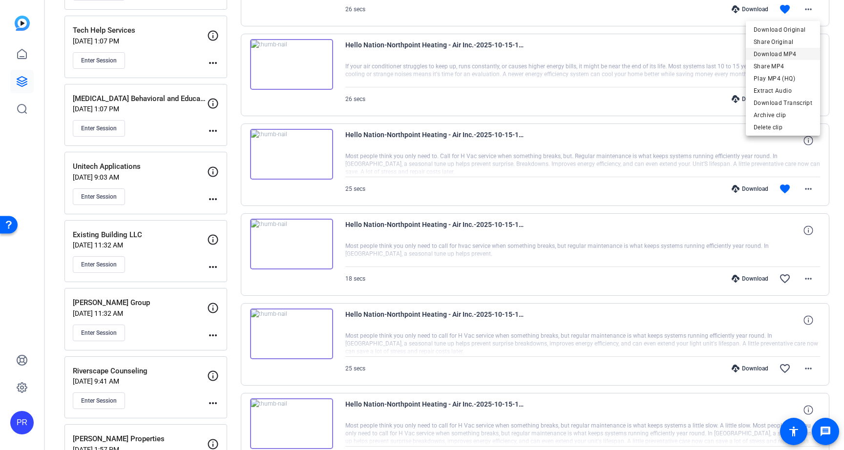
click at [801, 50] on span "Download MP4" at bounding box center [782, 54] width 59 height 12
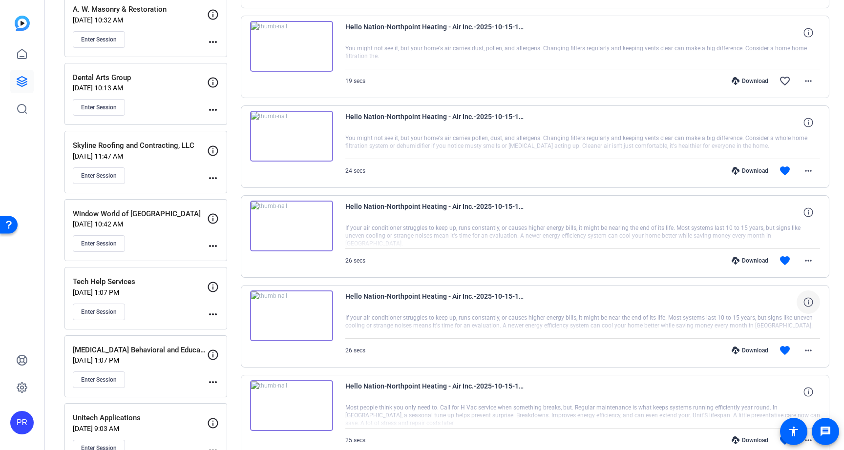
scroll to position [824, 0]
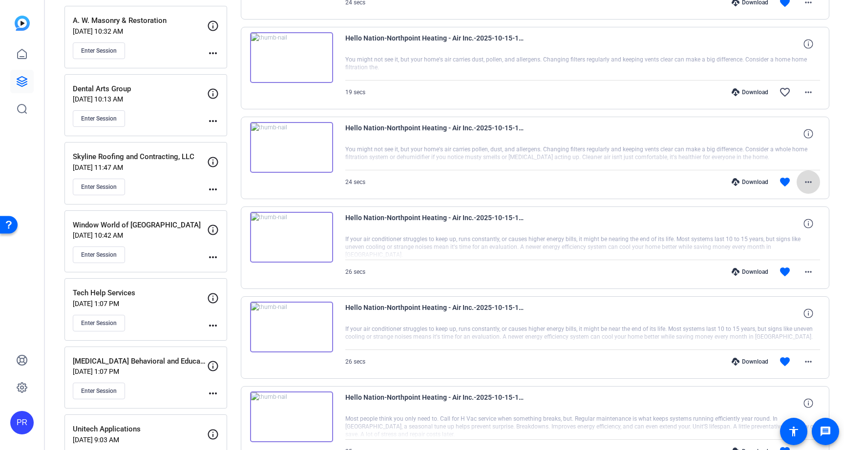
click at [807, 180] on mat-icon "more_horiz" at bounding box center [808, 182] width 12 height 12
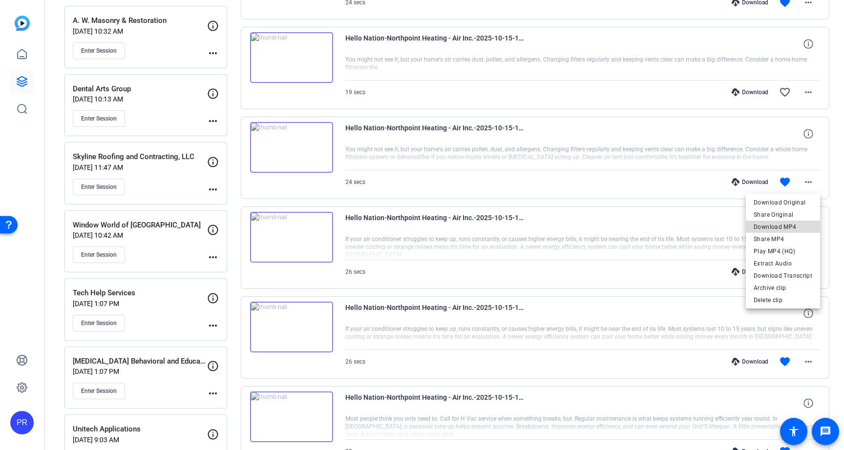
click at [793, 227] on span "Download MP4" at bounding box center [782, 227] width 59 height 12
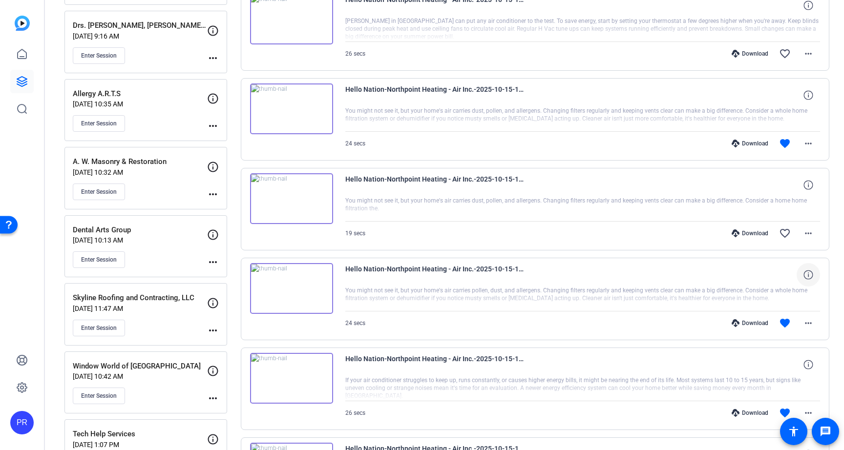
scroll to position [681, 0]
click at [808, 144] on mat-icon "more_horiz" at bounding box center [808, 145] width 12 height 12
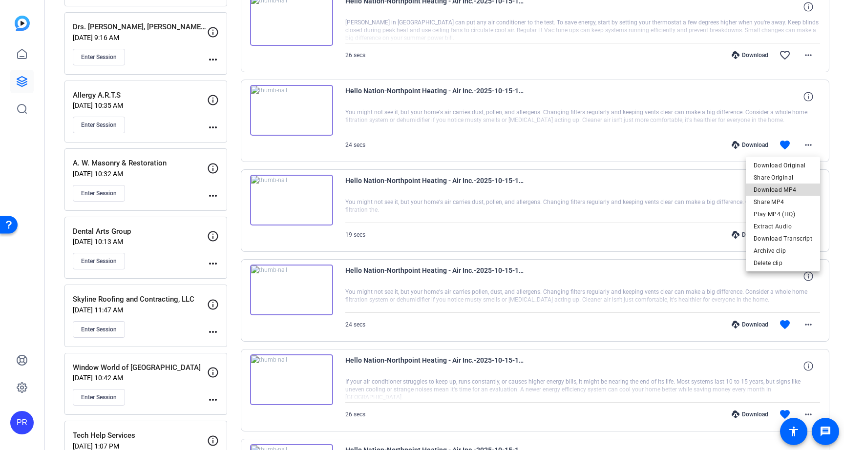
click at [792, 187] on span "Download MP4" at bounding box center [782, 190] width 59 height 12
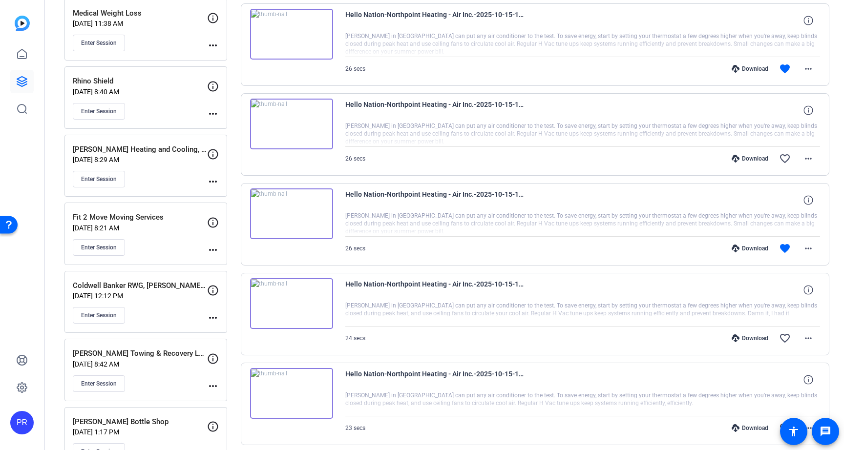
scroll to position [214, 0]
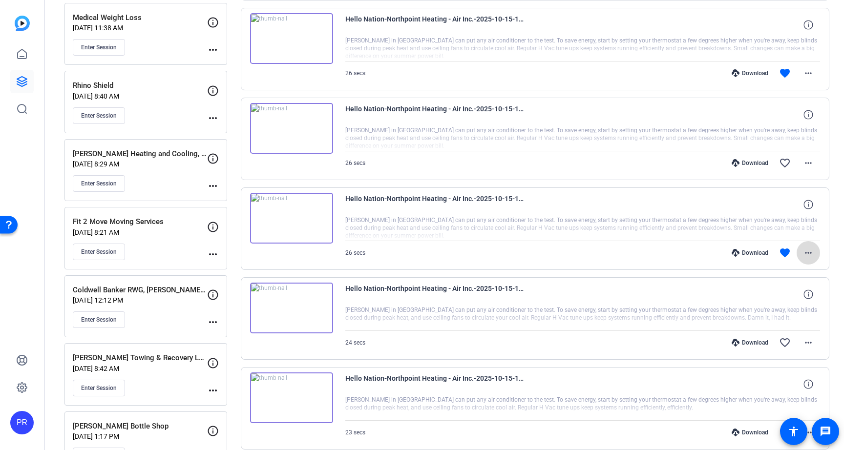
click at [807, 251] on mat-icon "more_horiz" at bounding box center [808, 253] width 12 height 12
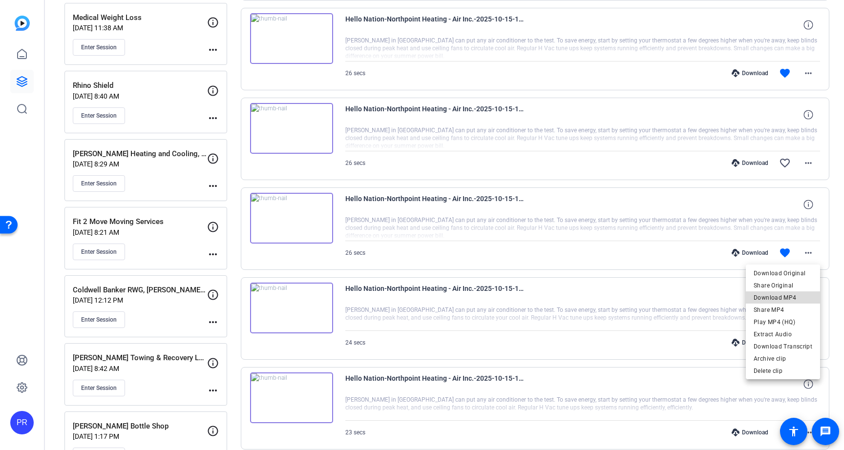
click at [788, 295] on span "Download MP4" at bounding box center [782, 298] width 59 height 12
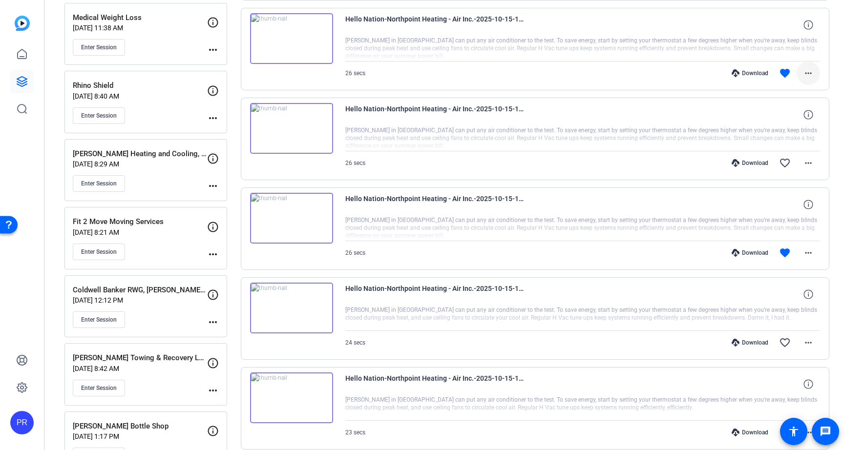
click at [812, 72] on mat-icon "more_horiz" at bounding box center [808, 73] width 12 height 12
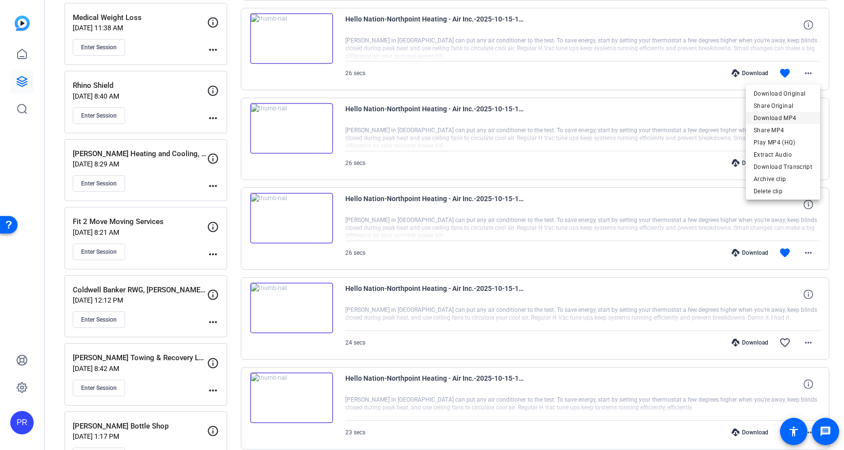
click at [800, 118] on span "Download MP4" at bounding box center [782, 118] width 59 height 12
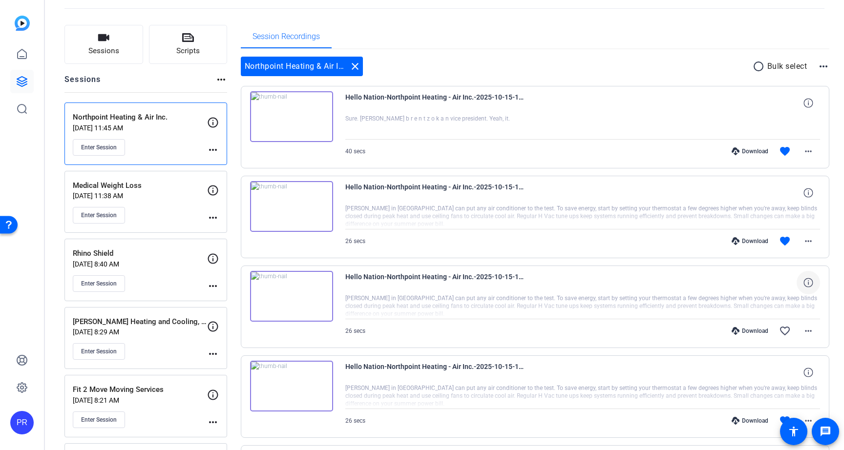
scroll to position [42, 0]
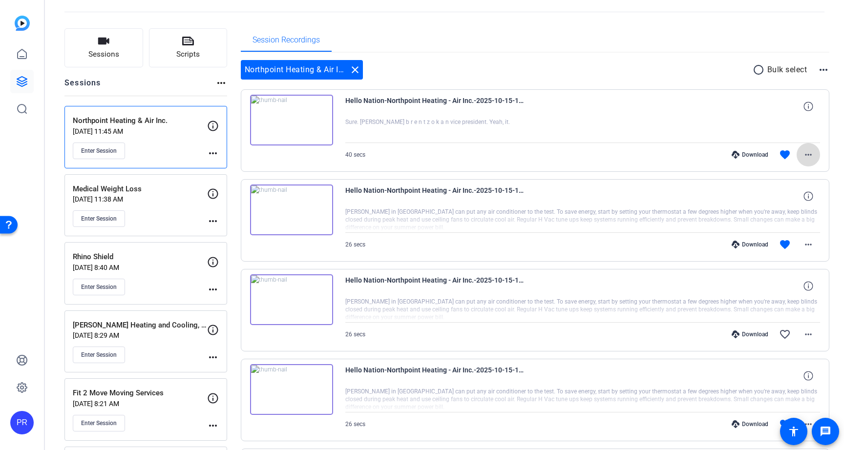
click at [805, 152] on mat-icon "more_horiz" at bounding box center [808, 155] width 12 height 12
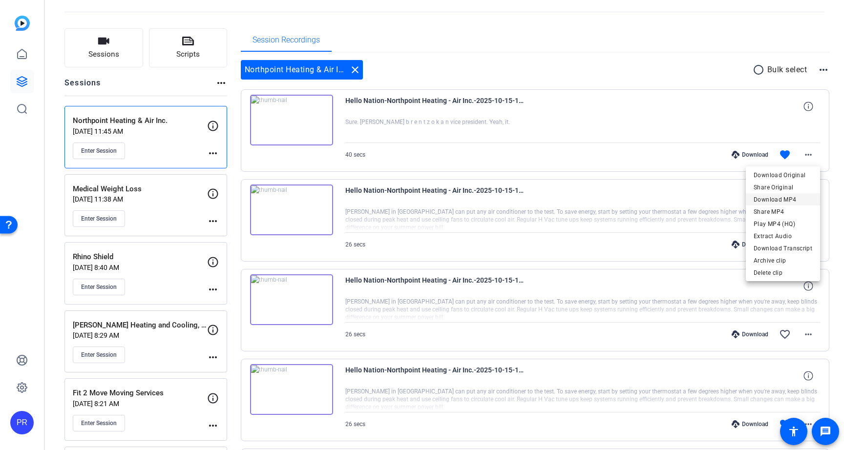
click at [780, 195] on span "Download MP4" at bounding box center [782, 200] width 59 height 12
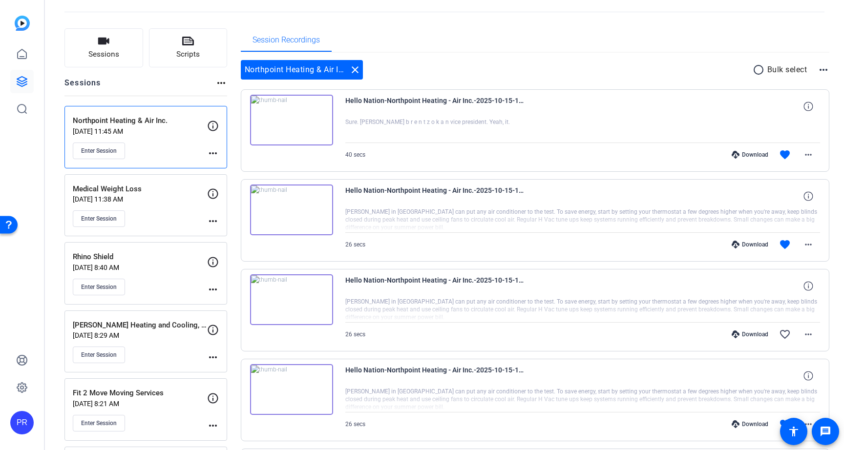
click at [526, 45] on div "Session Recordings" at bounding box center [535, 39] width 589 height 23
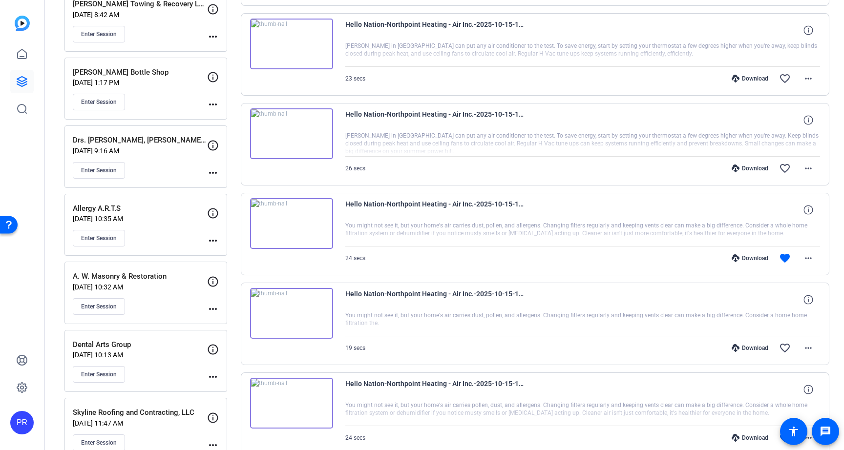
scroll to position [631, 0]
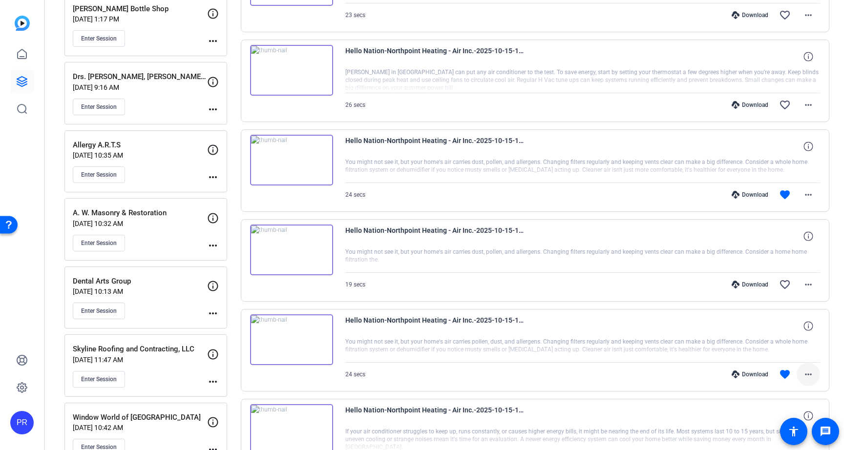
click at [807, 374] on mat-icon "more_horiz" at bounding box center [808, 375] width 12 height 12
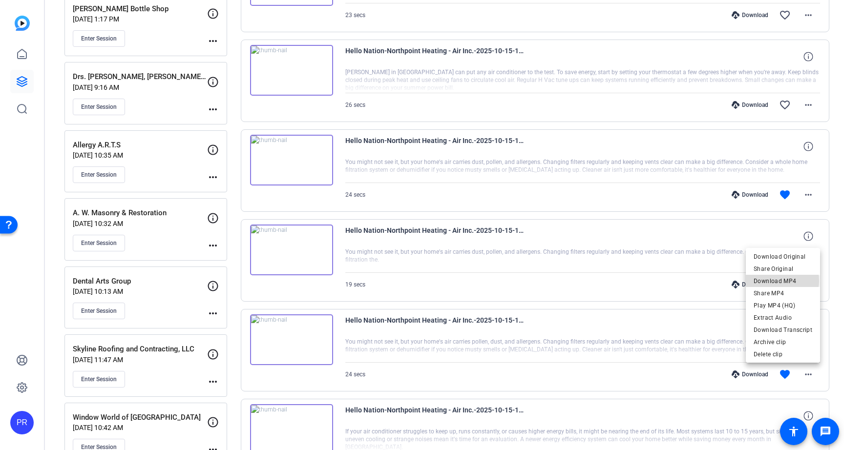
click at [776, 281] on span "Download MP4" at bounding box center [782, 281] width 59 height 12
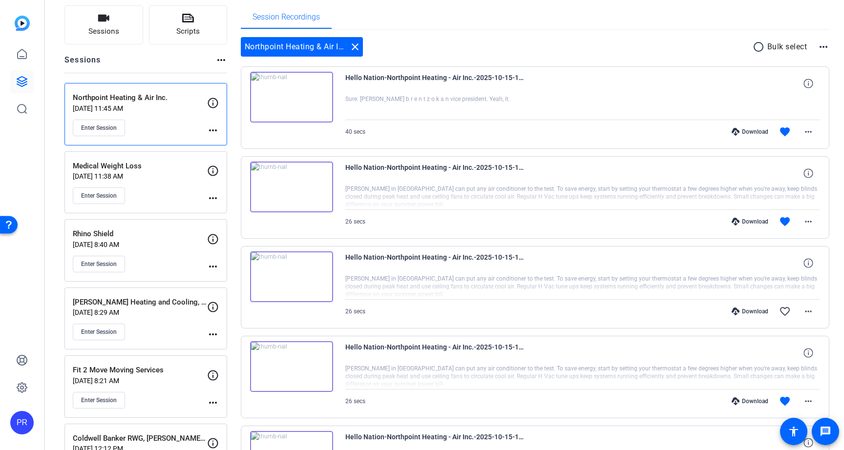
scroll to position [0, 0]
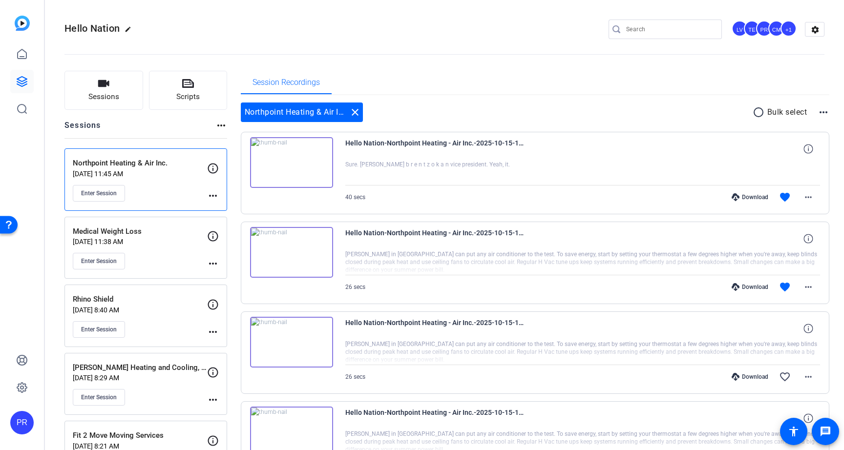
click at [166, 257] on div "Enter Session" at bounding box center [140, 261] width 134 height 17
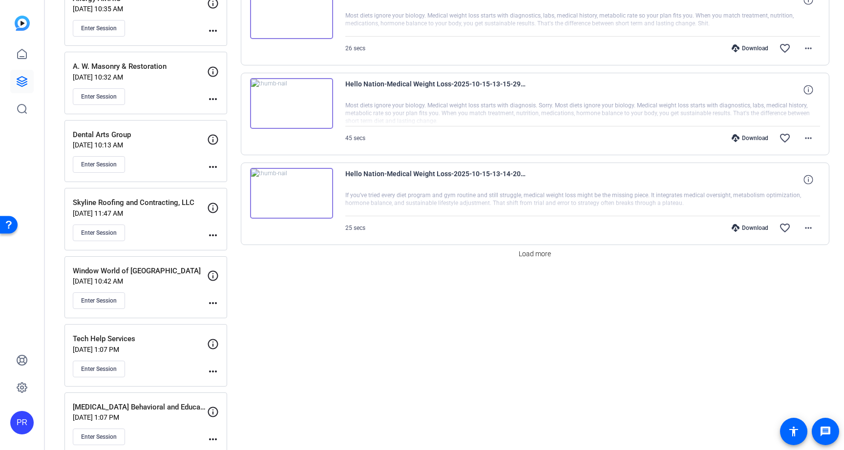
scroll to position [787, 0]
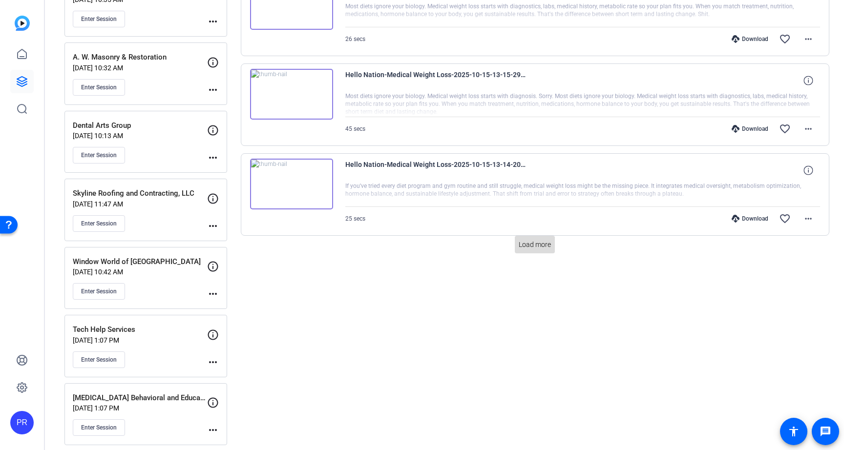
click at [534, 245] on span "Load more" at bounding box center [535, 245] width 32 height 10
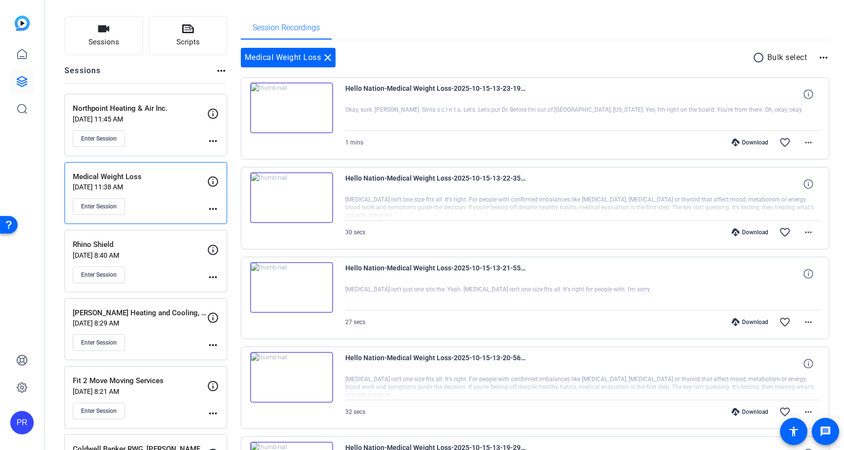
scroll to position [54, 0]
click at [806, 146] on mat-icon "more_horiz" at bounding box center [808, 143] width 12 height 12
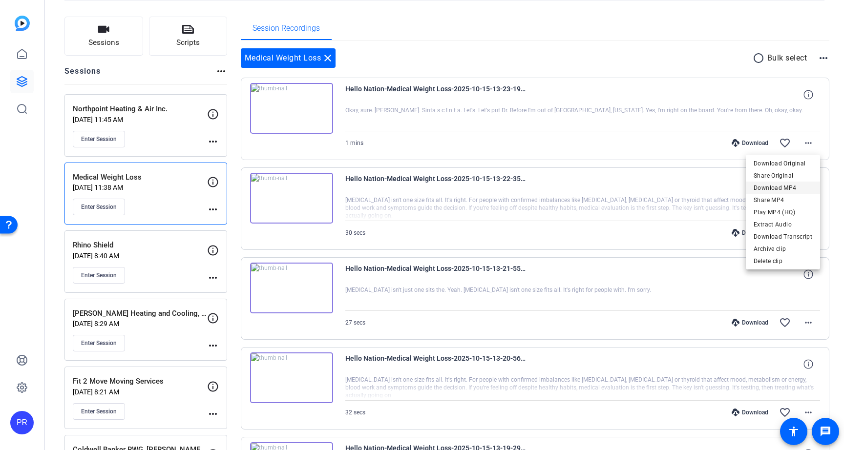
click at [796, 187] on span "Download MP4" at bounding box center [782, 188] width 59 height 12
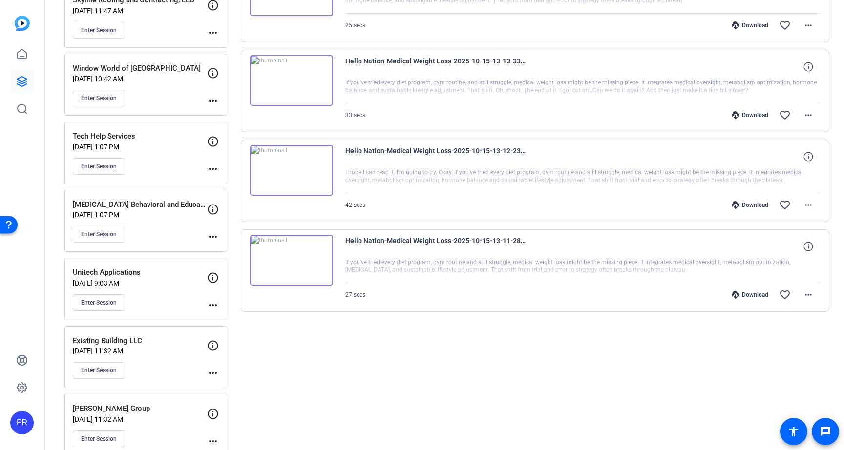
scroll to position [1110, 0]
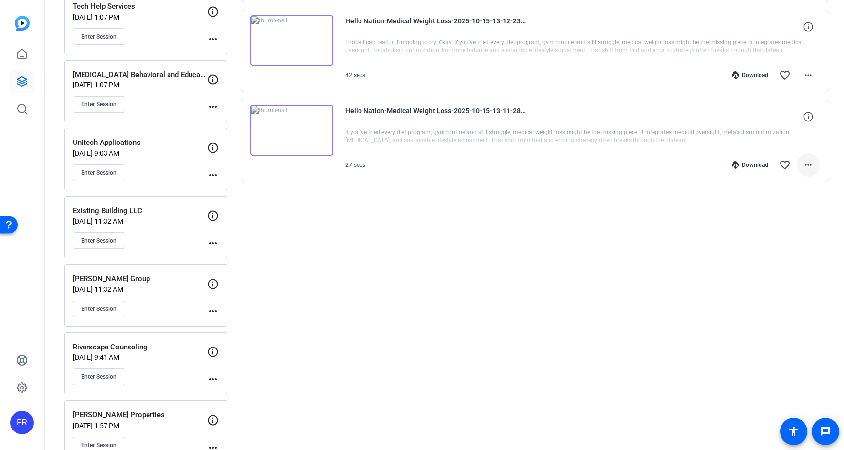
click at [808, 165] on mat-icon "more_horiz" at bounding box center [808, 165] width 12 height 12
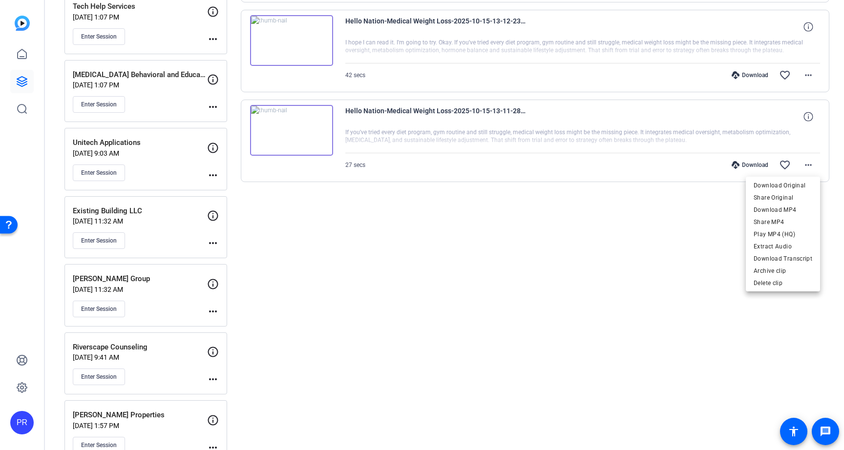
click at [617, 311] on div at bounding box center [422, 225] width 844 height 450
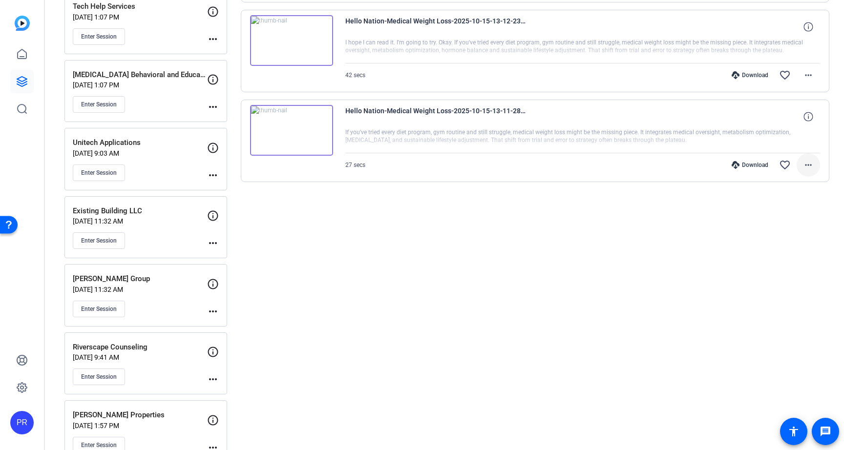
click at [811, 164] on mat-icon "more_horiz" at bounding box center [808, 165] width 12 height 12
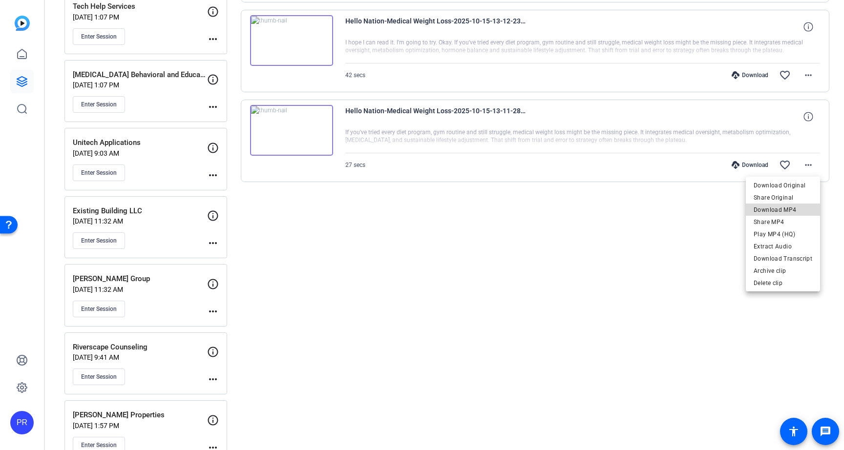
click at [796, 207] on span "Download MP4" at bounding box center [782, 210] width 59 height 12
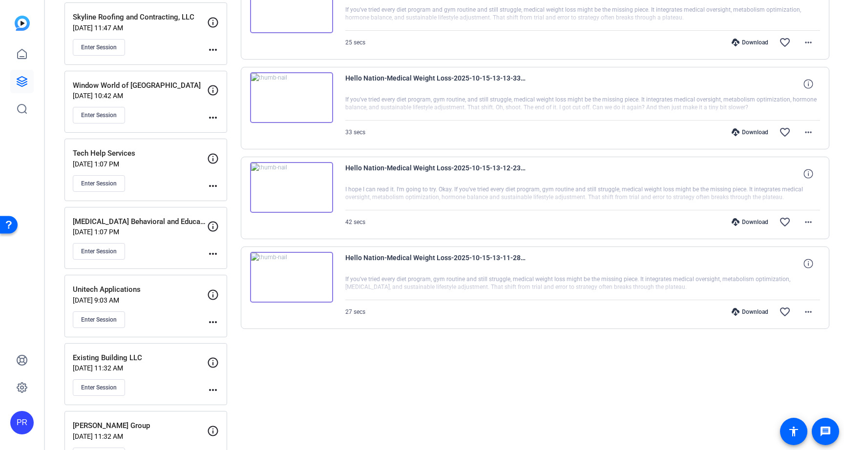
scroll to position [958, 0]
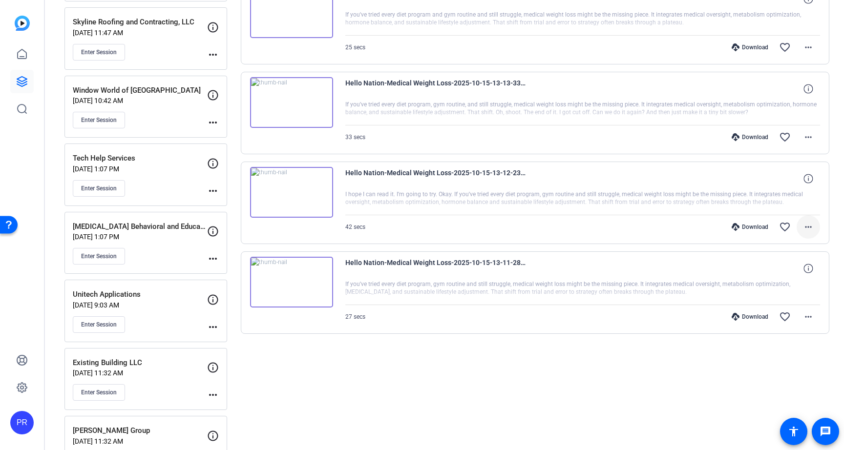
click at [809, 224] on mat-icon "more_horiz" at bounding box center [808, 227] width 12 height 12
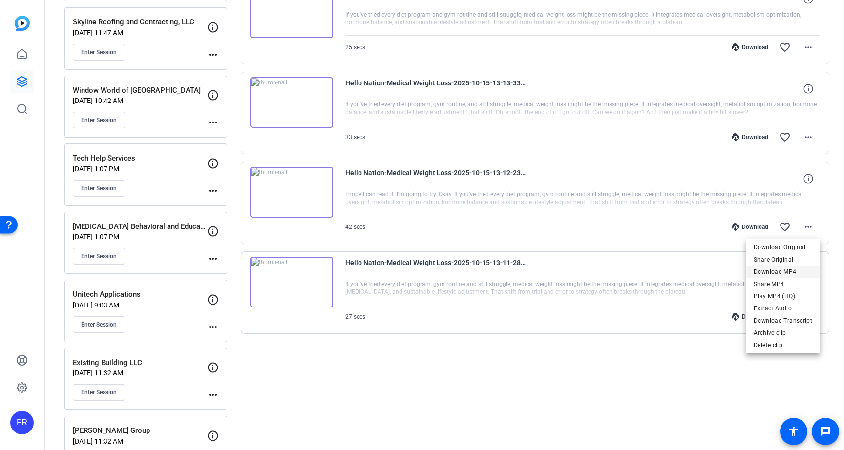
click at [789, 271] on span "Download MP4" at bounding box center [782, 272] width 59 height 12
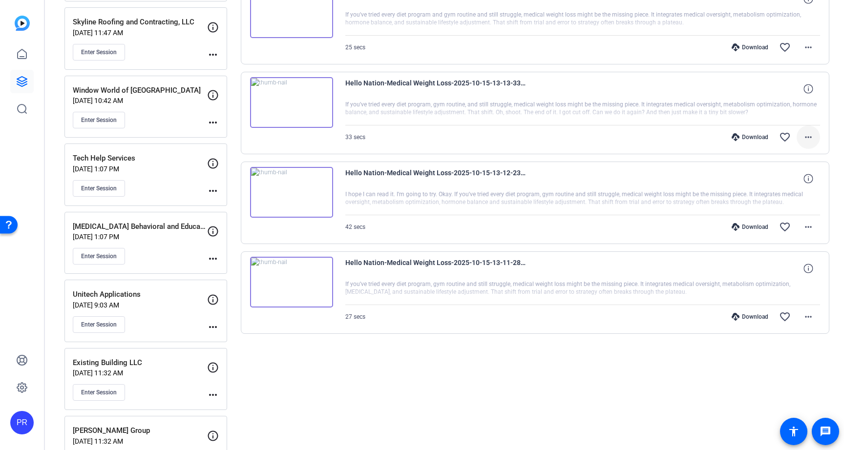
click at [810, 139] on mat-icon "more_horiz" at bounding box center [808, 137] width 12 height 12
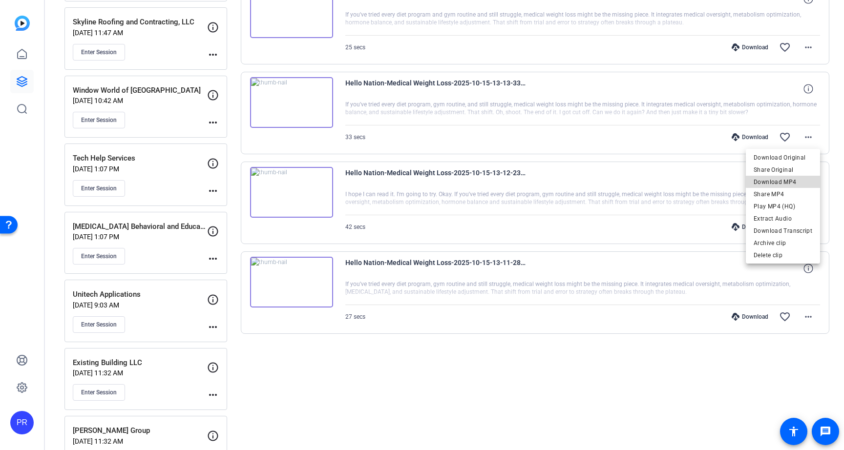
click at [796, 180] on span "Download MP4" at bounding box center [782, 182] width 59 height 12
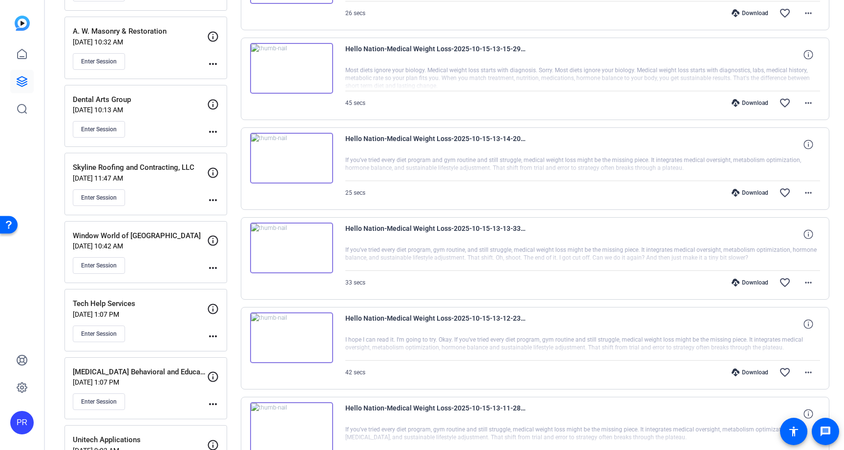
scroll to position [804, 0]
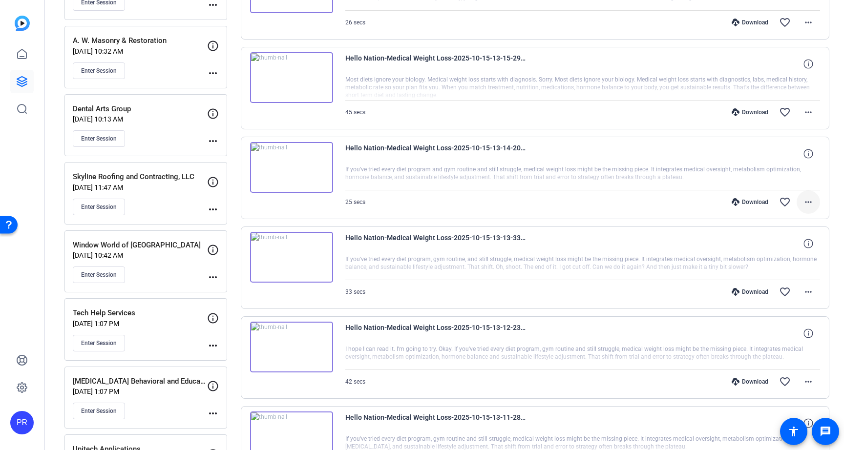
click at [809, 200] on mat-icon "more_horiz" at bounding box center [808, 202] width 12 height 12
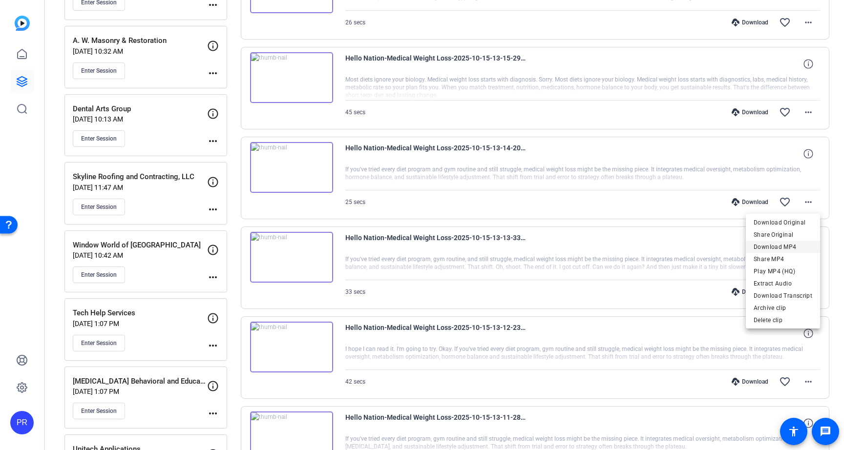
click at [786, 248] on span "Download MP4" at bounding box center [782, 247] width 59 height 12
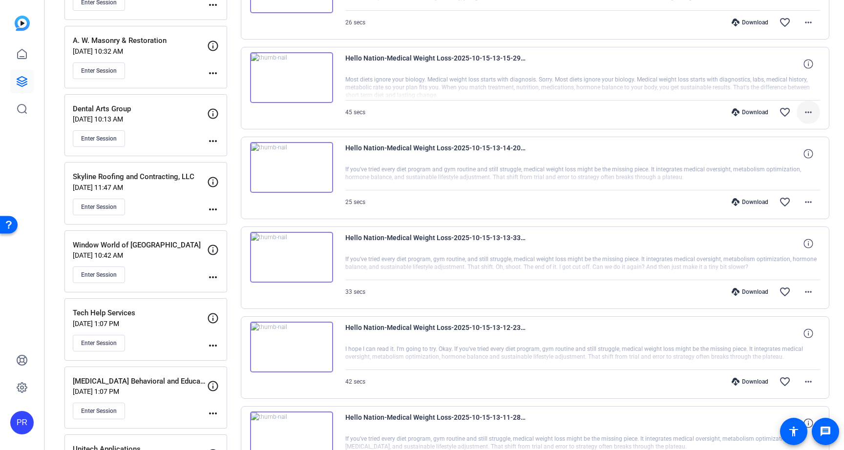
click at [809, 111] on mat-icon "more_horiz" at bounding box center [808, 112] width 12 height 12
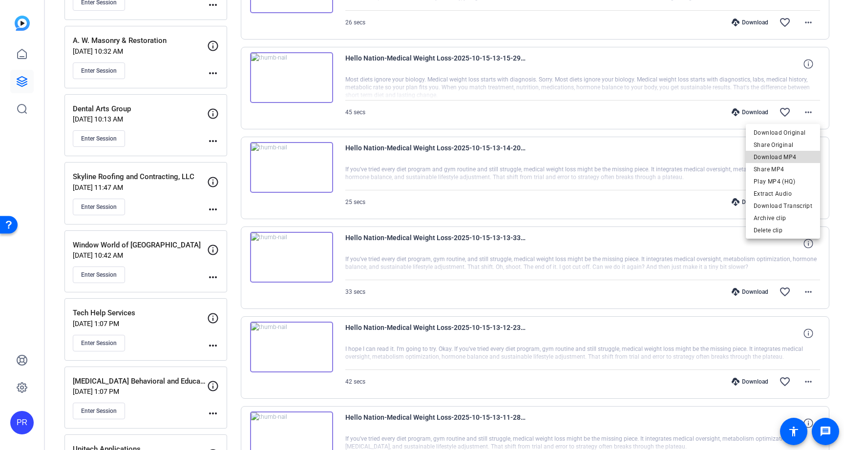
click at [790, 152] on span "Download MP4" at bounding box center [782, 157] width 59 height 12
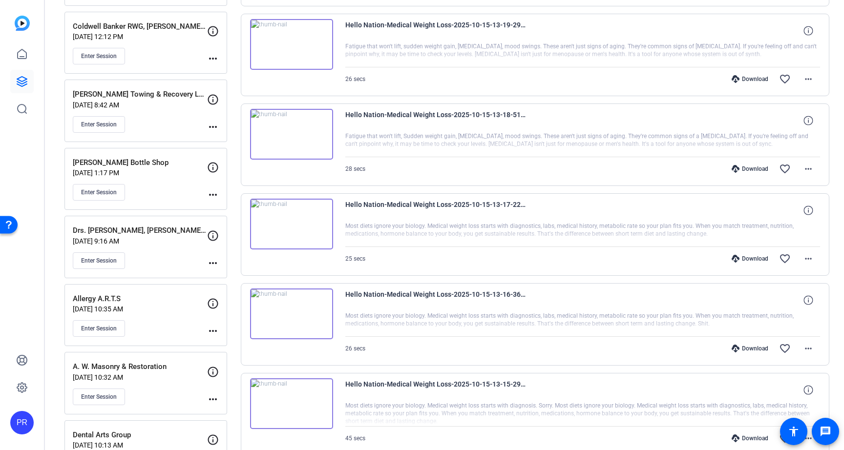
scroll to position [469, 0]
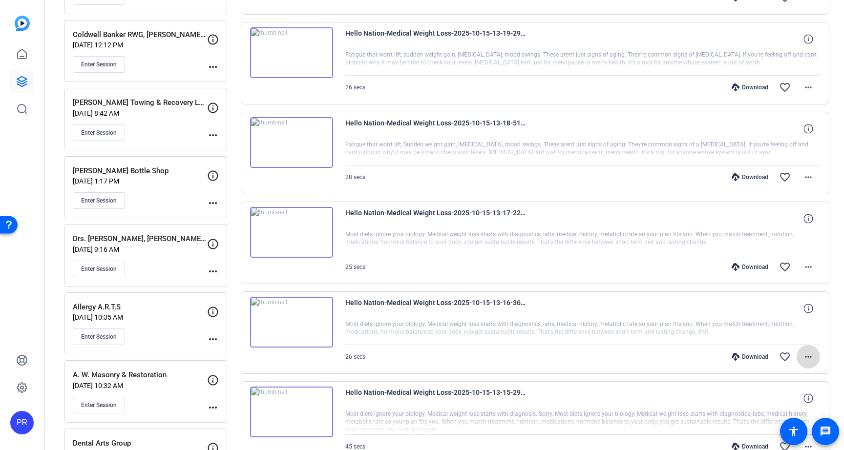
click at [809, 359] on mat-icon "more_horiz" at bounding box center [808, 357] width 12 height 12
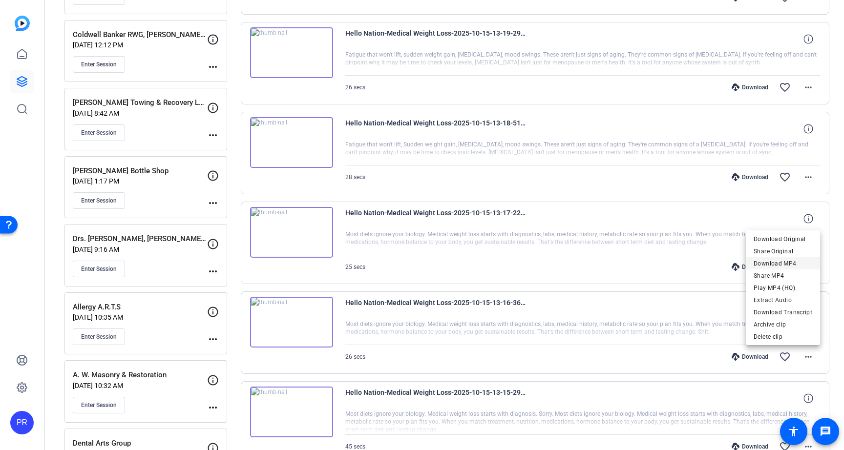
click at [789, 263] on span "Download MP4" at bounding box center [782, 264] width 59 height 12
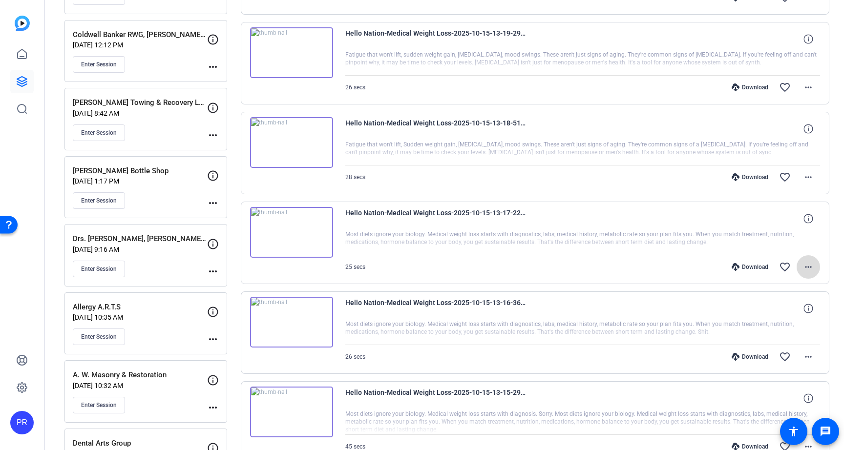
click at [810, 268] on mat-icon "more_horiz" at bounding box center [808, 267] width 12 height 12
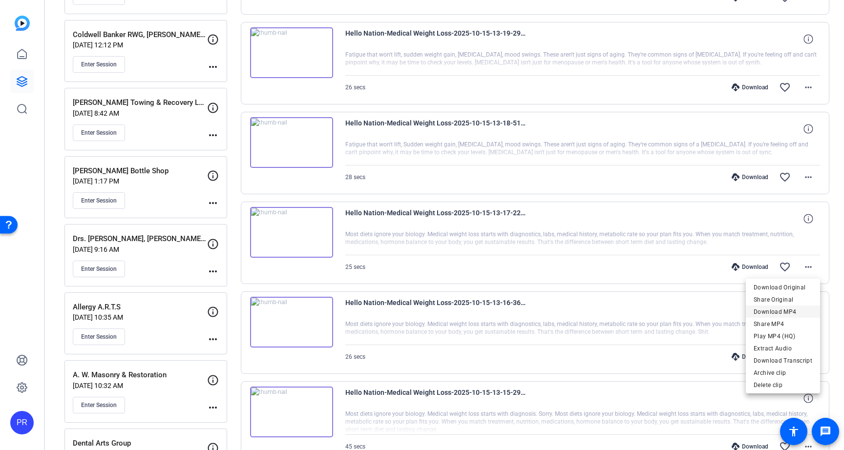
click at [792, 309] on span "Download MP4" at bounding box center [782, 312] width 59 height 12
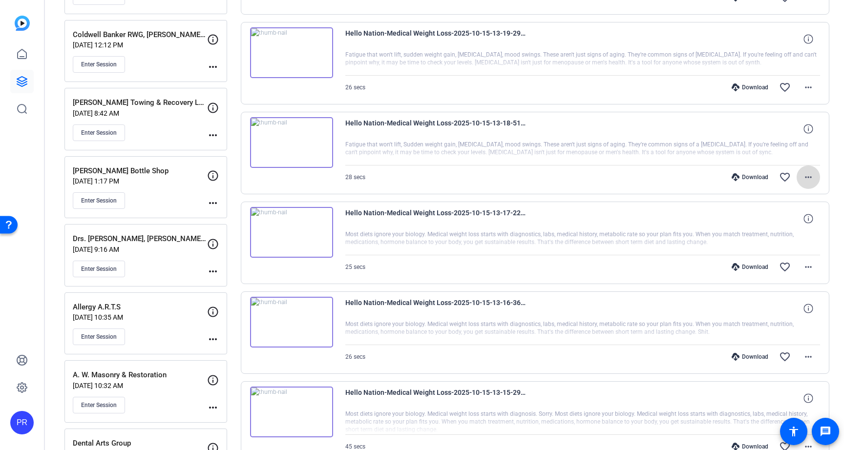
click at [810, 183] on mat-icon "more_horiz" at bounding box center [808, 177] width 12 height 12
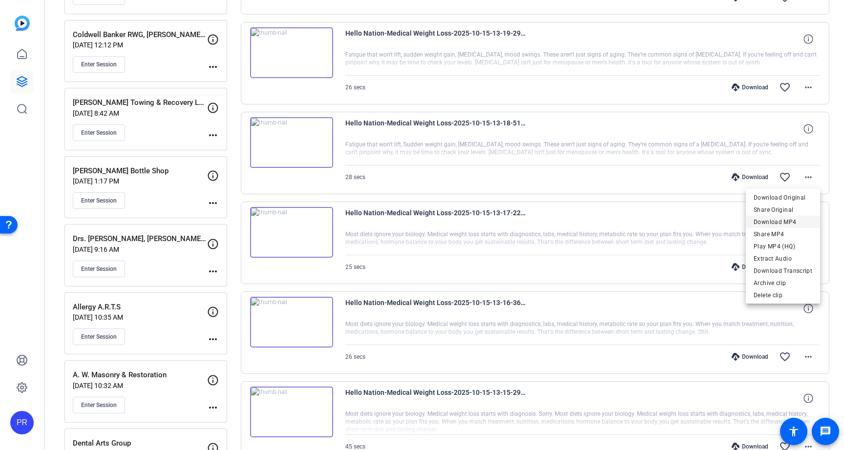
click at [803, 219] on span "Download MP4" at bounding box center [782, 222] width 59 height 12
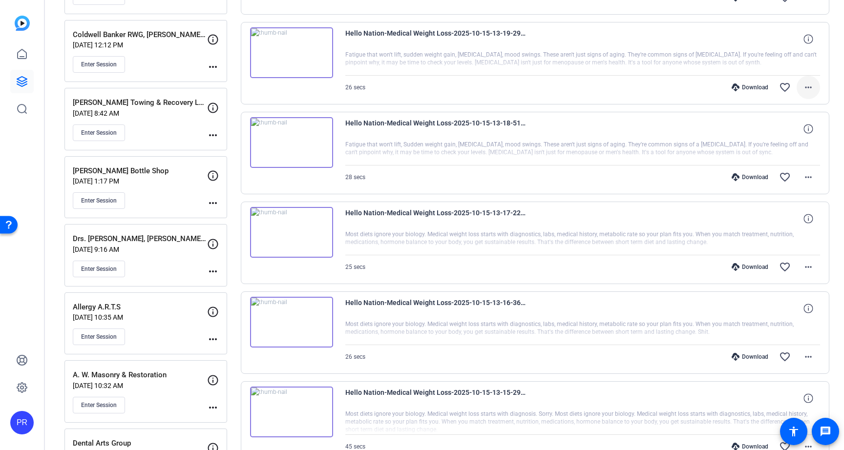
click at [809, 87] on mat-icon "more_horiz" at bounding box center [808, 88] width 12 height 12
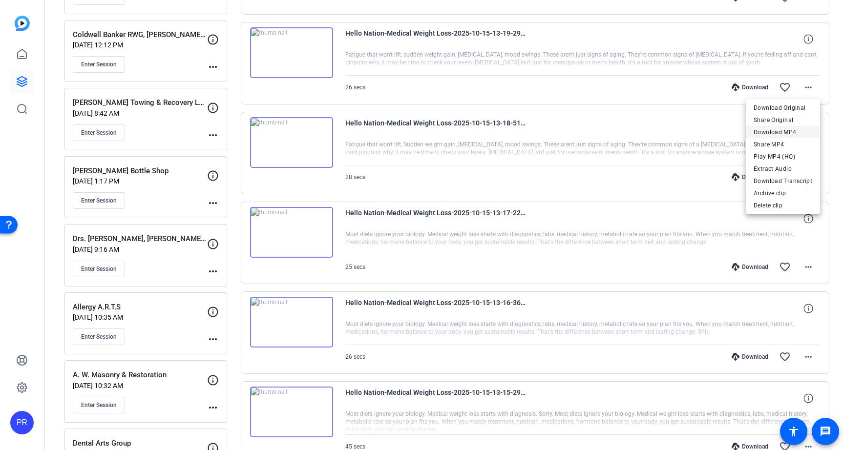
click at [804, 128] on span "Download MP4" at bounding box center [782, 132] width 59 height 12
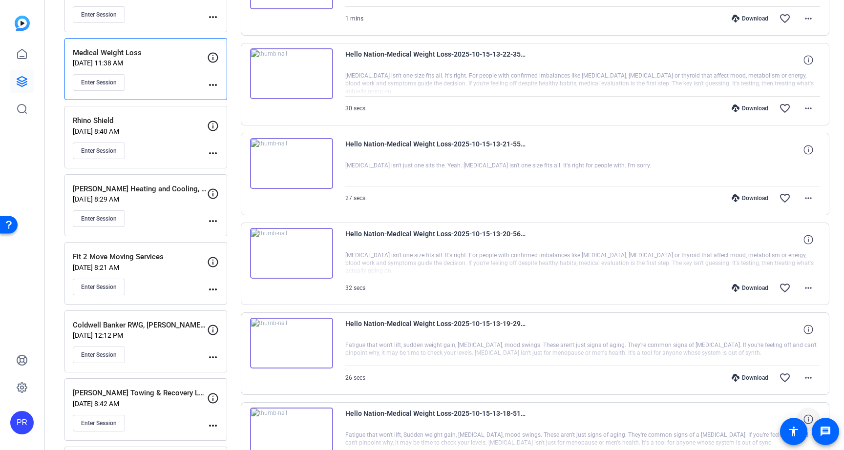
scroll to position [151, 0]
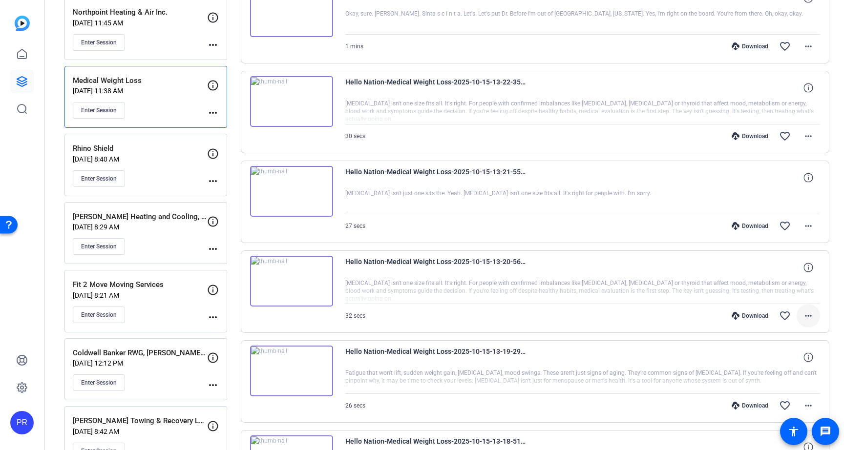
click at [808, 312] on mat-icon "more_horiz" at bounding box center [808, 316] width 12 height 12
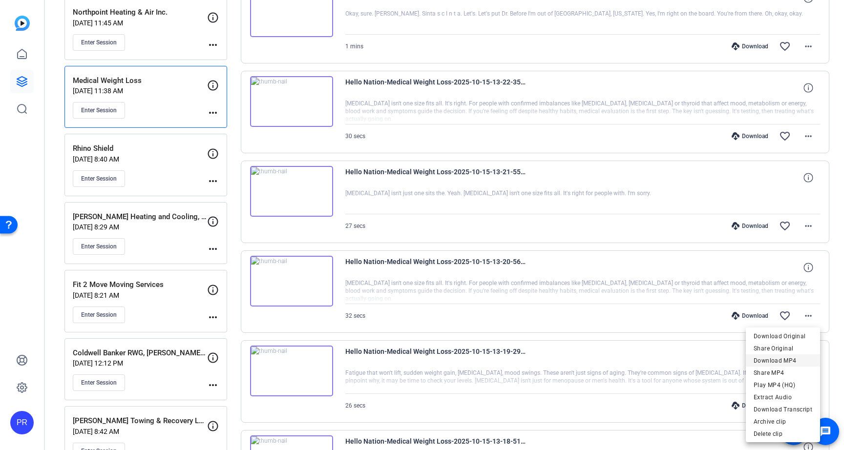
click at [795, 356] on span "Download MP4" at bounding box center [782, 361] width 59 height 12
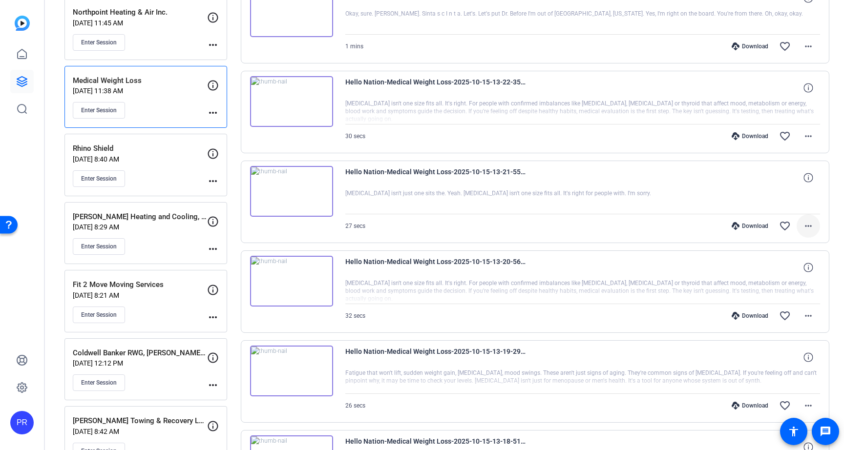
click at [808, 229] on mat-icon "more_horiz" at bounding box center [808, 226] width 12 height 12
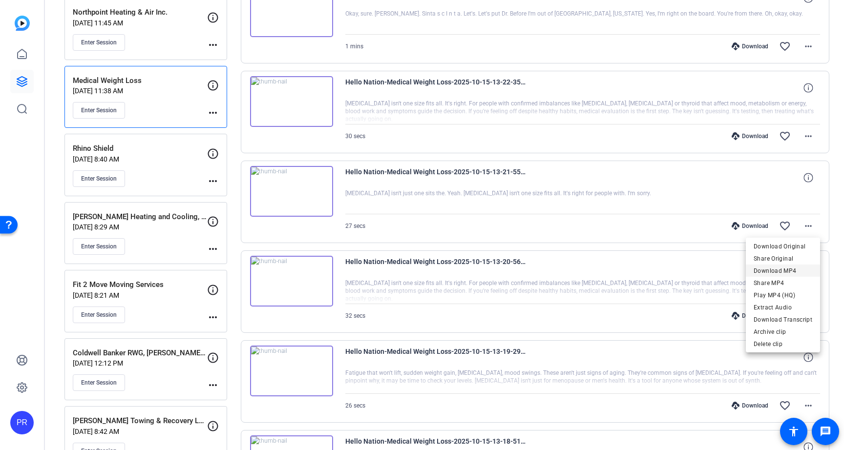
click at [797, 266] on span "Download MP4" at bounding box center [782, 271] width 59 height 12
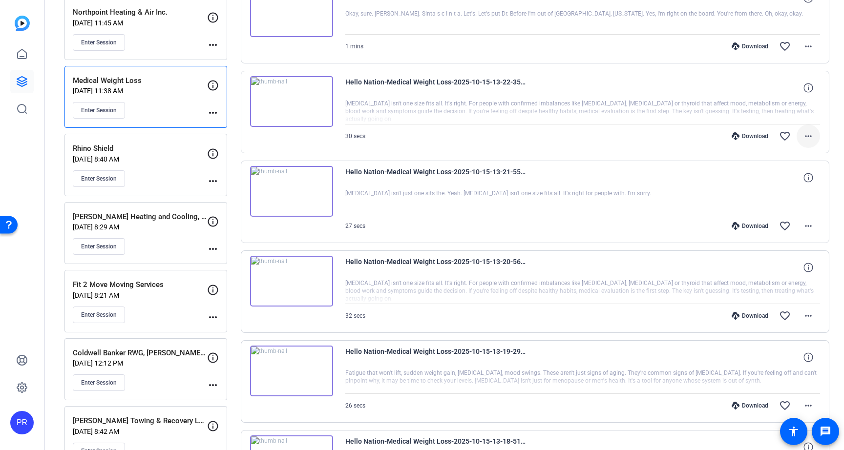
click at [813, 132] on mat-icon "more_horiz" at bounding box center [808, 136] width 12 height 12
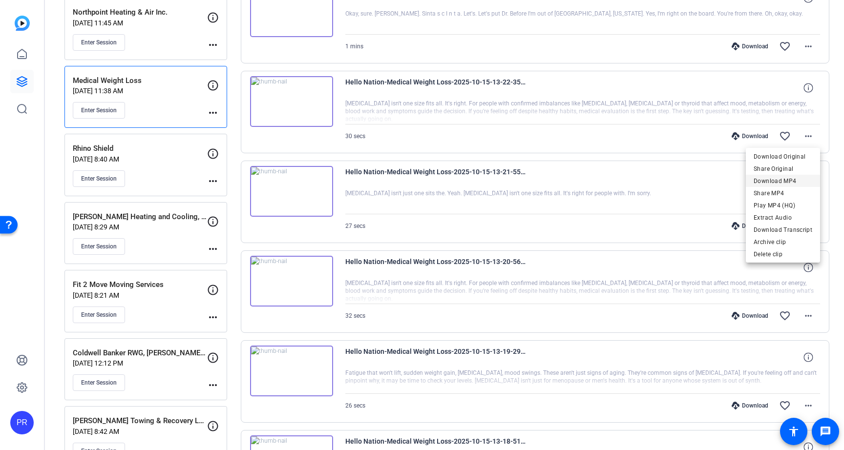
click at [795, 181] on span "Download MP4" at bounding box center [782, 181] width 59 height 12
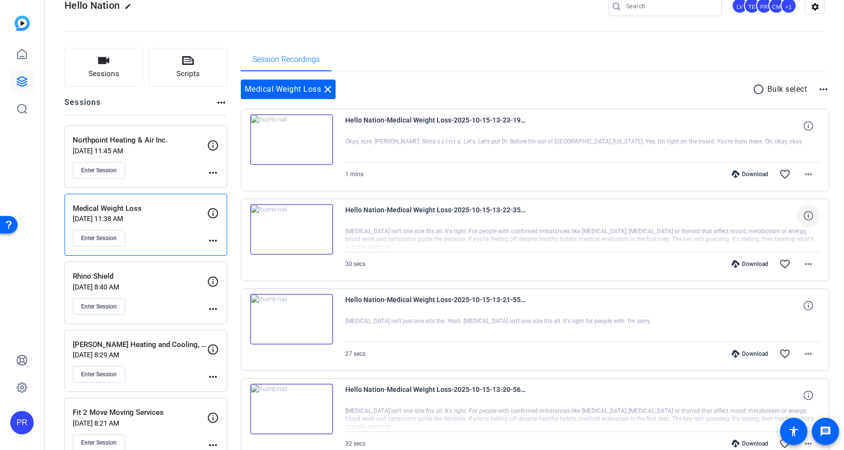
scroll to position [27, 0]
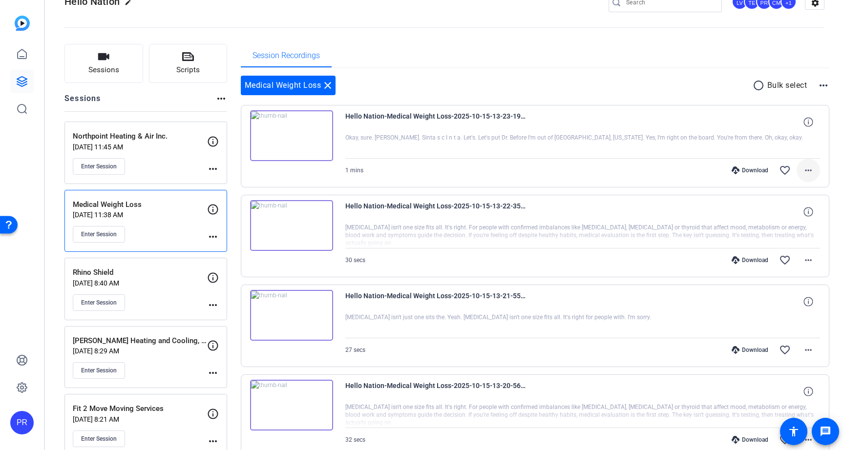
click at [808, 168] on mat-icon "more_horiz" at bounding box center [808, 171] width 12 height 12
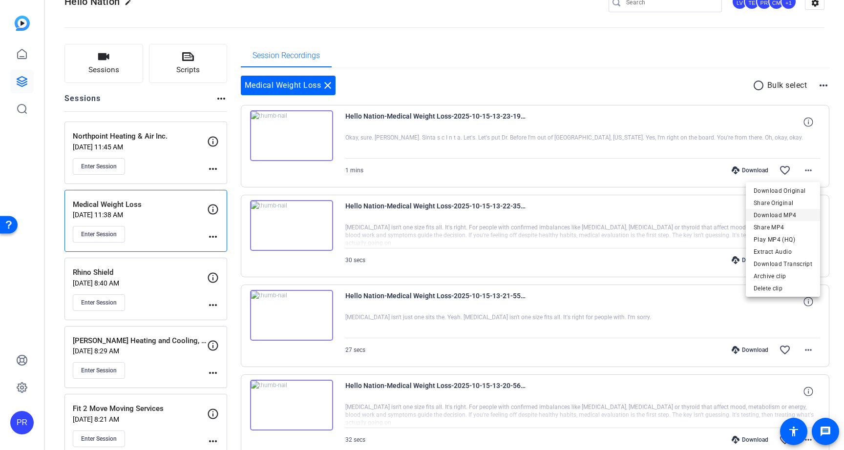
click at [787, 212] on span "Download MP4" at bounding box center [782, 215] width 59 height 12
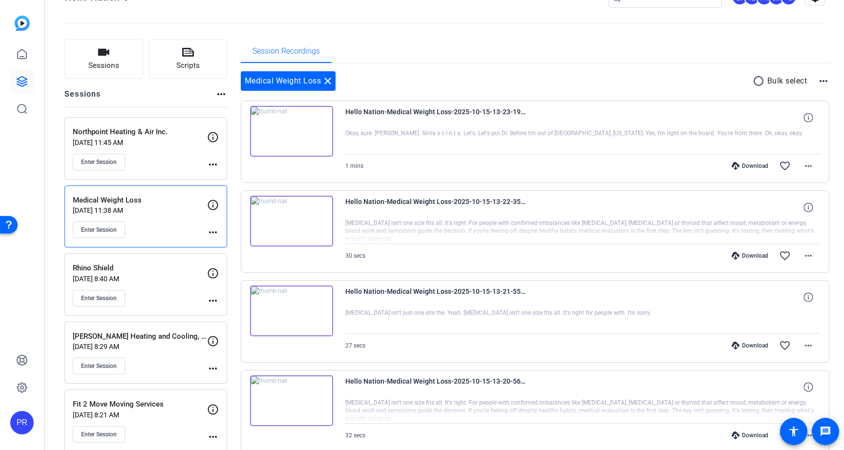
scroll to position [20, 0]
